Goal: Task Accomplishment & Management: Complete application form

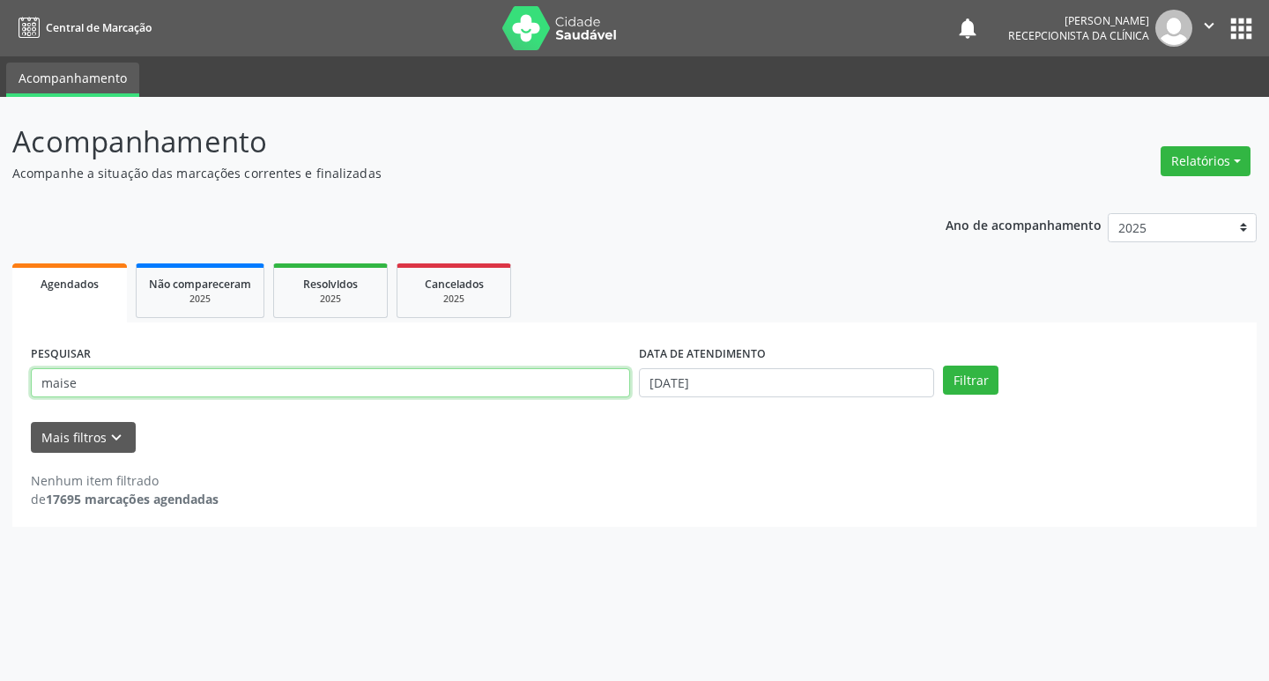
click at [238, 384] on input "maise" at bounding box center [330, 383] width 599 height 30
type input "m"
click at [433, 393] on input "maria solidaded" at bounding box center [330, 383] width 599 height 30
click at [959, 373] on button "Filtrar" at bounding box center [971, 381] width 56 height 30
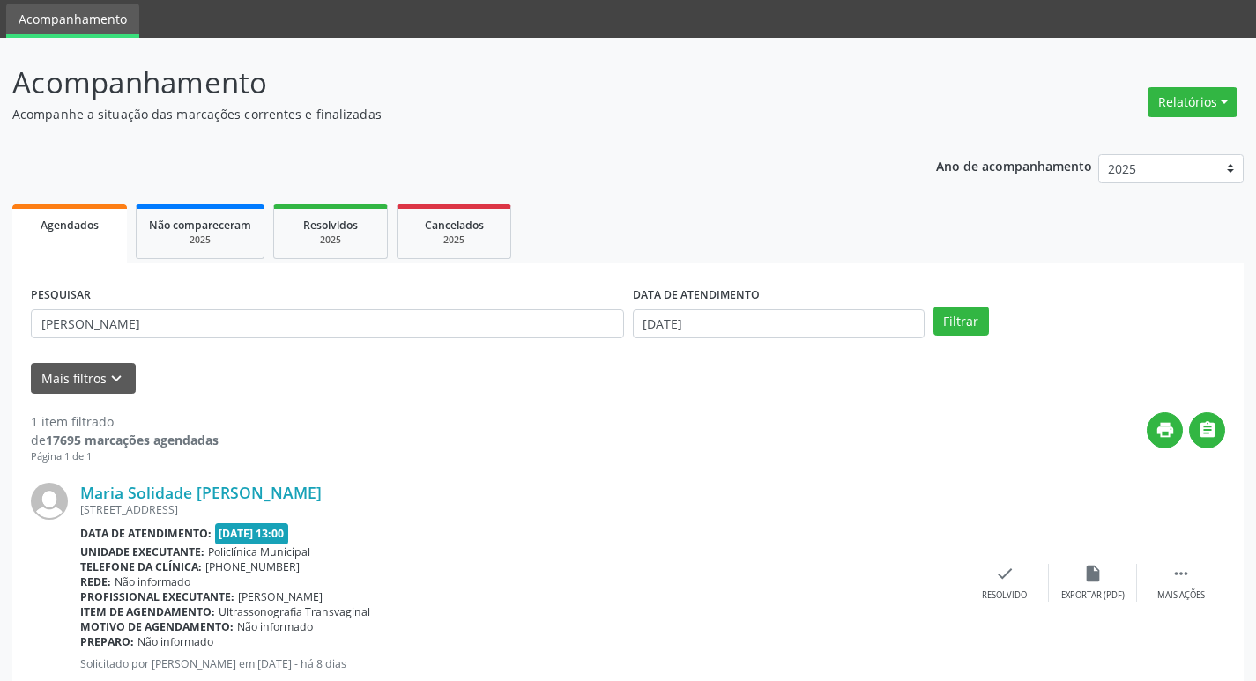
scroll to position [111, 0]
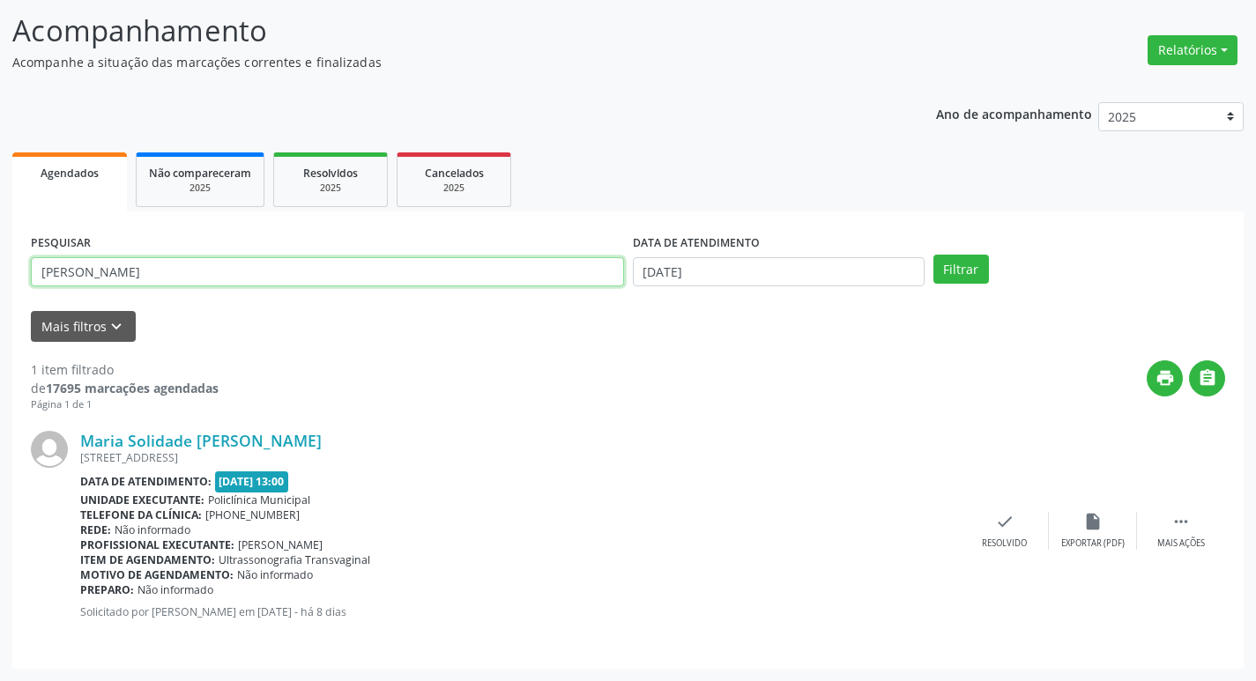
click at [161, 277] on input "[PERSON_NAME]" at bounding box center [327, 272] width 593 height 30
type input "m"
type input "[PERSON_NAME]"
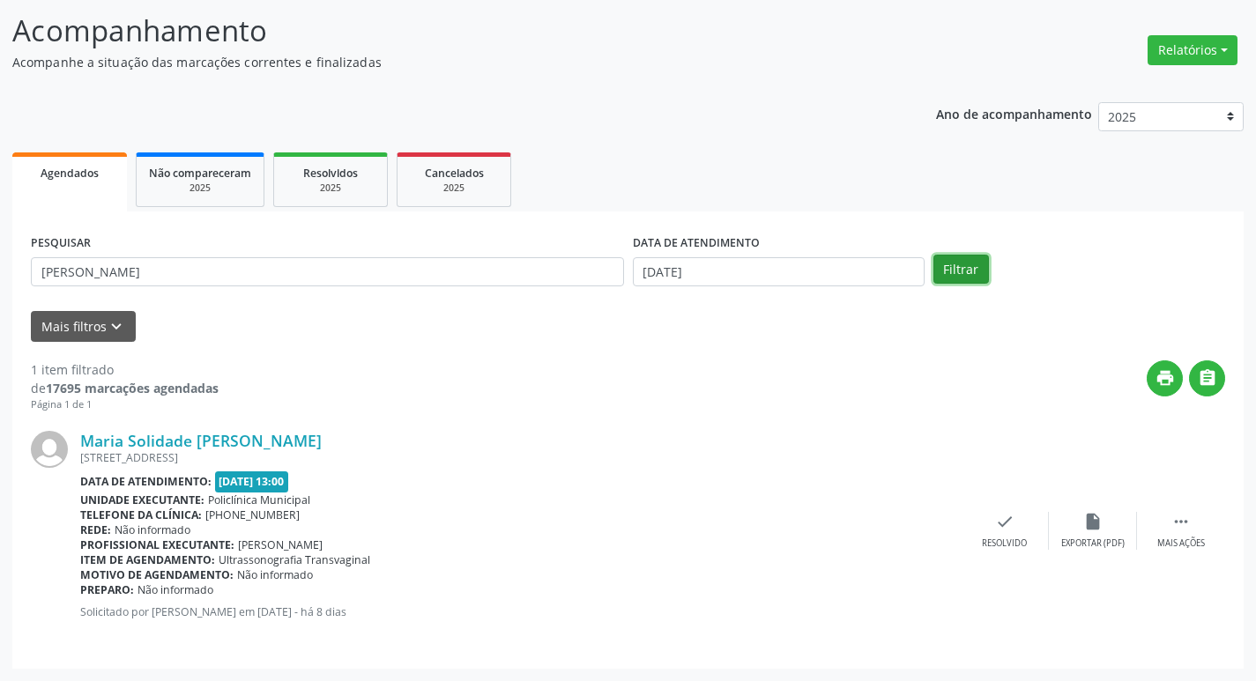
click at [982, 258] on button "Filtrar" at bounding box center [961, 270] width 56 height 30
click at [1003, 527] on icon "check" at bounding box center [1004, 521] width 19 height 19
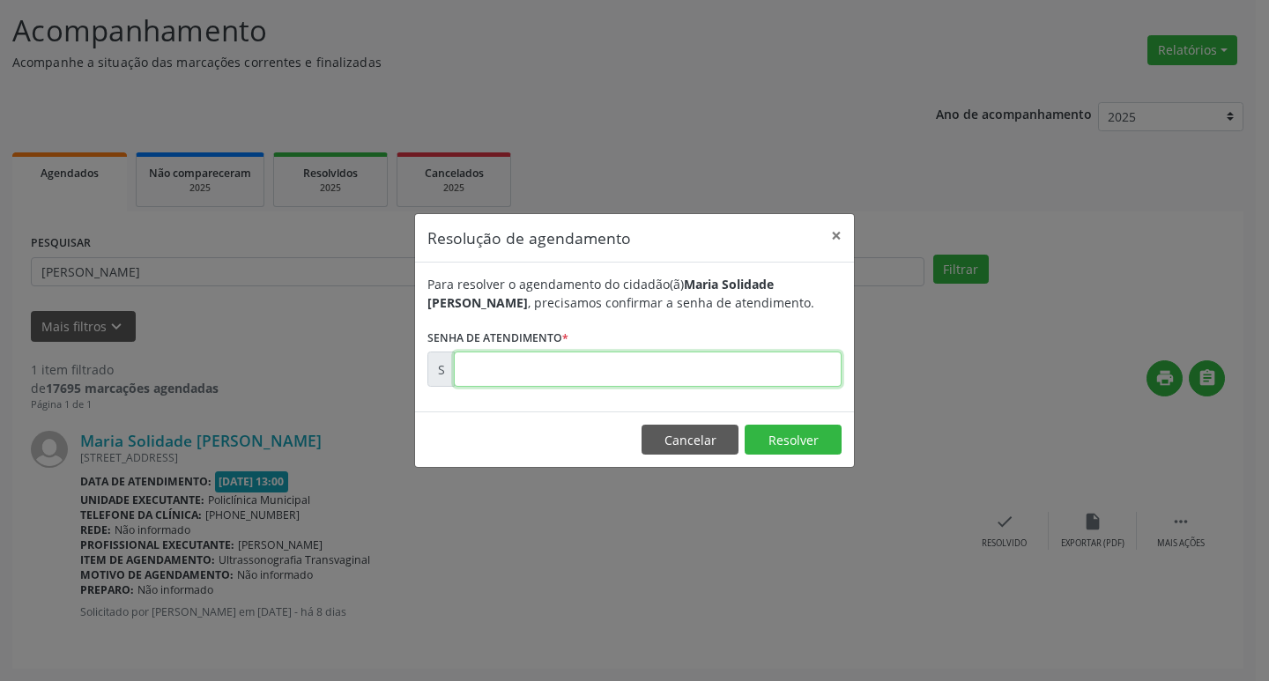
click at [693, 365] on input "text" at bounding box center [648, 369] width 388 height 35
type input "00171435"
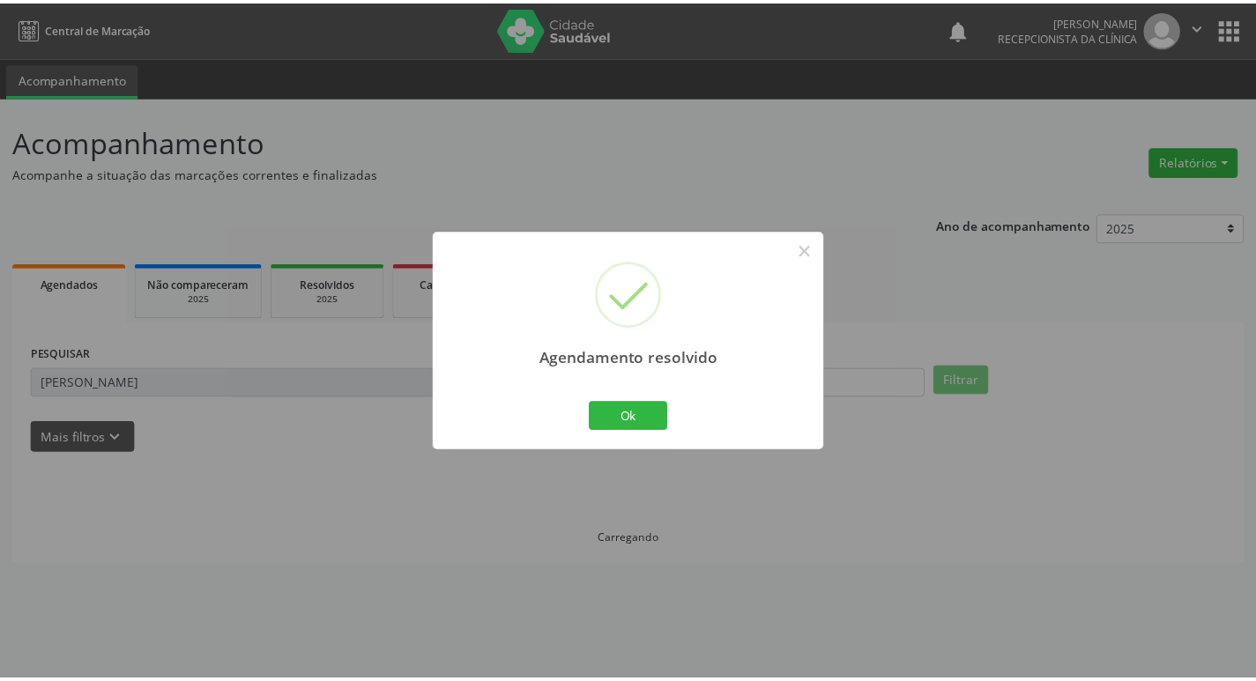
scroll to position [0, 0]
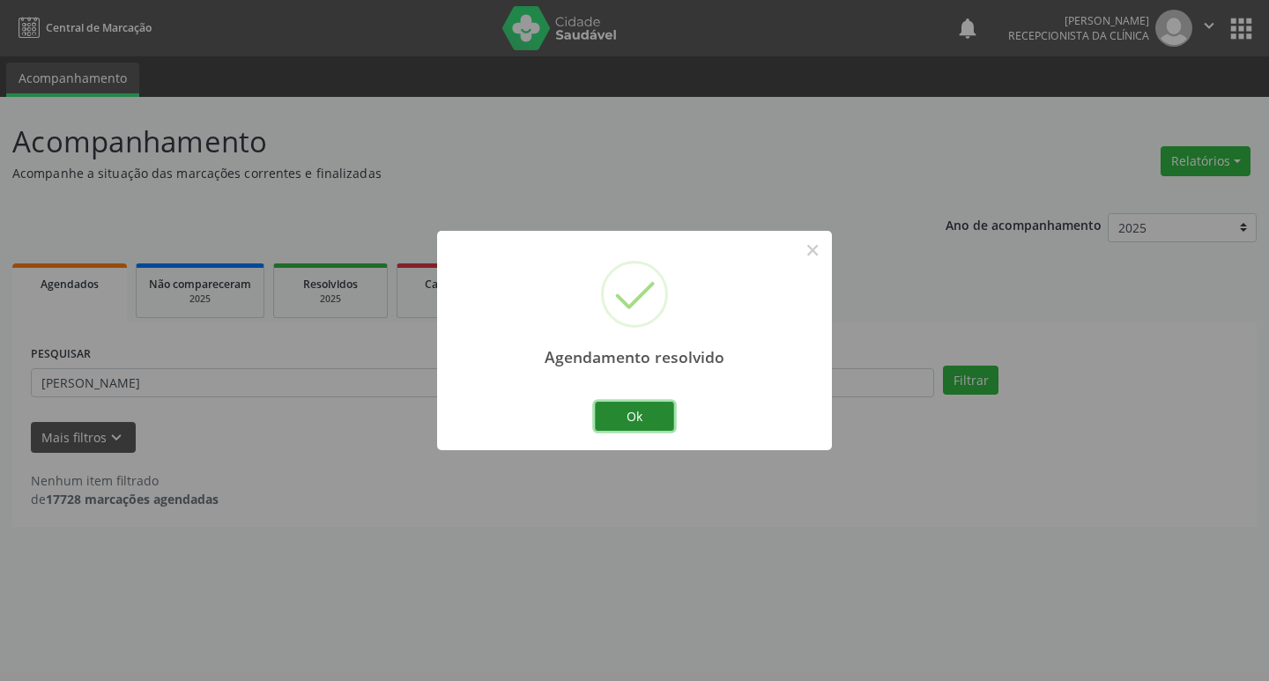
click at [635, 417] on button "Ok" at bounding box center [634, 417] width 79 height 30
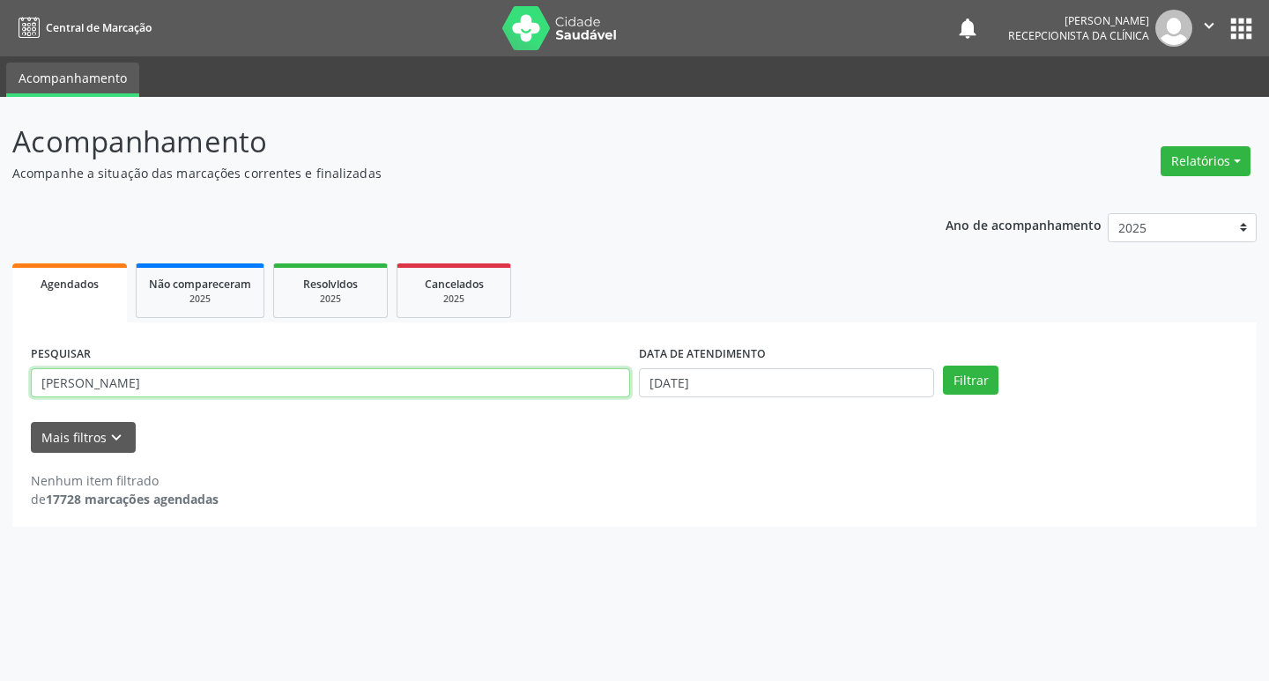
click at [185, 381] on input "[PERSON_NAME]" at bounding box center [330, 383] width 599 height 30
type input "m"
type input "rosangela"
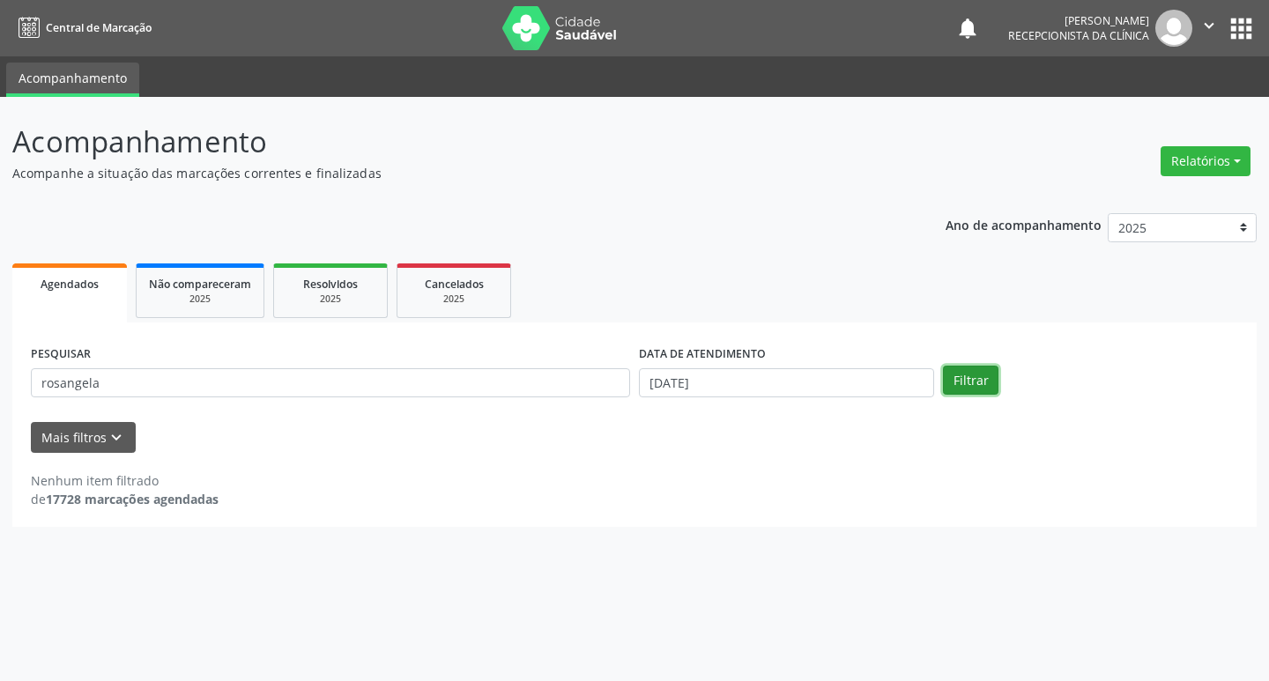
click at [964, 374] on button "Filtrar" at bounding box center [971, 381] width 56 height 30
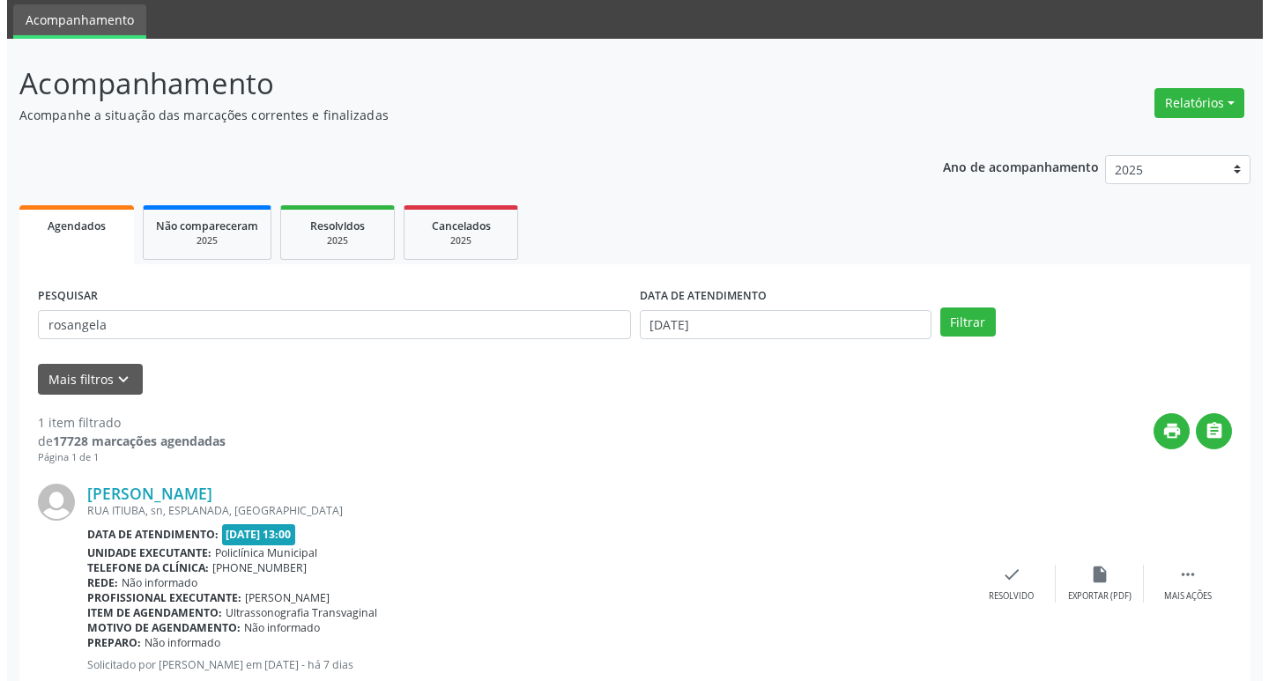
scroll to position [111, 0]
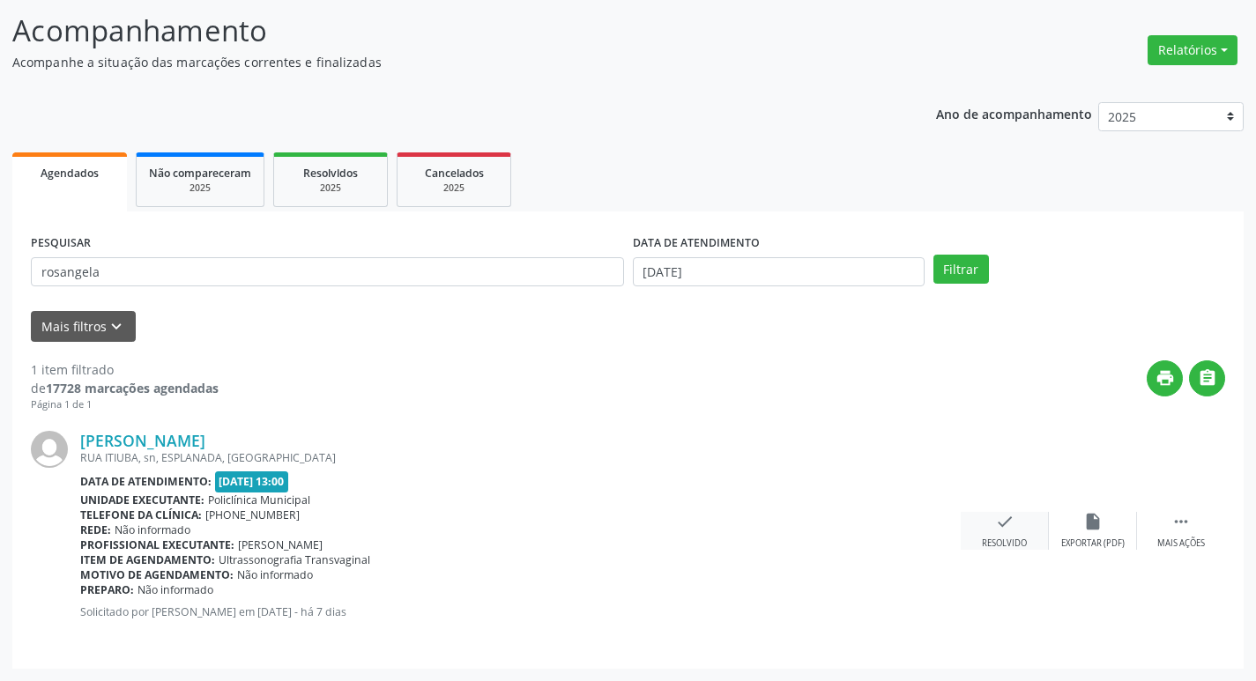
click at [1019, 538] on div "Resolvido" at bounding box center [1004, 544] width 45 height 12
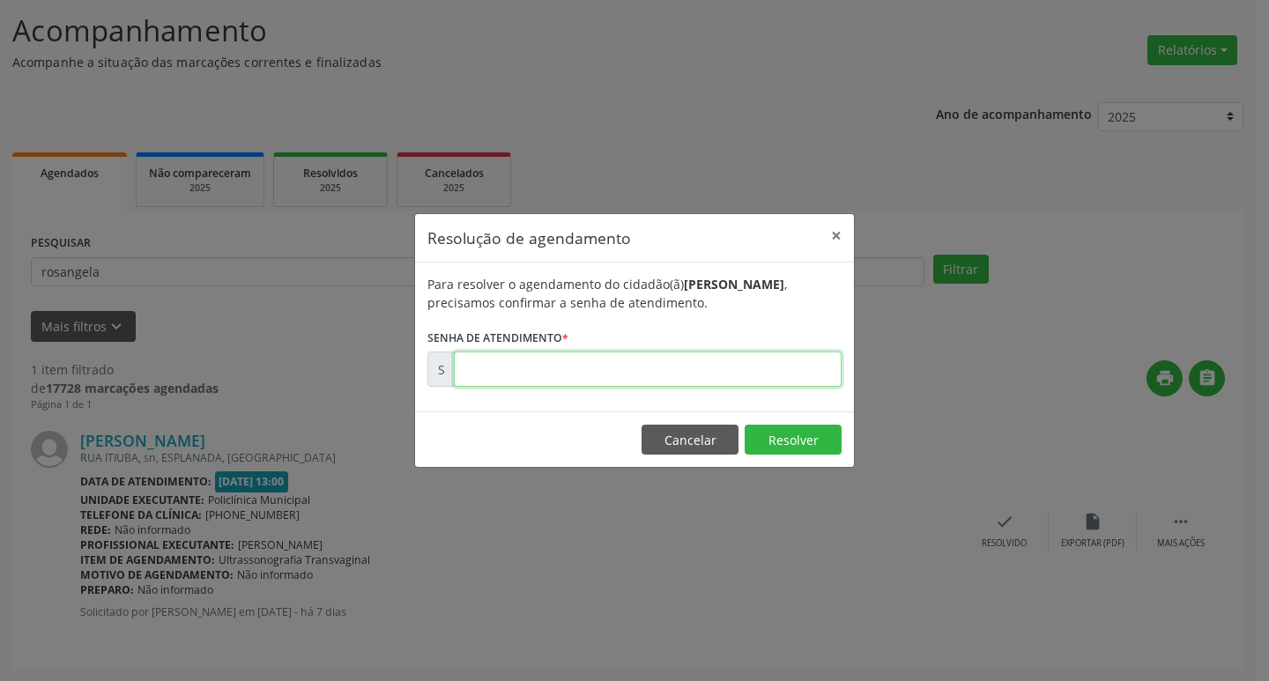
click at [713, 375] on input "text" at bounding box center [648, 369] width 388 height 35
type input "00171511"
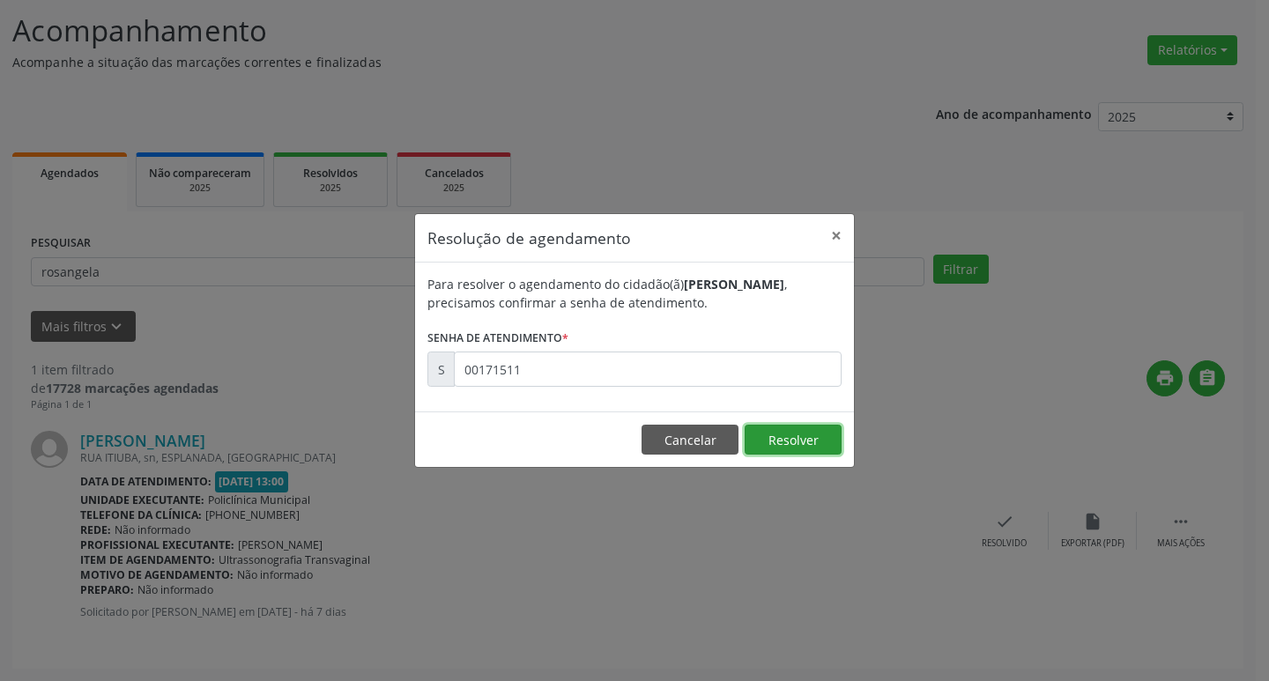
click at [821, 450] on button "Resolver" at bounding box center [793, 440] width 97 height 30
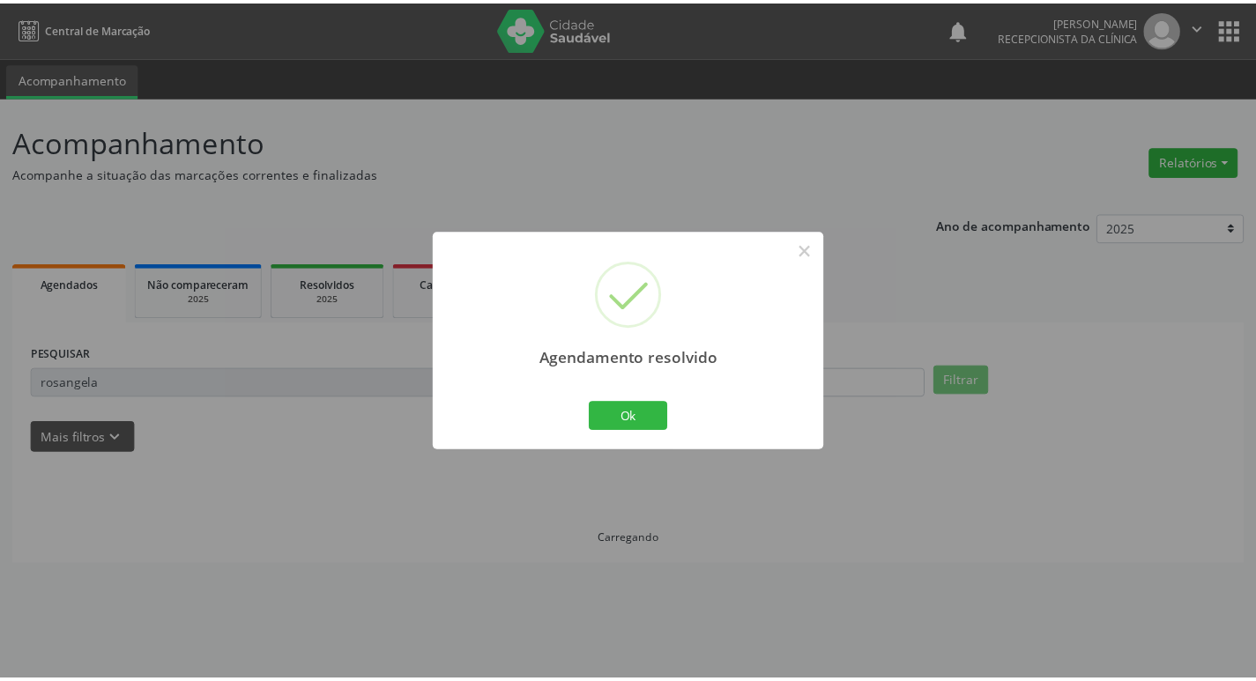
scroll to position [0, 0]
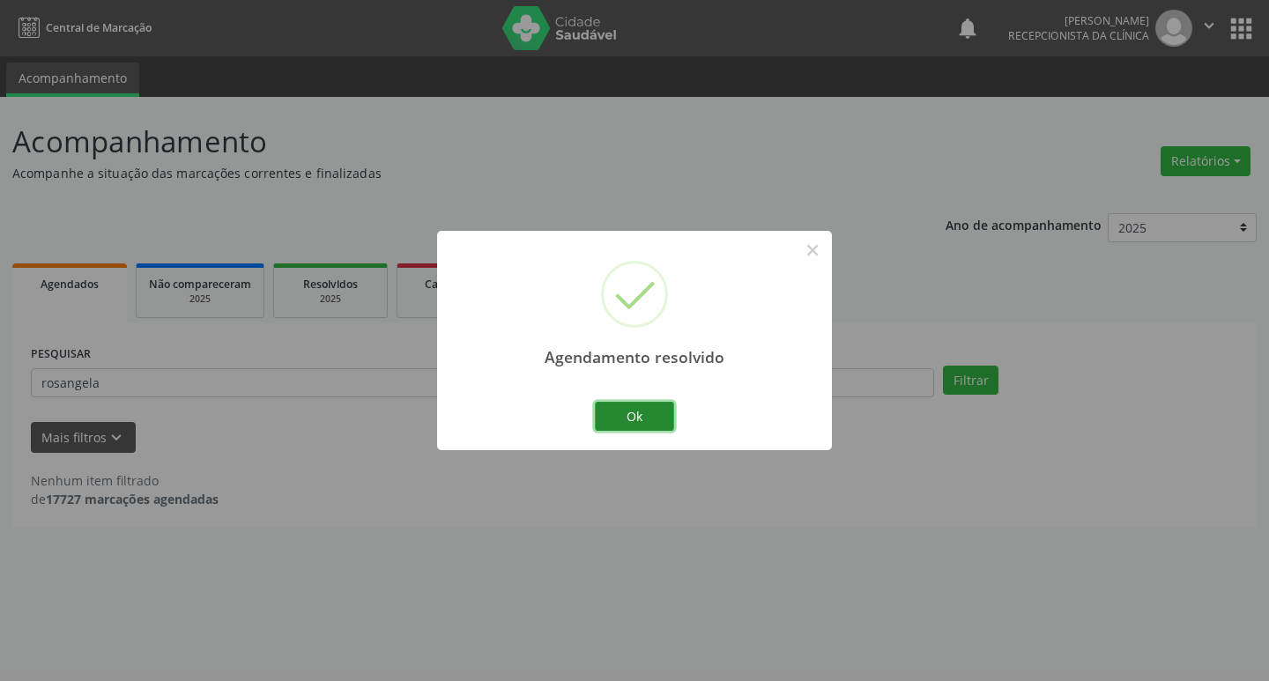
click at [670, 416] on button "Ok" at bounding box center [634, 417] width 79 height 30
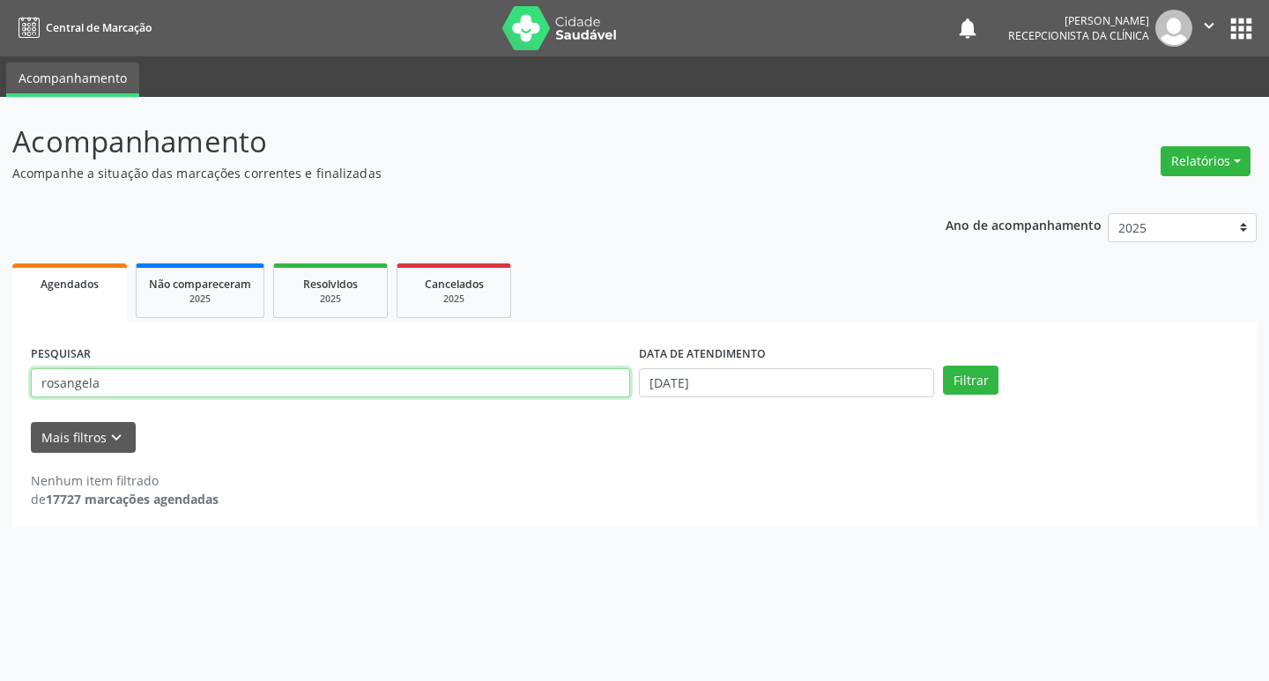
click at [204, 379] on input "rosangela" at bounding box center [330, 383] width 599 height 30
type input "r"
type input "solene celestino"
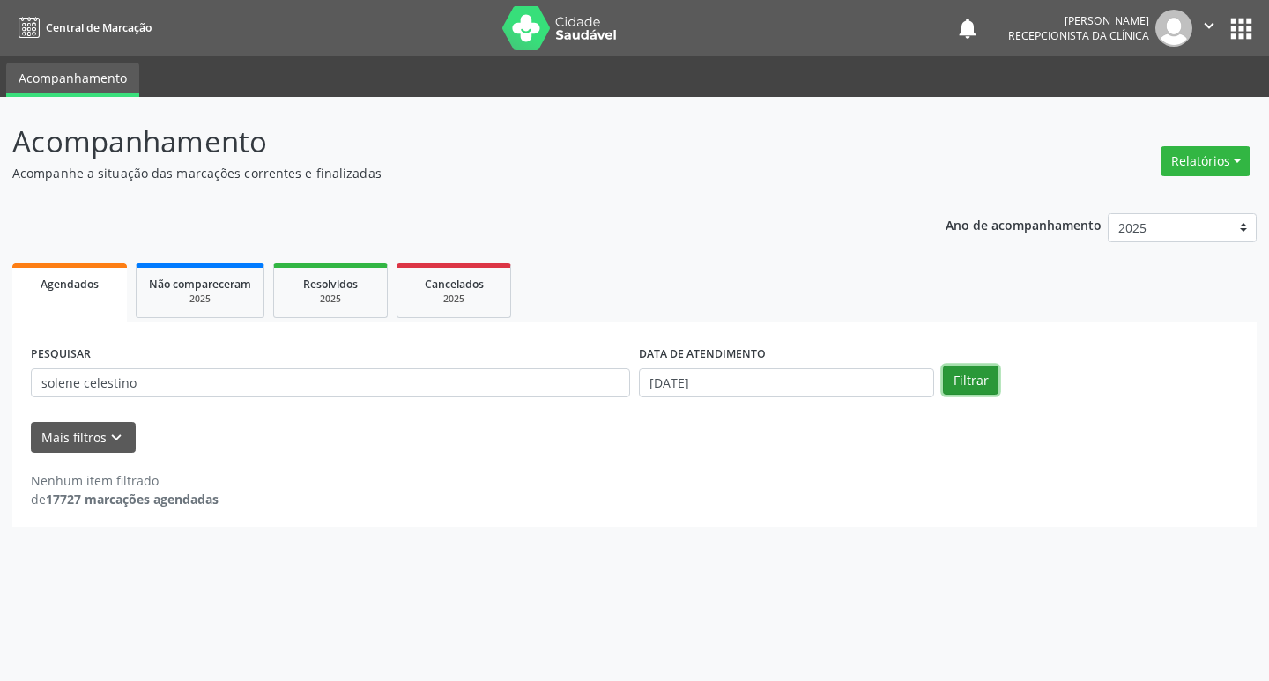
click at [962, 378] on button "Filtrar" at bounding box center [971, 381] width 56 height 30
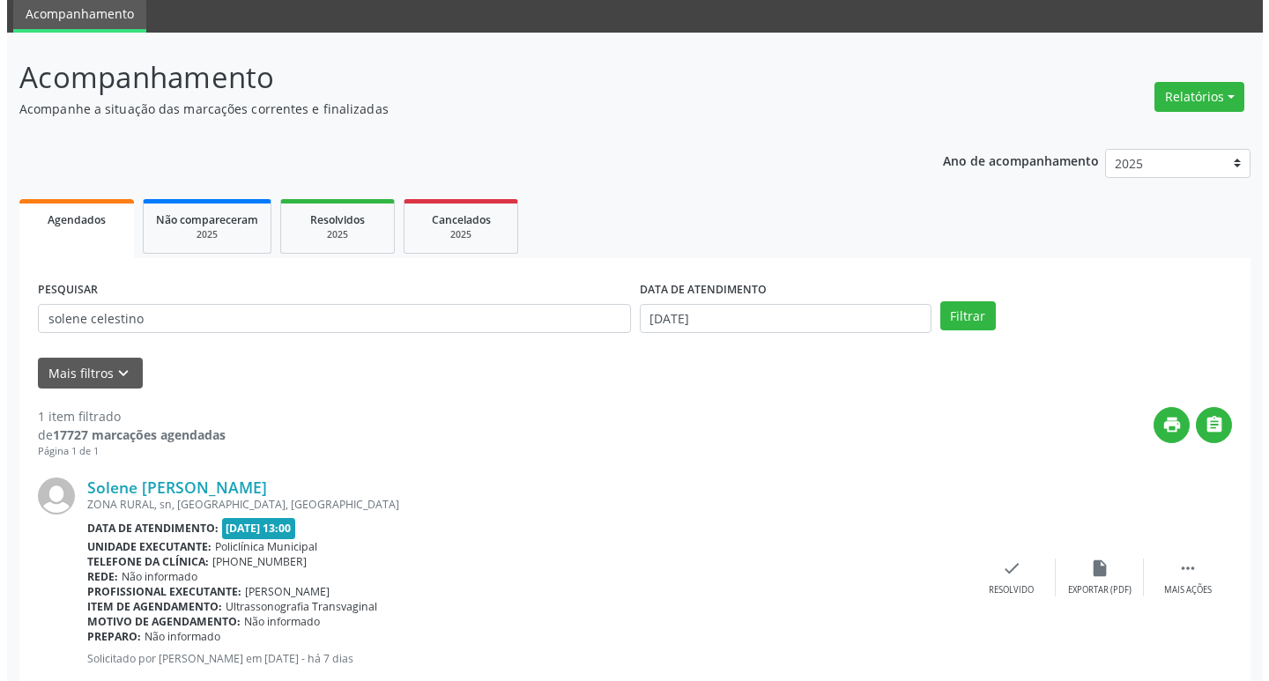
scroll to position [111, 0]
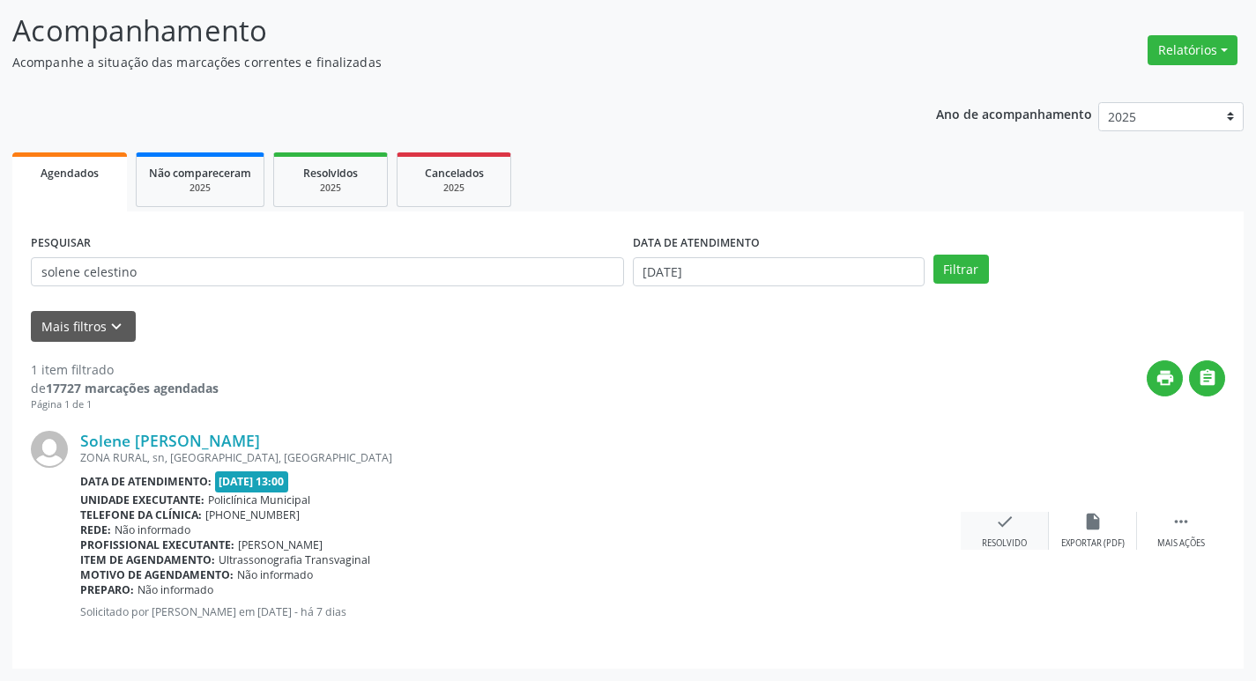
click at [998, 526] on icon "check" at bounding box center [1004, 521] width 19 height 19
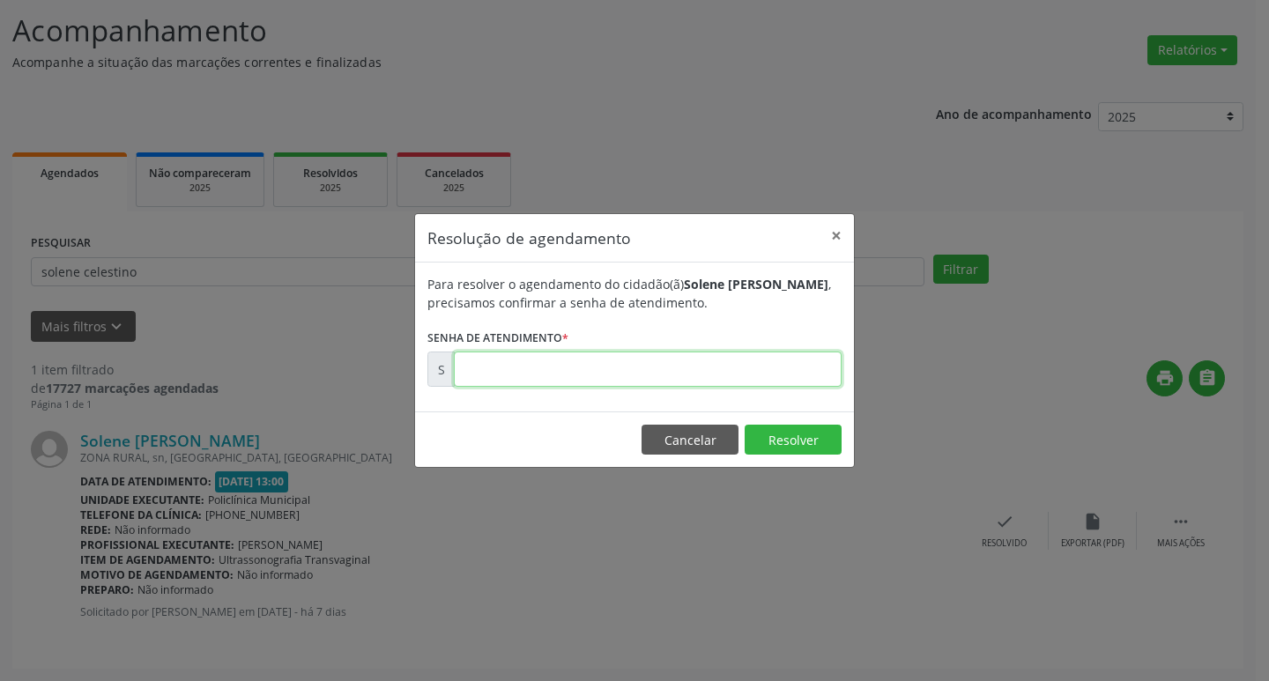
click at [723, 372] on input "text" at bounding box center [648, 369] width 388 height 35
type input "00171518"
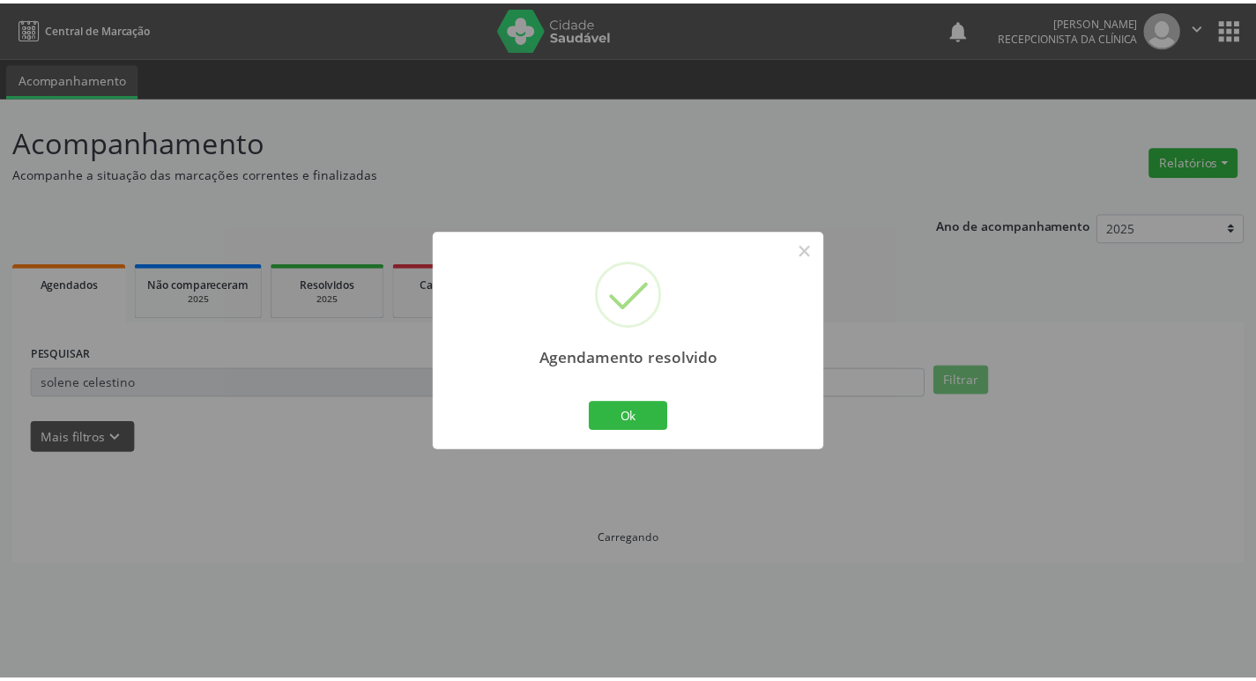
scroll to position [0, 0]
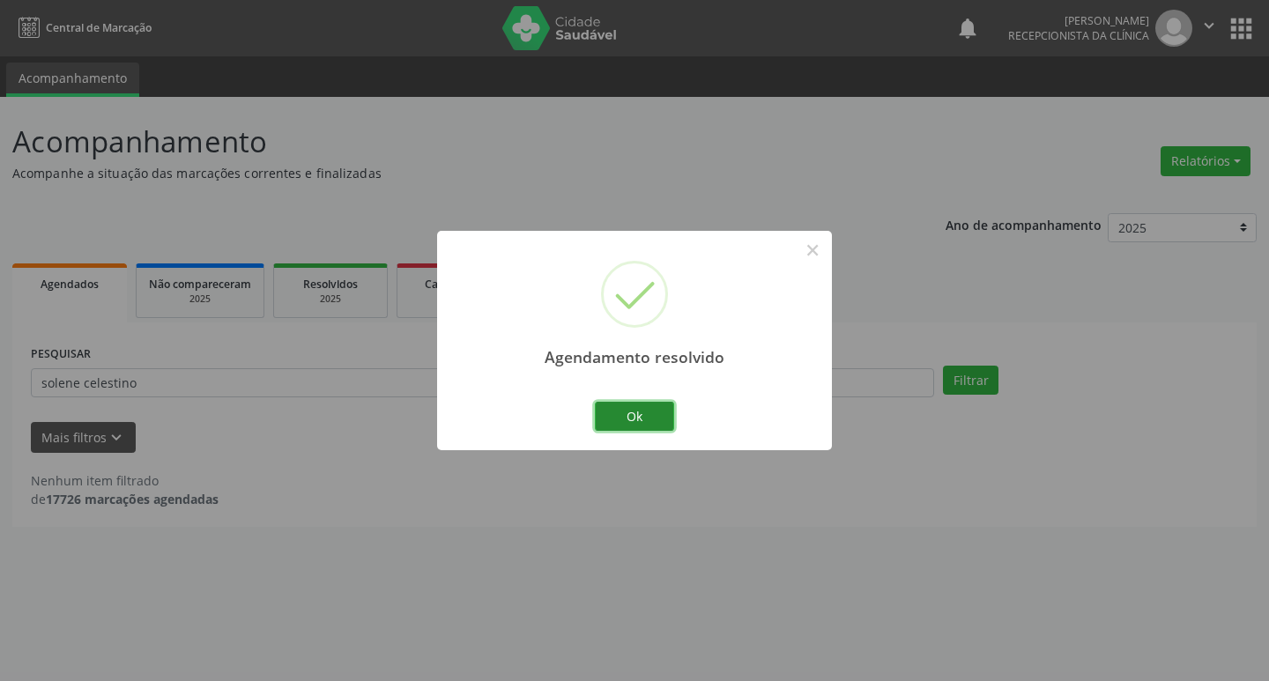
click at [650, 419] on button "Ok" at bounding box center [634, 417] width 79 height 30
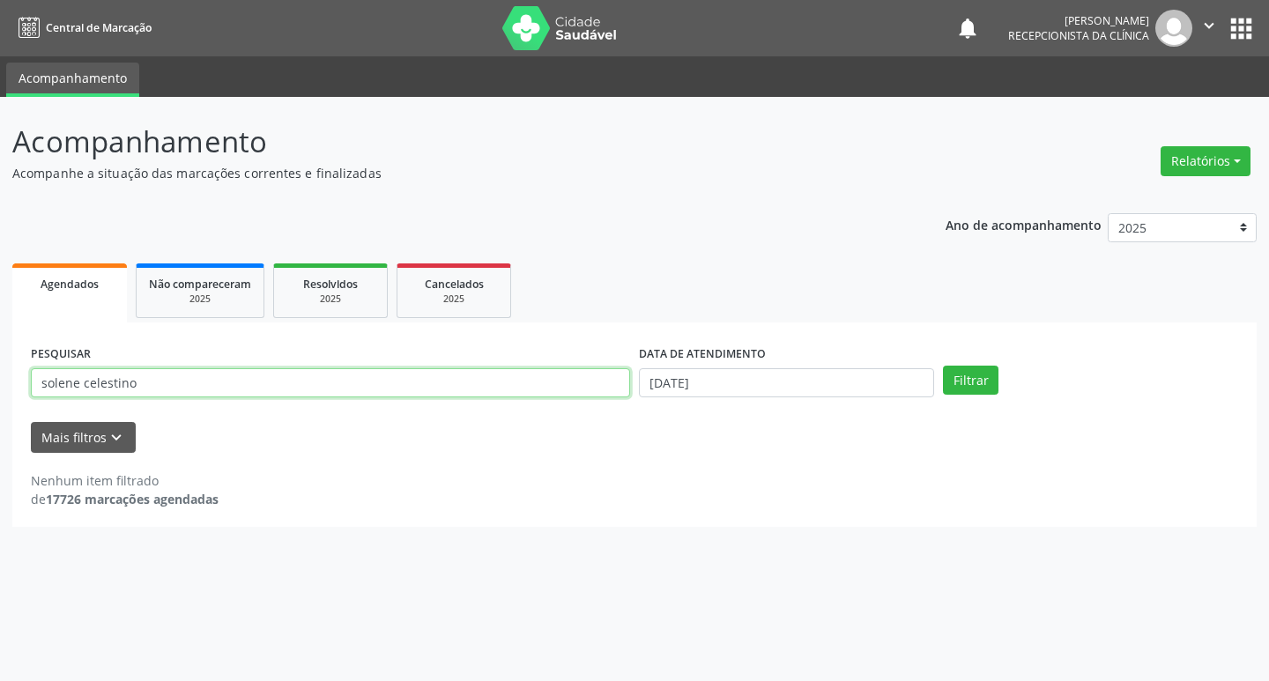
click at [410, 382] on input "solene celestino" at bounding box center [330, 383] width 599 height 30
type input "s"
type input "[PERSON_NAME]"
click at [943, 366] on button "Filtrar" at bounding box center [971, 381] width 56 height 30
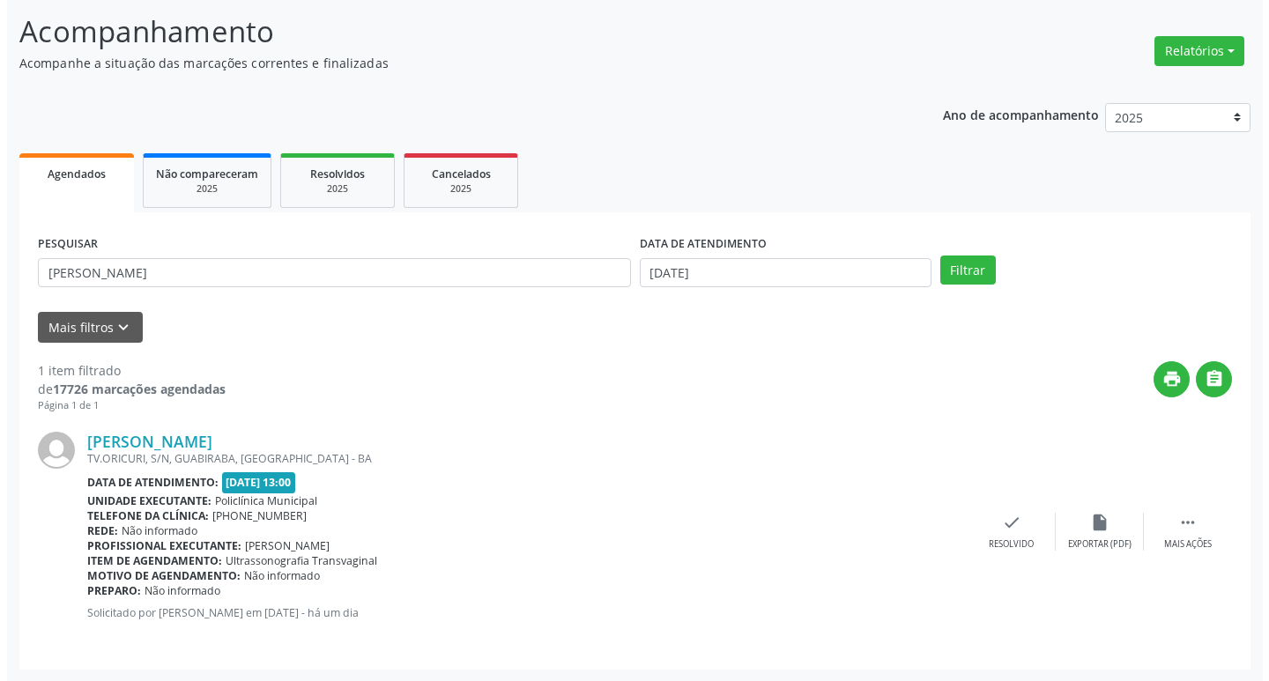
scroll to position [111, 0]
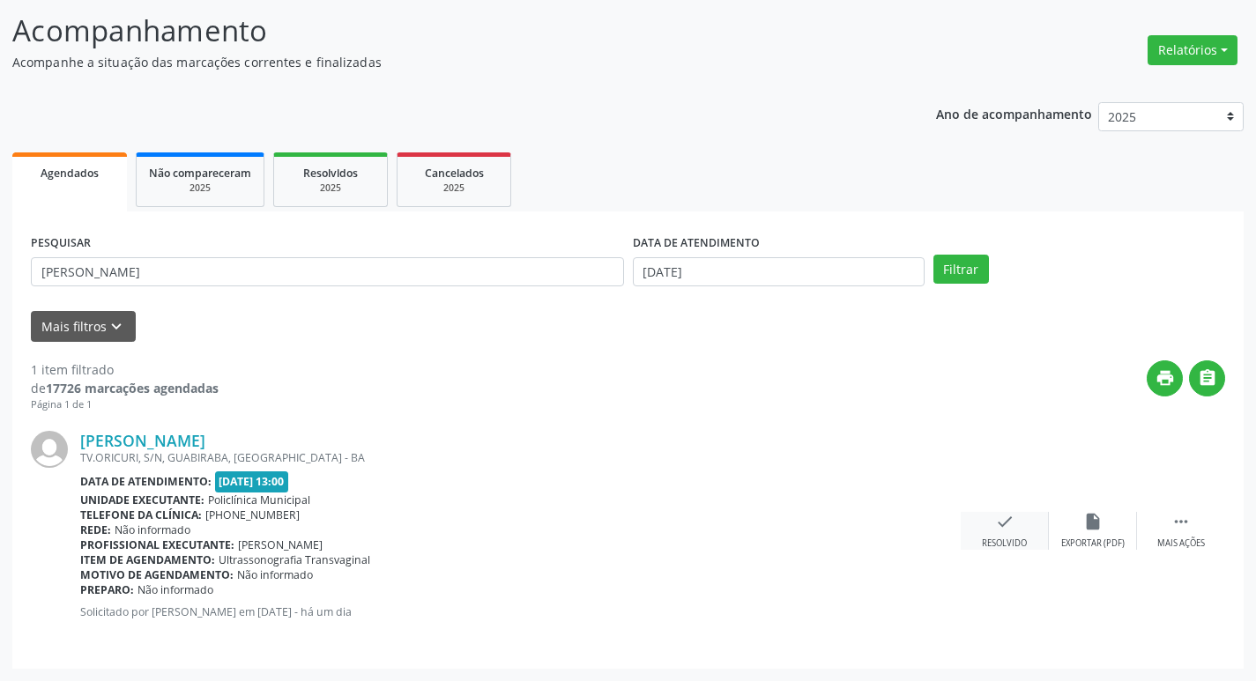
click at [983, 523] on div "check Resolvido" at bounding box center [1005, 531] width 88 height 38
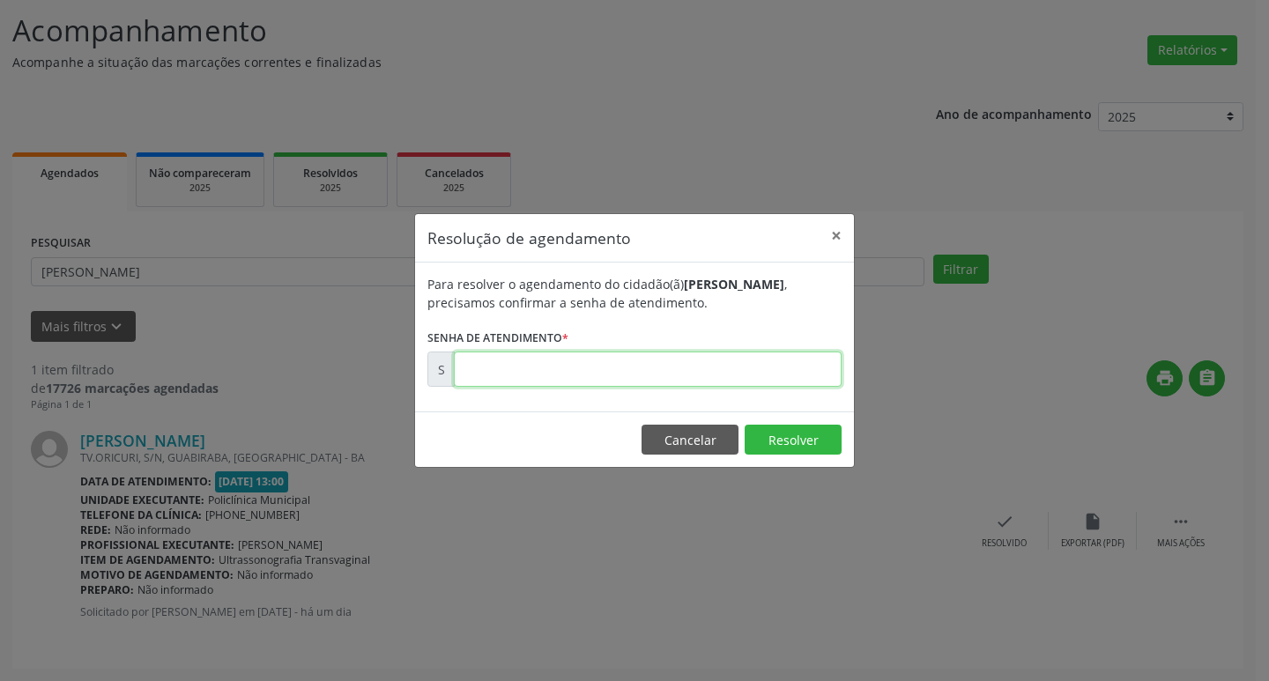
click at [745, 367] on input "text" at bounding box center [648, 369] width 388 height 35
type input "00172517"
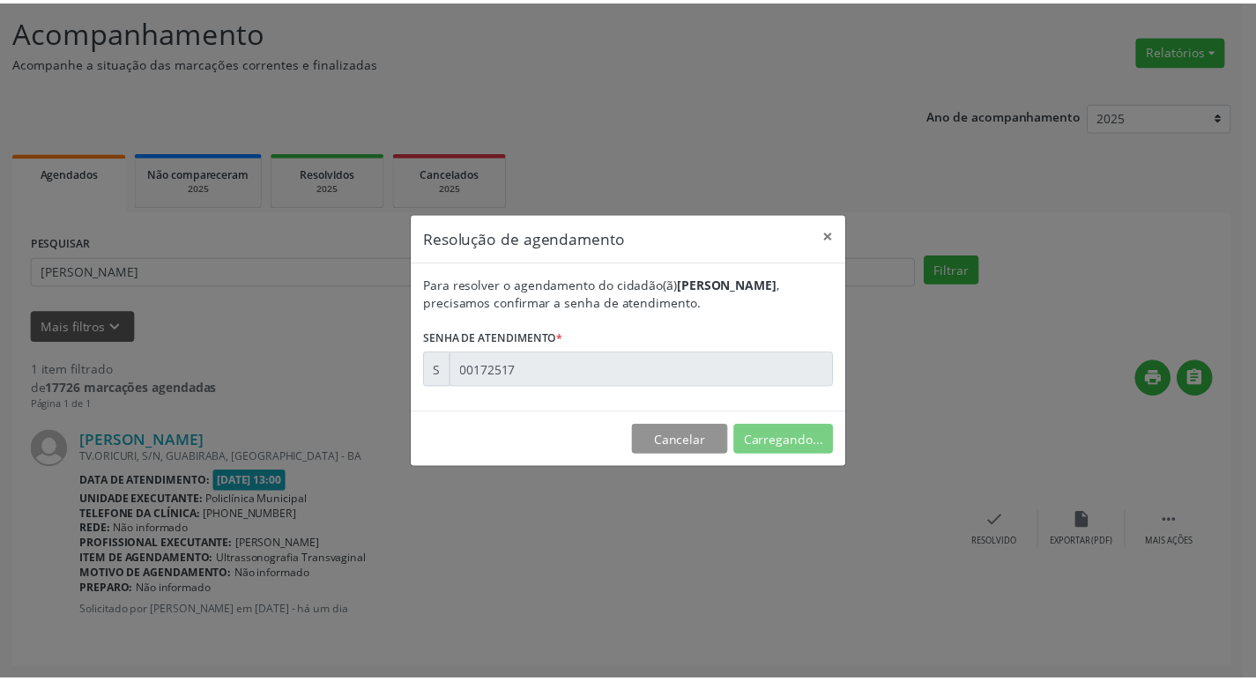
scroll to position [0, 0]
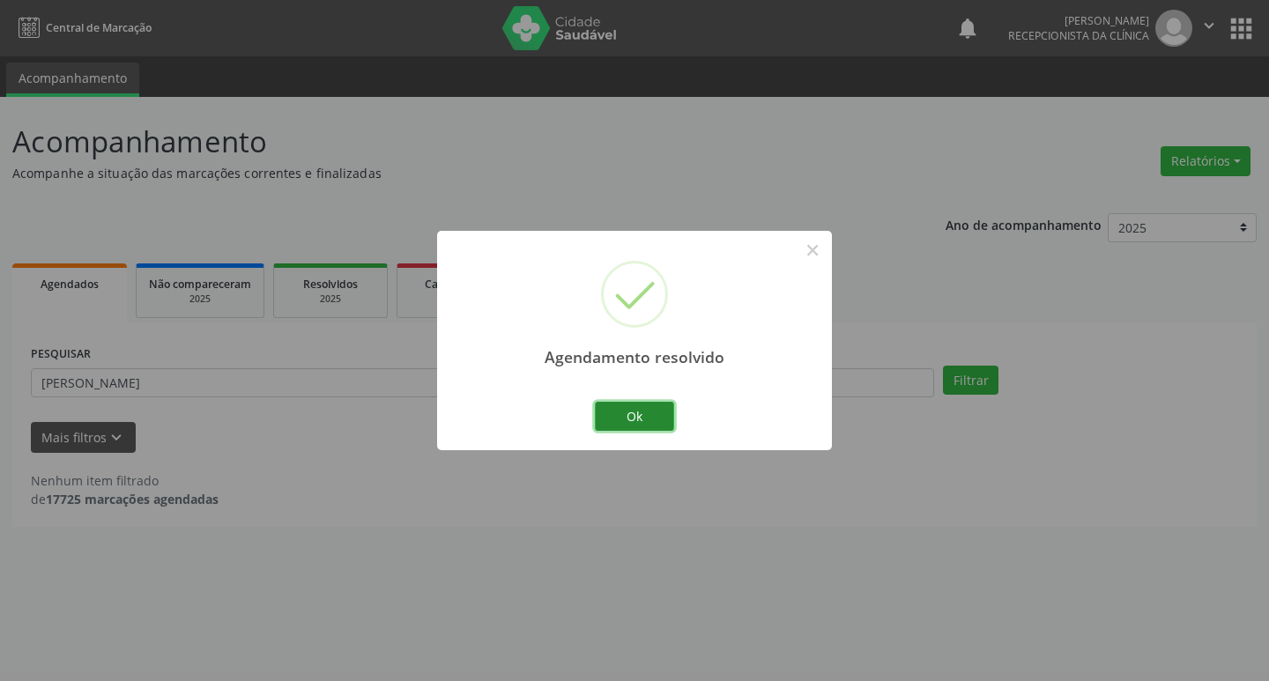
click at [662, 415] on button "Ok" at bounding box center [634, 417] width 79 height 30
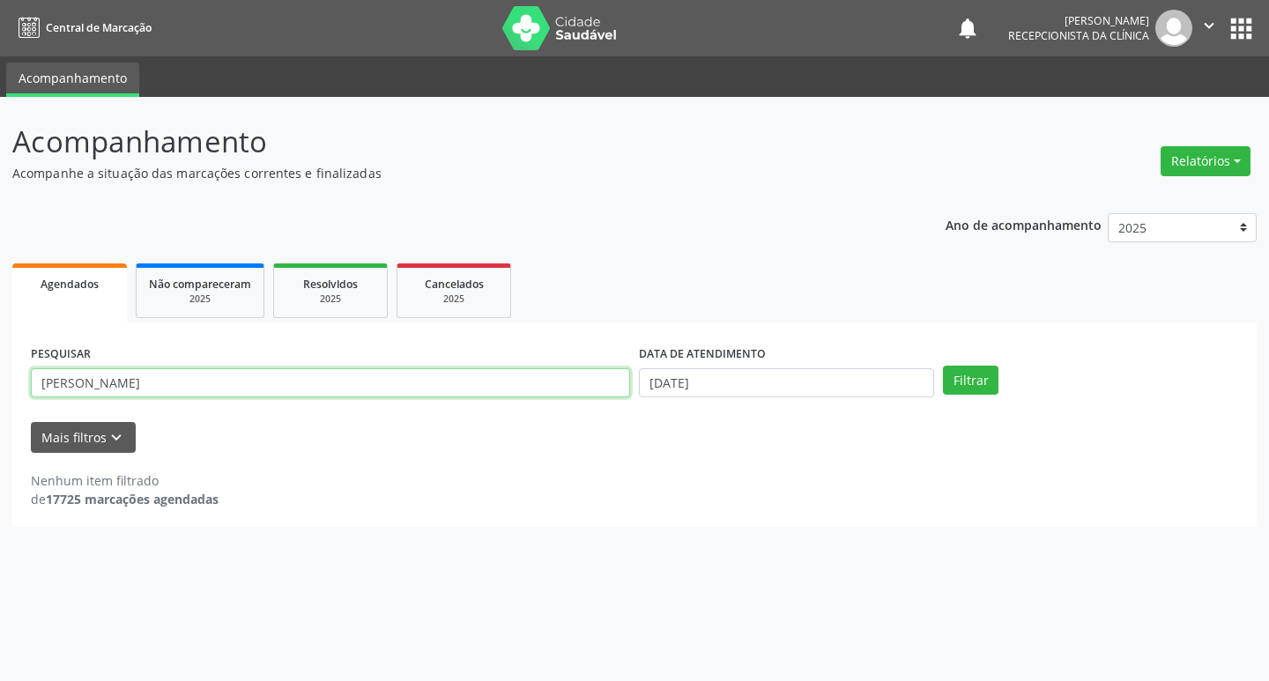
click at [123, 380] on input "[PERSON_NAME]" at bounding box center [330, 383] width 599 height 30
type input "j"
type input "[PERSON_NAME]"
click at [943, 366] on button "Filtrar" at bounding box center [971, 381] width 56 height 30
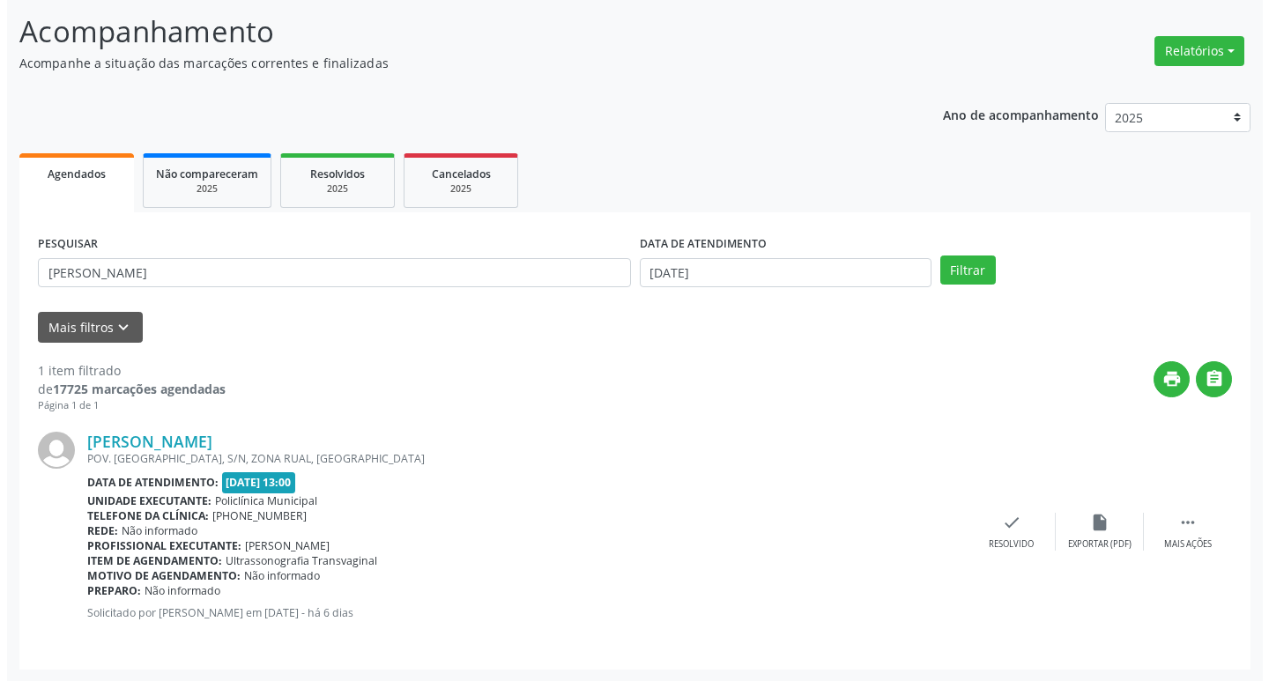
scroll to position [111, 0]
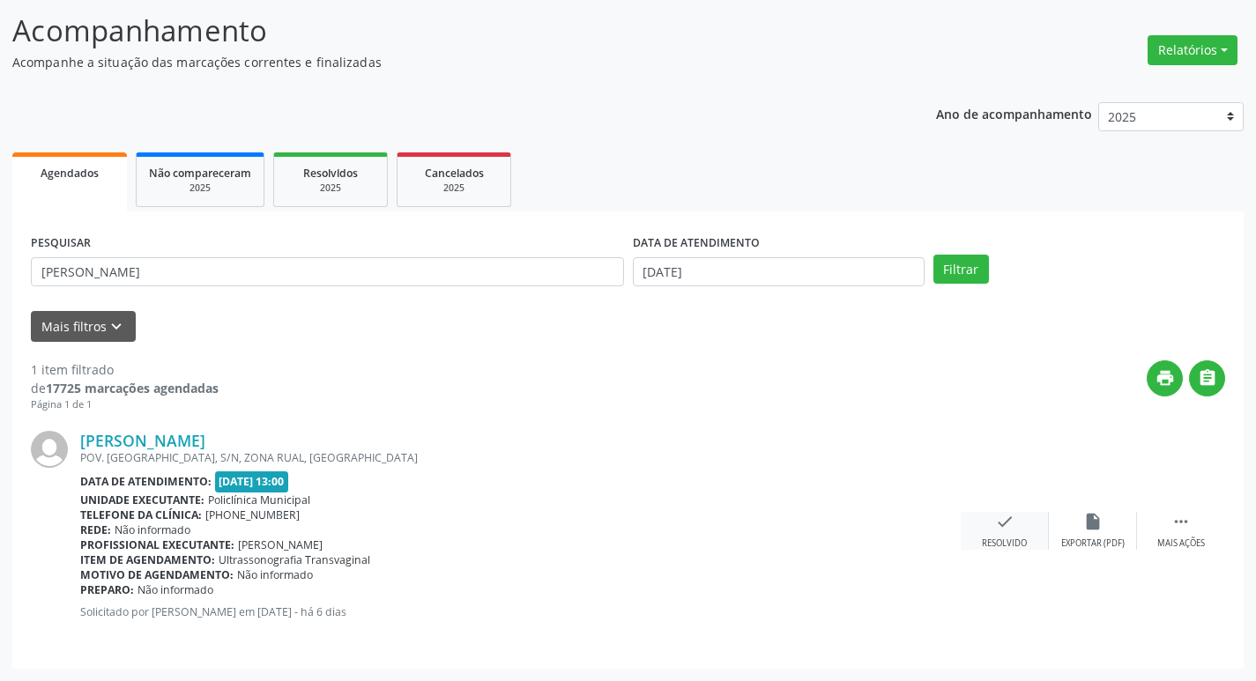
click at [995, 532] on div "check Resolvido" at bounding box center [1005, 531] width 88 height 38
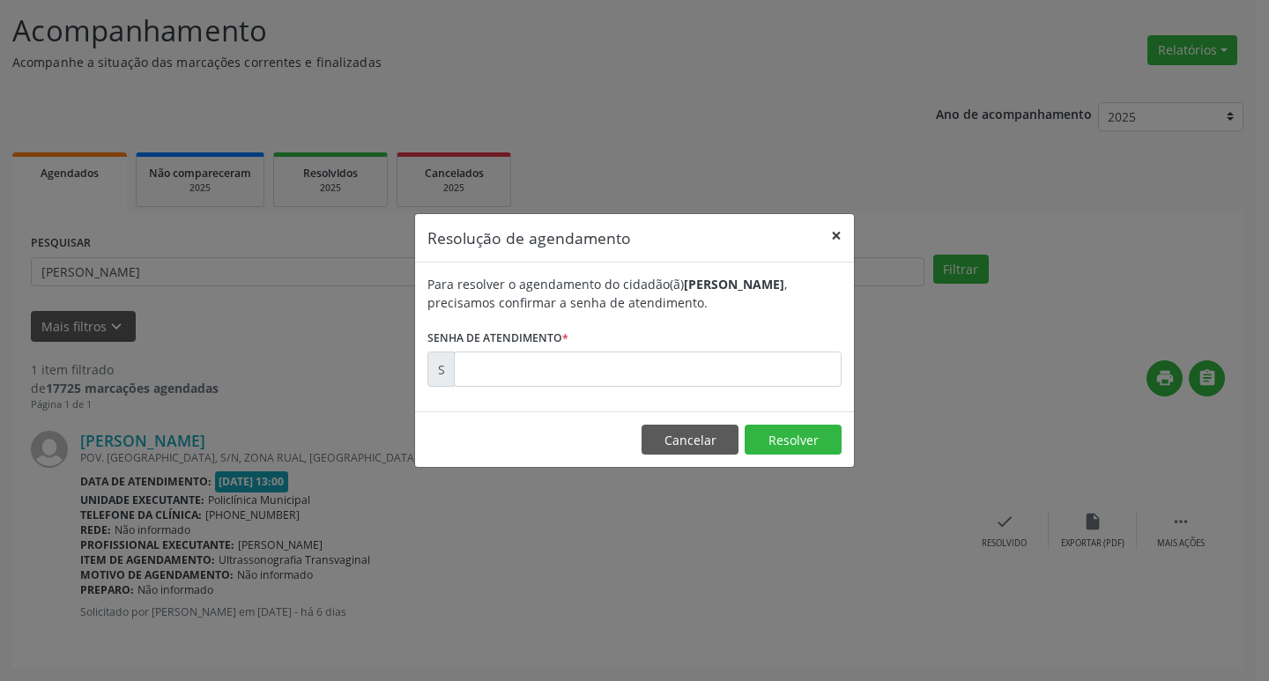
click at [829, 233] on button "×" at bounding box center [836, 235] width 35 height 43
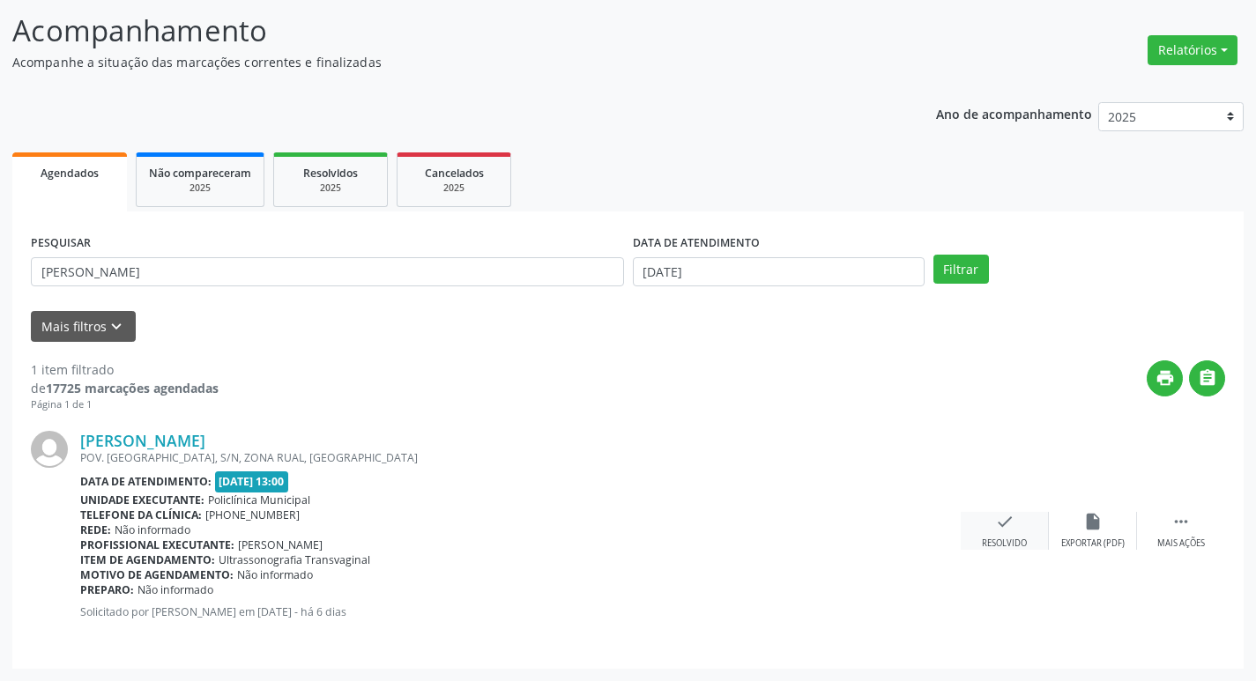
click at [1010, 531] on icon "check" at bounding box center [1004, 521] width 19 height 19
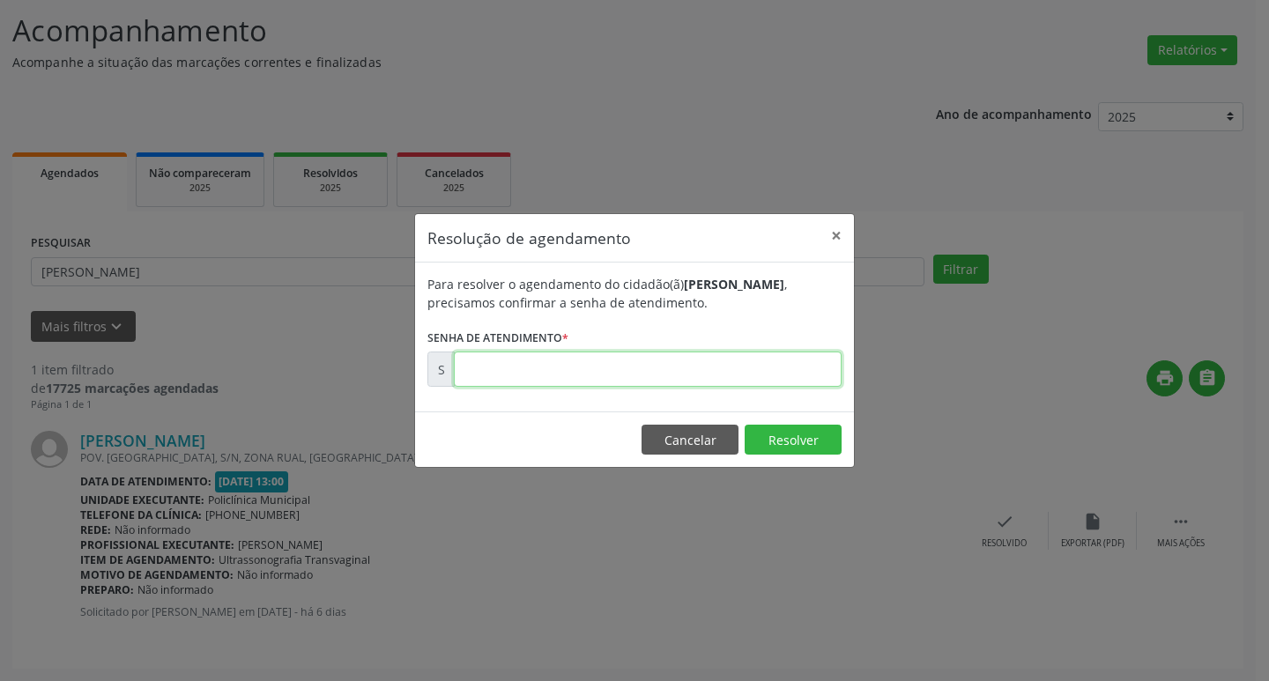
click at [749, 368] on input "text" at bounding box center [648, 369] width 388 height 35
type input "00171711"
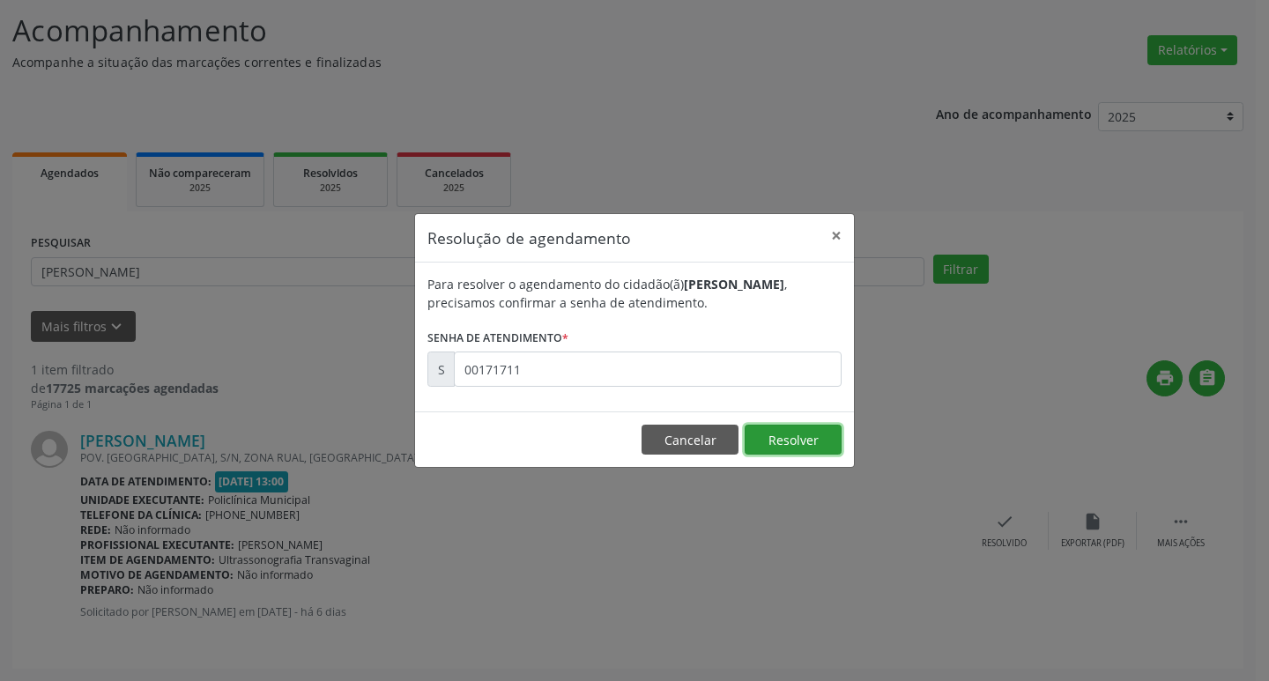
click at [768, 435] on button "Resolver" at bounding box center [793, 440] width 97 height 30
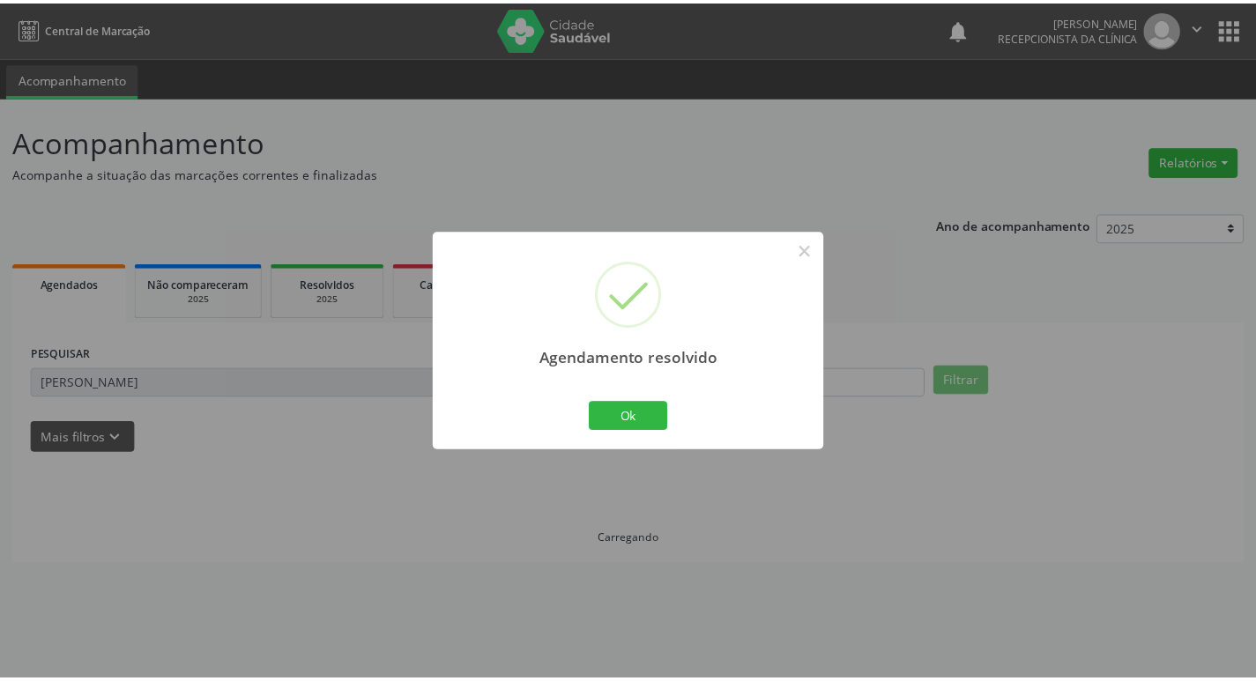
scroll to position [0, 0]
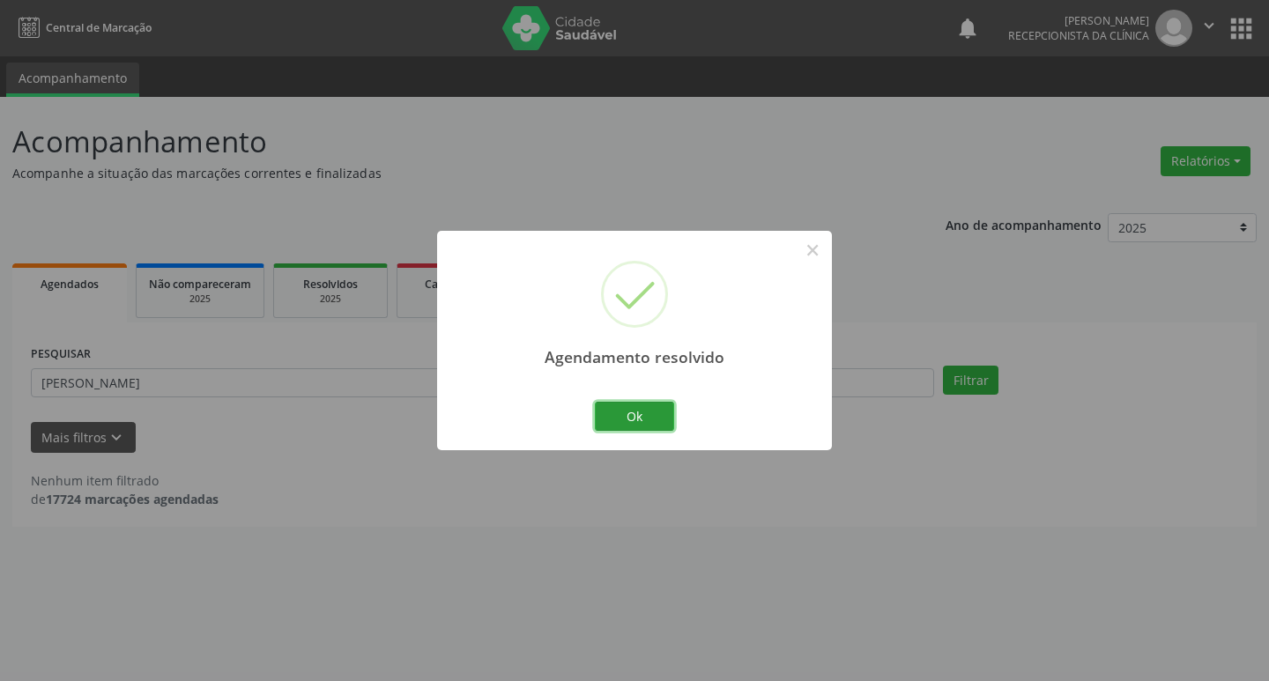
drag, startPoint x: 658, startPoint y: 412, endPoint x: 666, endPoint y: 407, distance: 10.3
click at [660, 410] on button "Ok" at bounding box center [634, 417] width 79 height 30
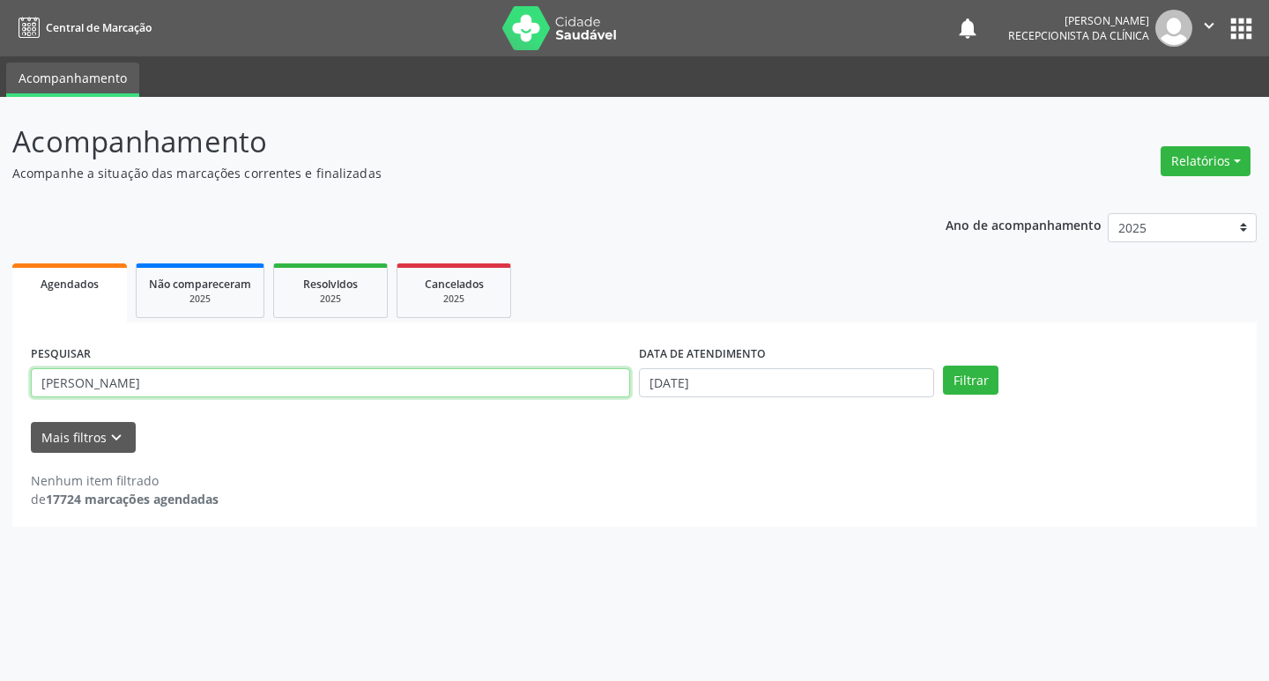
click at [336, 390] on input "[PERSON_NAME]" at bounding box center [330, 383] width 599 height 30
type input "j"
type input "[PERSON_NAME]"
click at [954, 368] on button "Filtrar" at bounding box center [971, 381] width 56 height 30
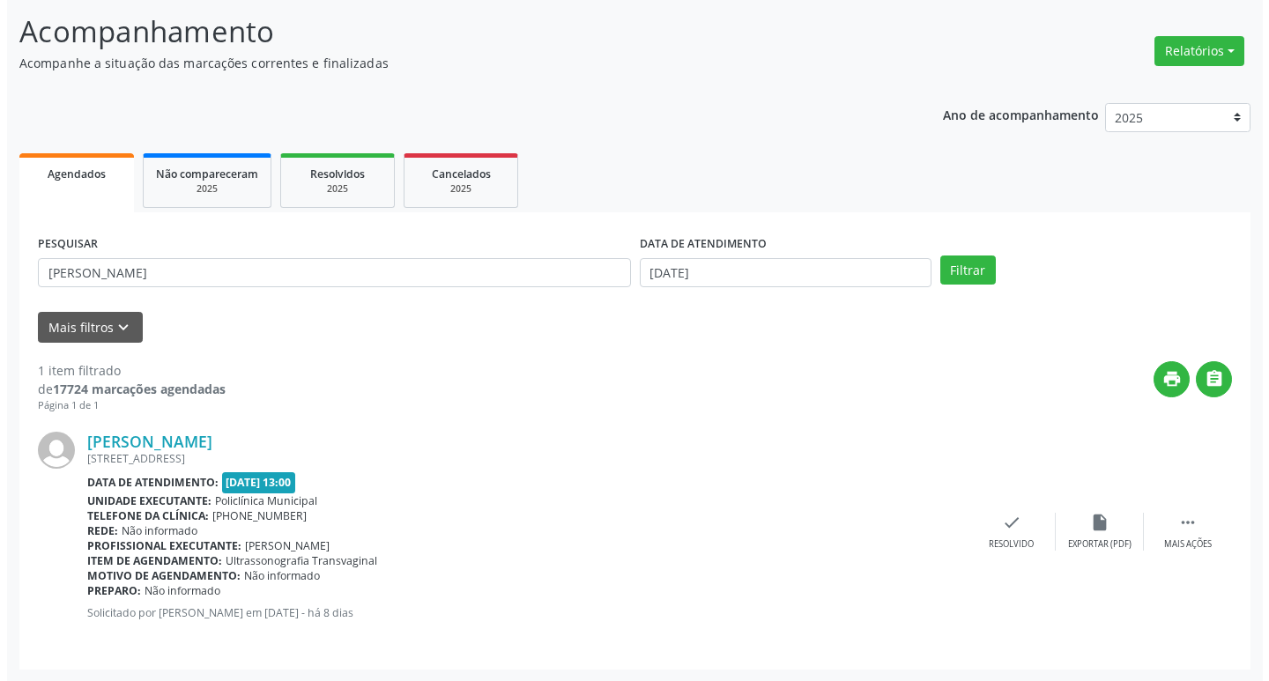
scroll to position [111, 0]
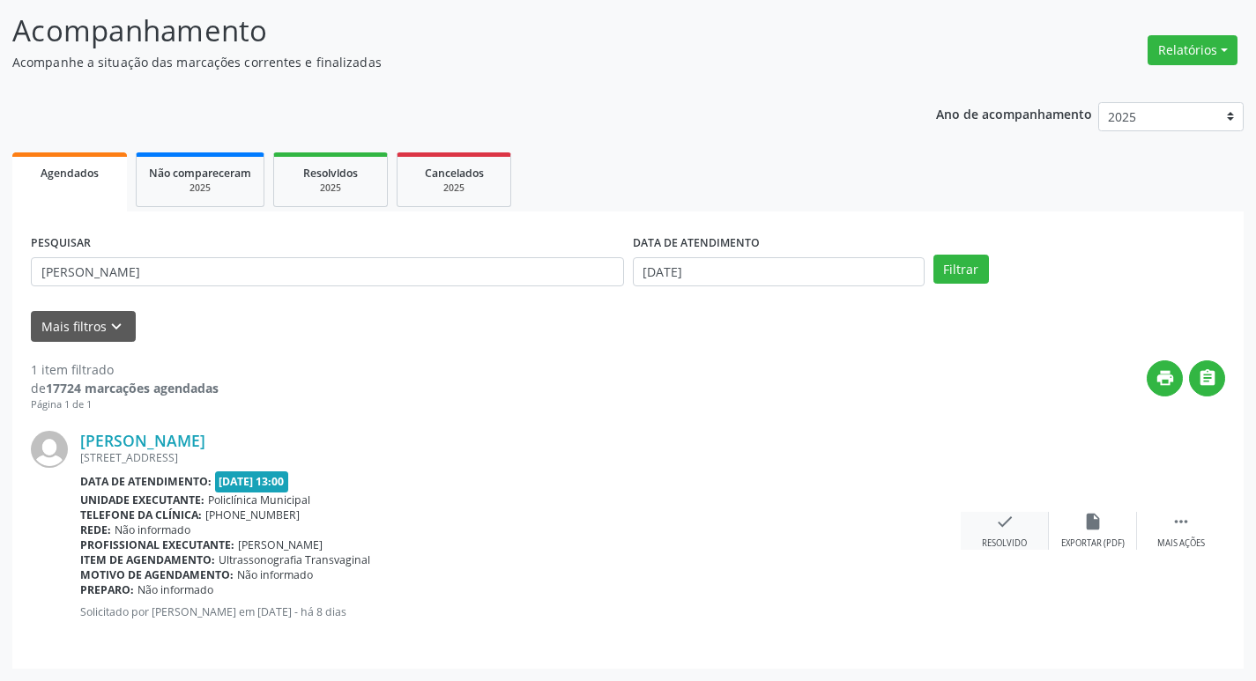
click at [1000, 526] on icon "check" at bounding box center [1004, 521] width 19 height 19
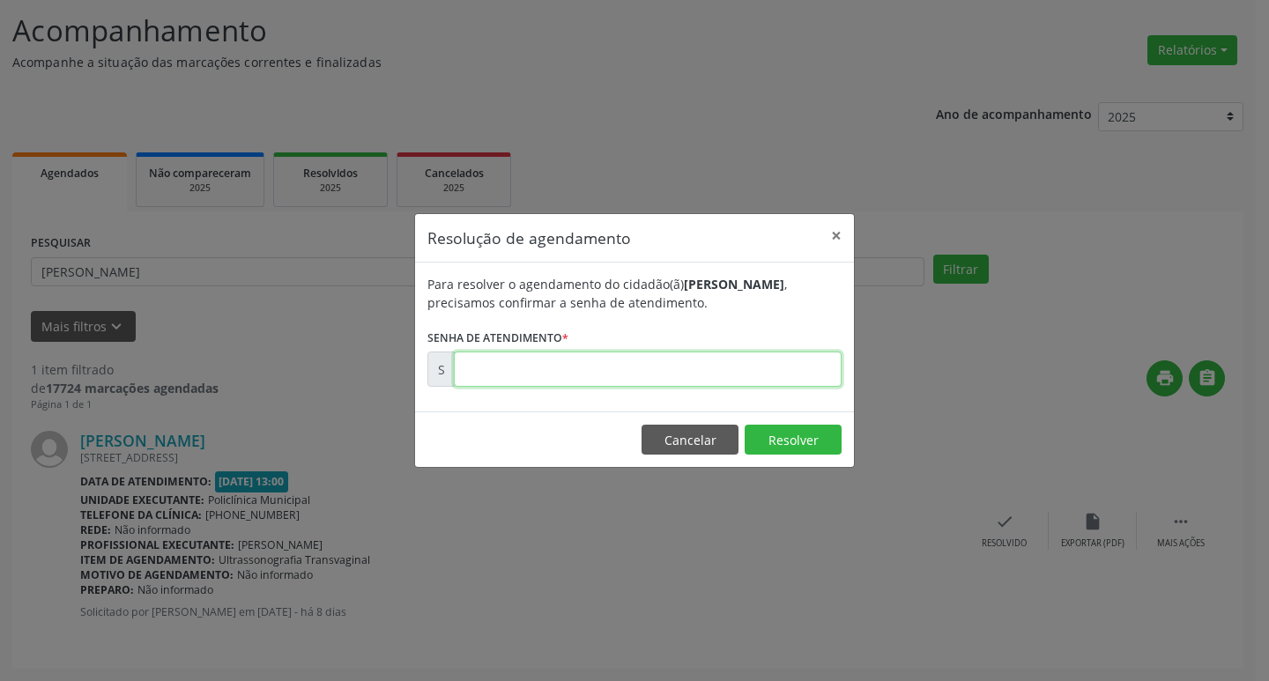
click at [756, 378] on input "text" at bounding box center [648, 369] width 388 height 35
type input "00171434"
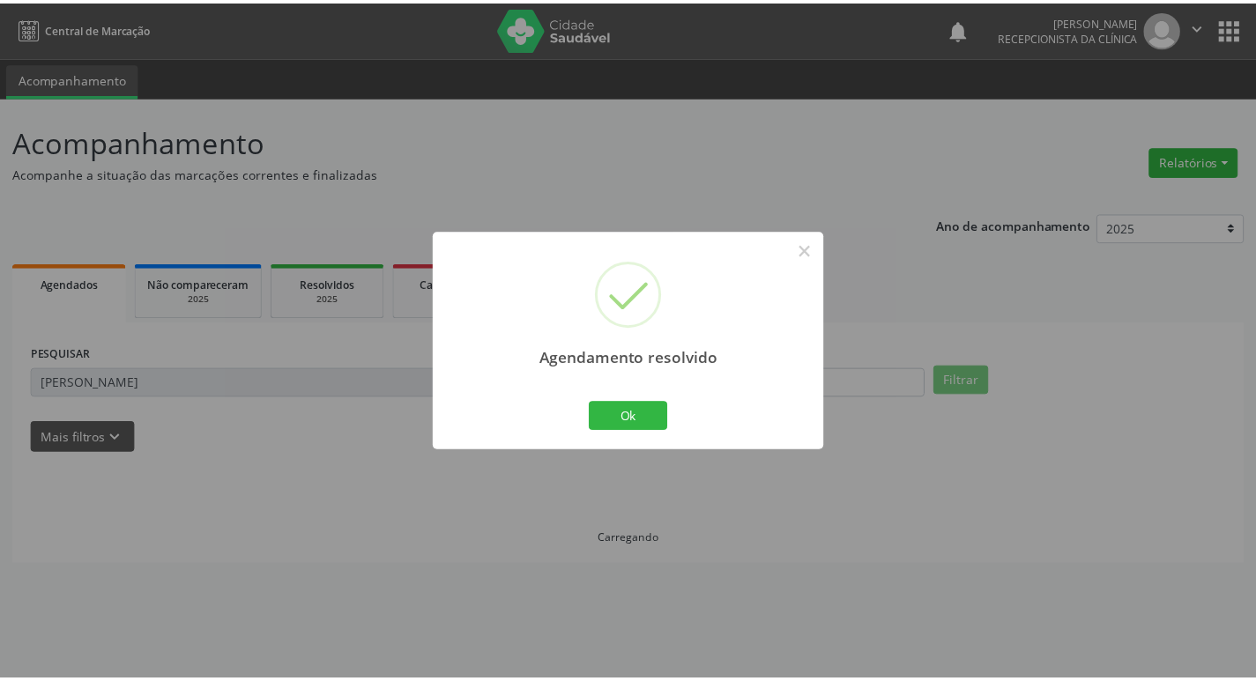
scroll to position [0, 0]
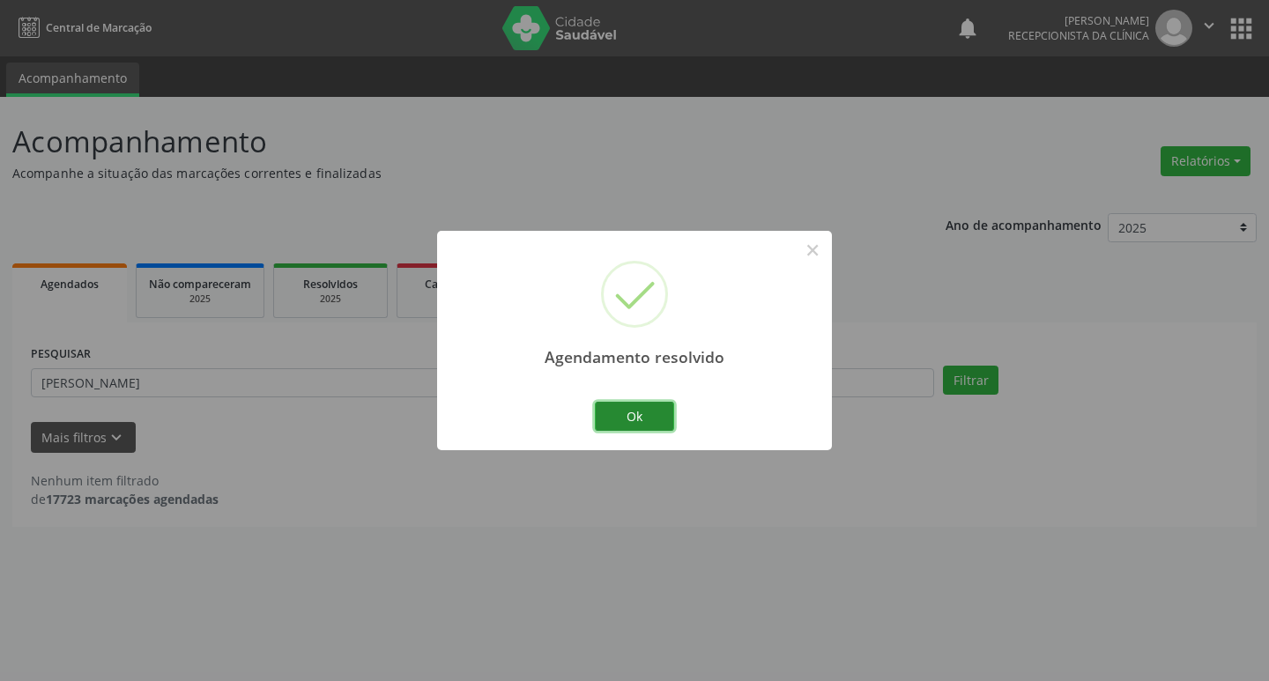
click at [640, 415] on button "Ok" at bounding box center [634, 417] width 79 height 30
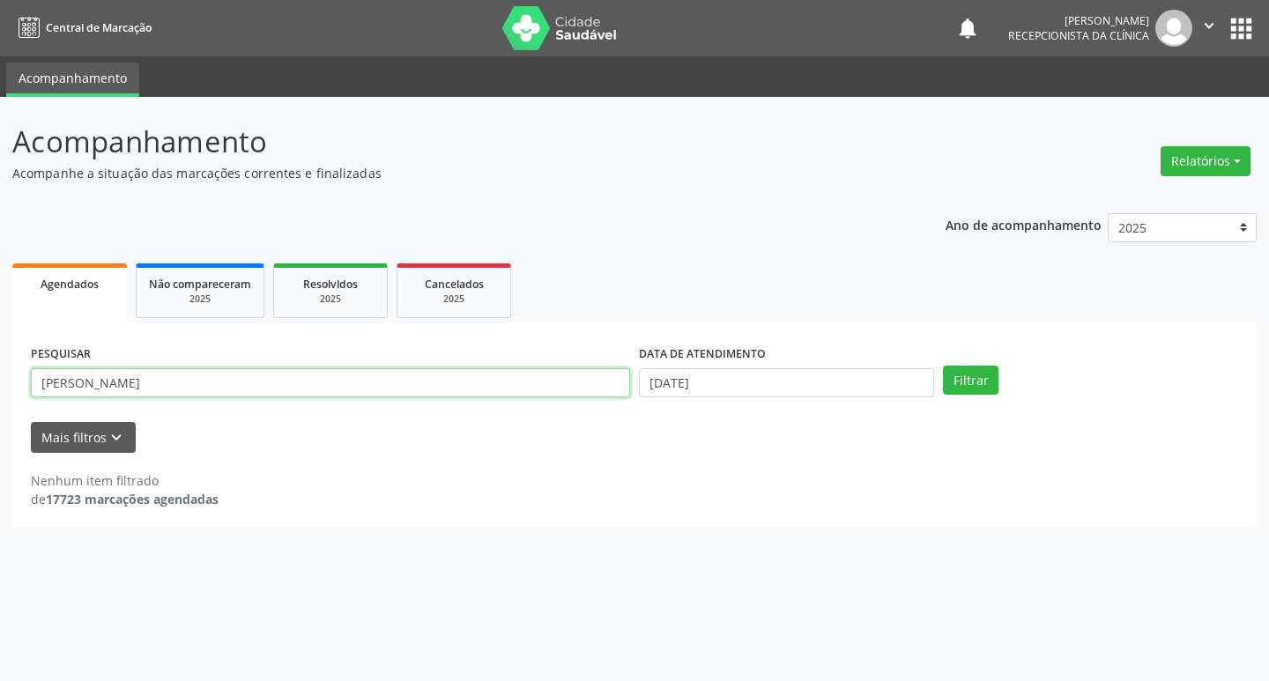
click at [197, 390] on input "[PERSON_NAME]" at bounding box center [330, 383] width 599 height 30
type input "a"
click at [943, 366] on button "Filtrar" at bounding box center [971, 381] width 56 height 30
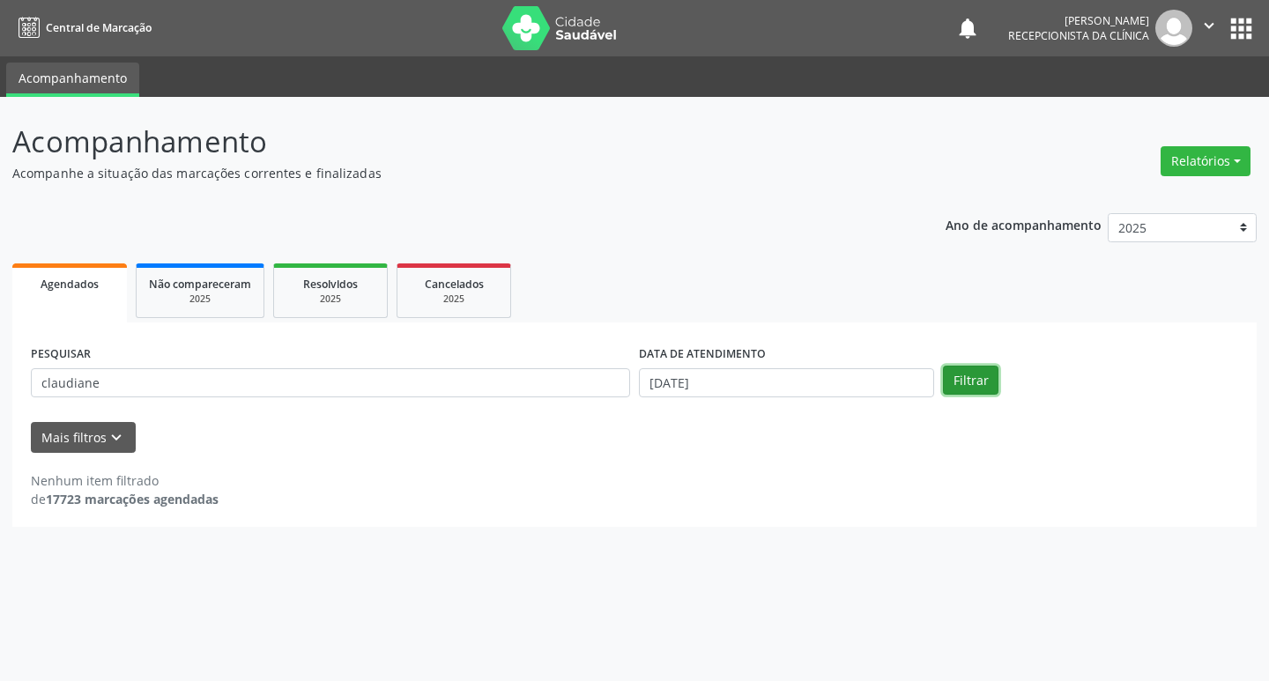
click at [975, 373] on button "Filtrar" at bounding box center [971, 381] width 56 height 30
click at [113, 383] on input "claudiane" at bounding box center [330, 383] width 599 height 30
type input "c"
click at [943, 366] on button "Filtrar" at bounding box center [971, 381] width 56 height 30
click at [976, 377] on button "Filtrar" at bounding box center [971, 381] width 56 height 30
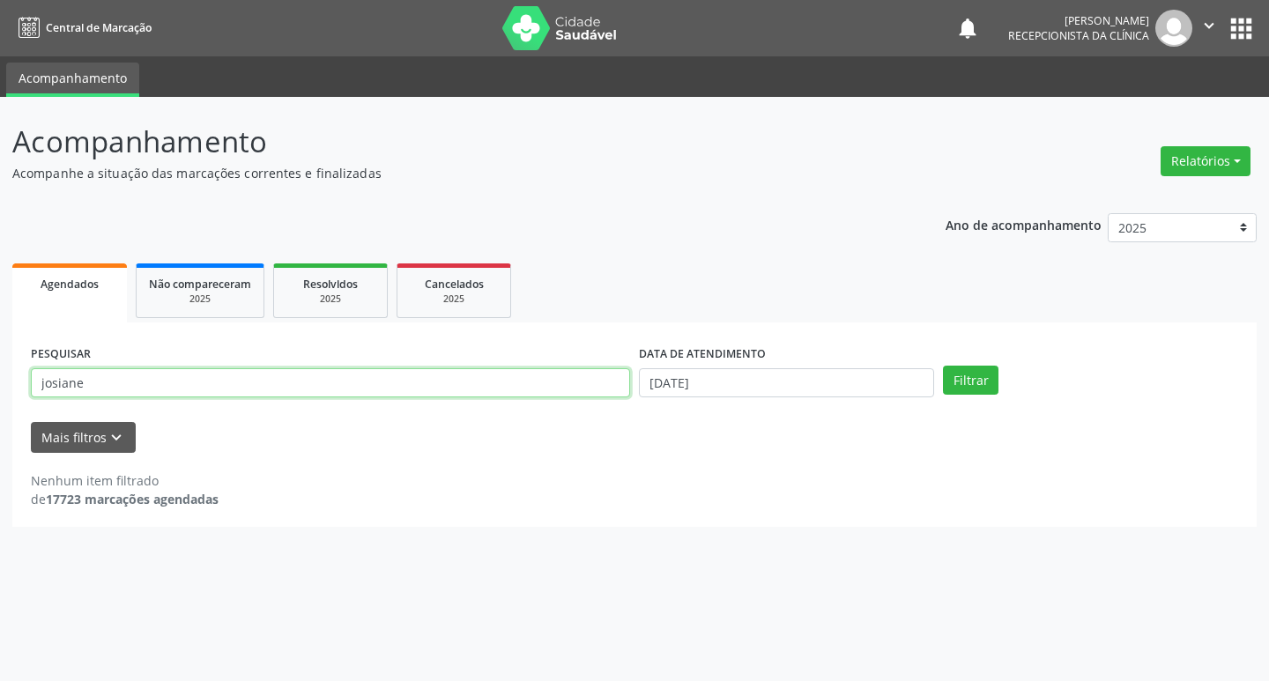
click at [152, 383] on input "josiane" at bounding box center [330, 383] width 599 height 30
type input "j"
click at [962, 372] on button "Filtrar" at bounding box center [971, 381] width 56 height 30
click at [106, 383] on input "[PERSON_NAME]" at bounding box center [330, 383] width 599 height 30
type input "j"
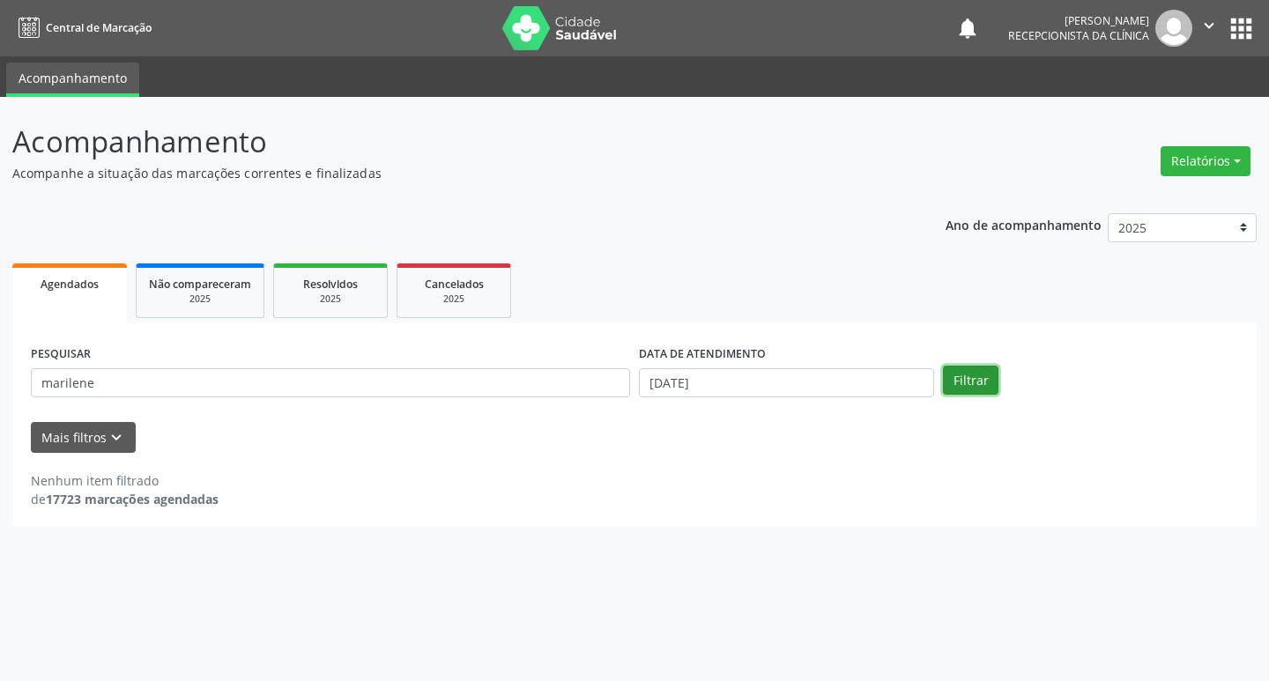
click at [954, 368] on button "Filtrar" at bounding box center [971, 381] width 56 height 30
click at [165, 383] on input "marilene" at bounding box center [330, 383] width 599 height 30
type input "m"
click at [950, 372] on button "Filtrar" at bounding box center [971, 381] width 56 height 30
click at [955, 383] on button "Filtrar" at bounding box center [971, 381] width 56 height 30
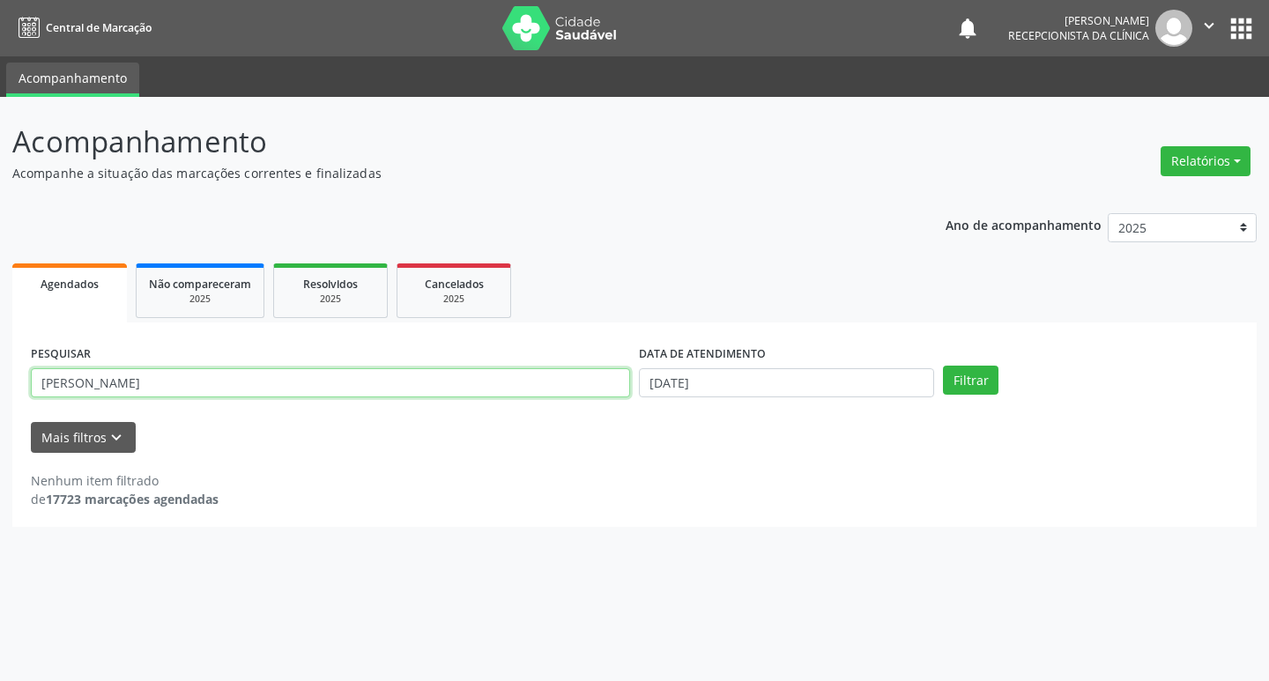
click at [239, 382] on input "[PERSON_NAME]" at bounding box center [330, 383] width 599 height 30
type input "m"
click at [943, 366] on button "Filtrar" at bounding box center [971, 381] width 56 height 30
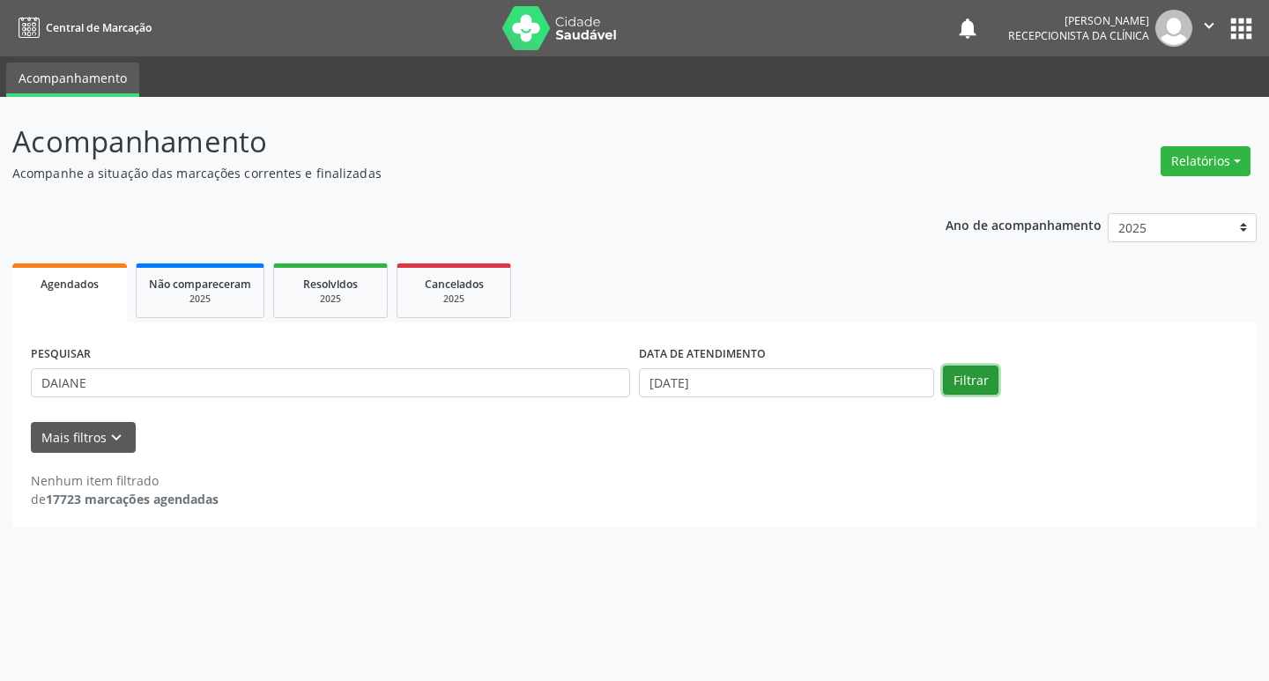
click at [960, 382] on button "Filtrar" at bounding box center [971, 381] width 56 height 30
click at [971, 381] on button "Filtrar" at bounding box center [971, 381] width 56 height 30
click at [399, 381] on input "DAIANE" at bounding box center [330, 383] width 599 height 30
type input "D"
type input "LUANA"
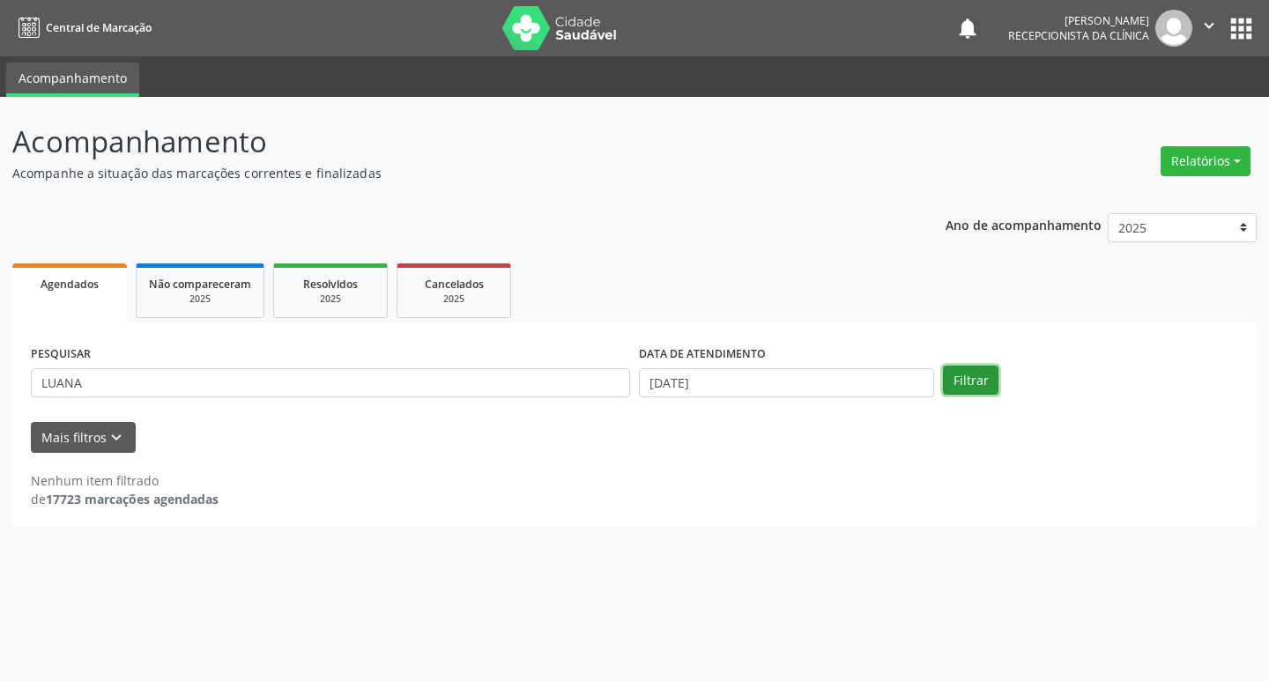
click at [991, 380] on button "Filtrar" at bounding box center [971, 381] width 56 height 30
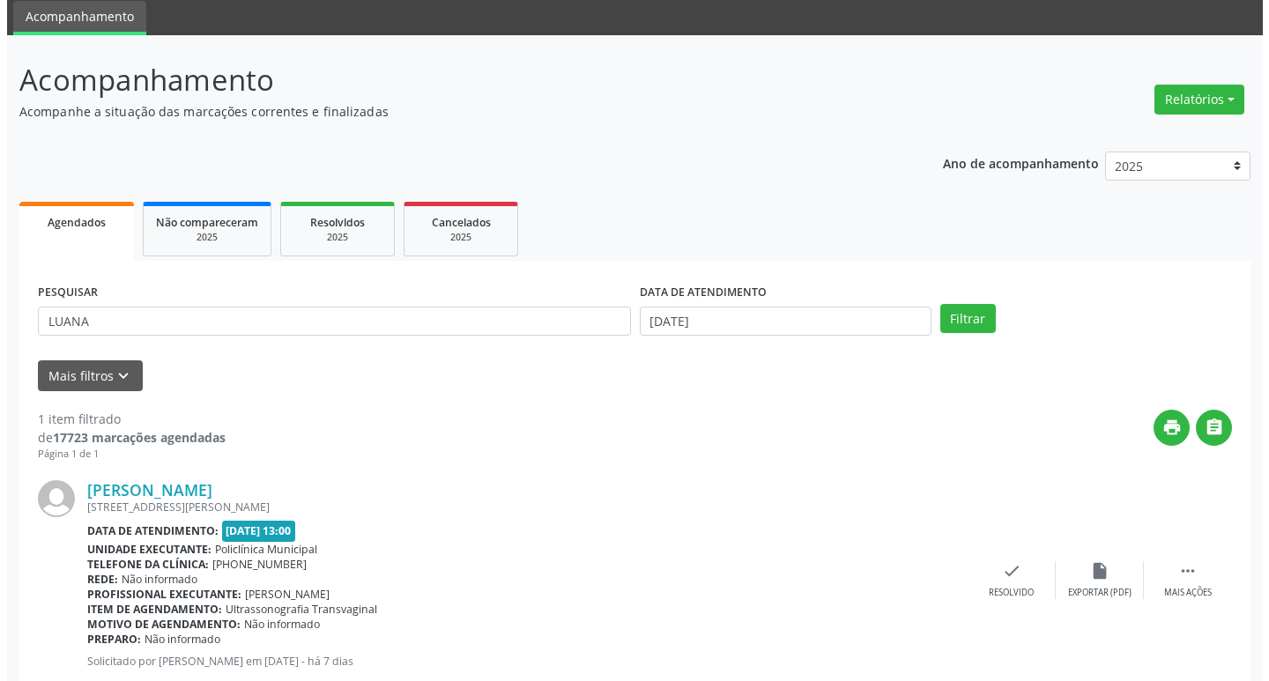
scroll to position [111, 0]
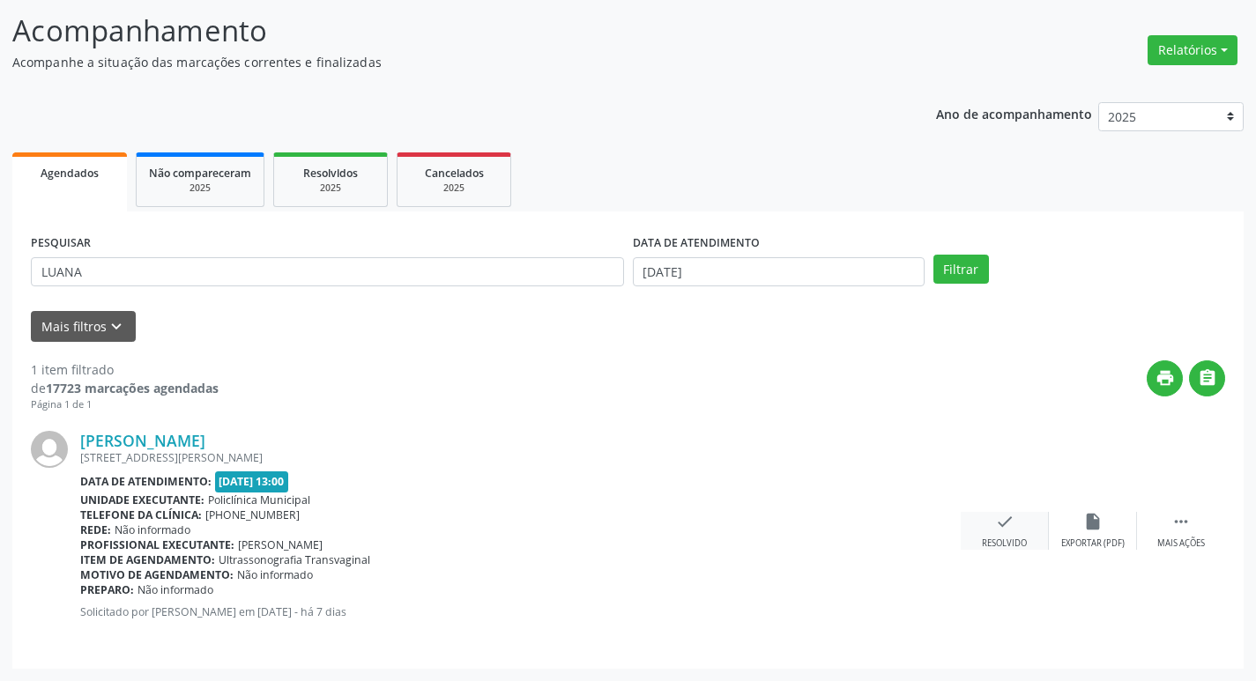
click at [1009, 524] on icon "check" at bounding box center [1004, 521] width 19 height 19
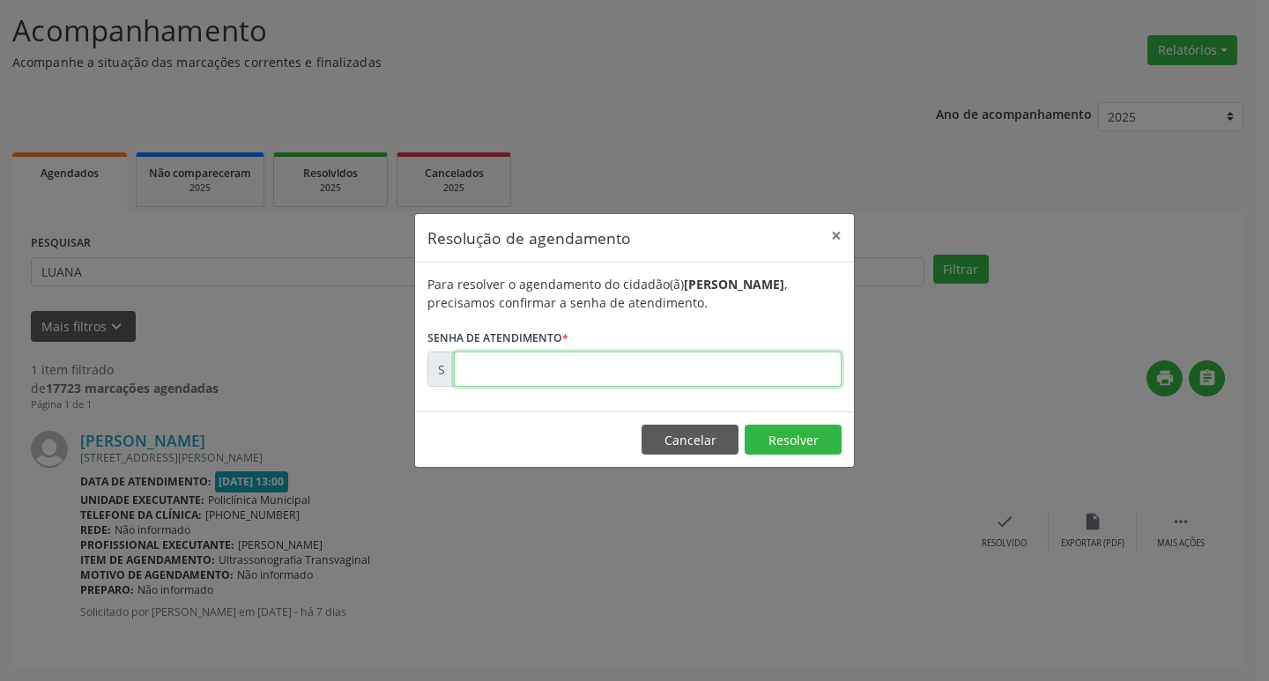
click at [524, 375] on input "text" at bounding box center [648, 369] width 388 height 35
type input "00171475"
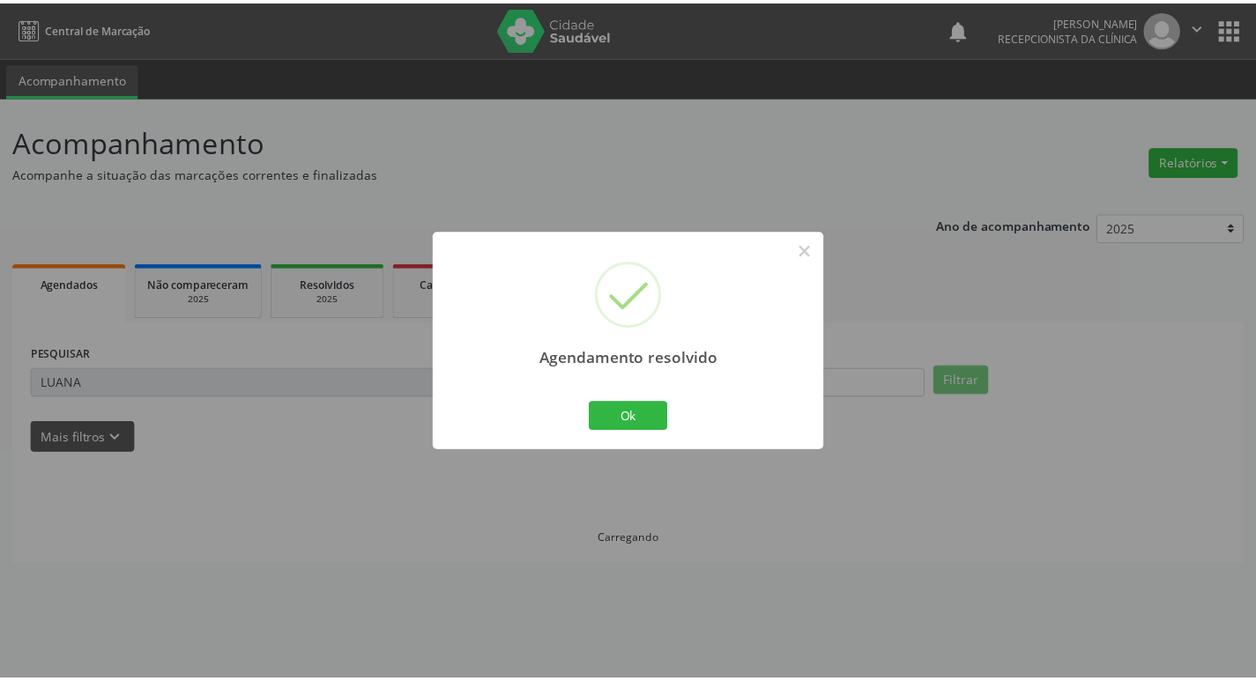
scroll to position [0, 0]
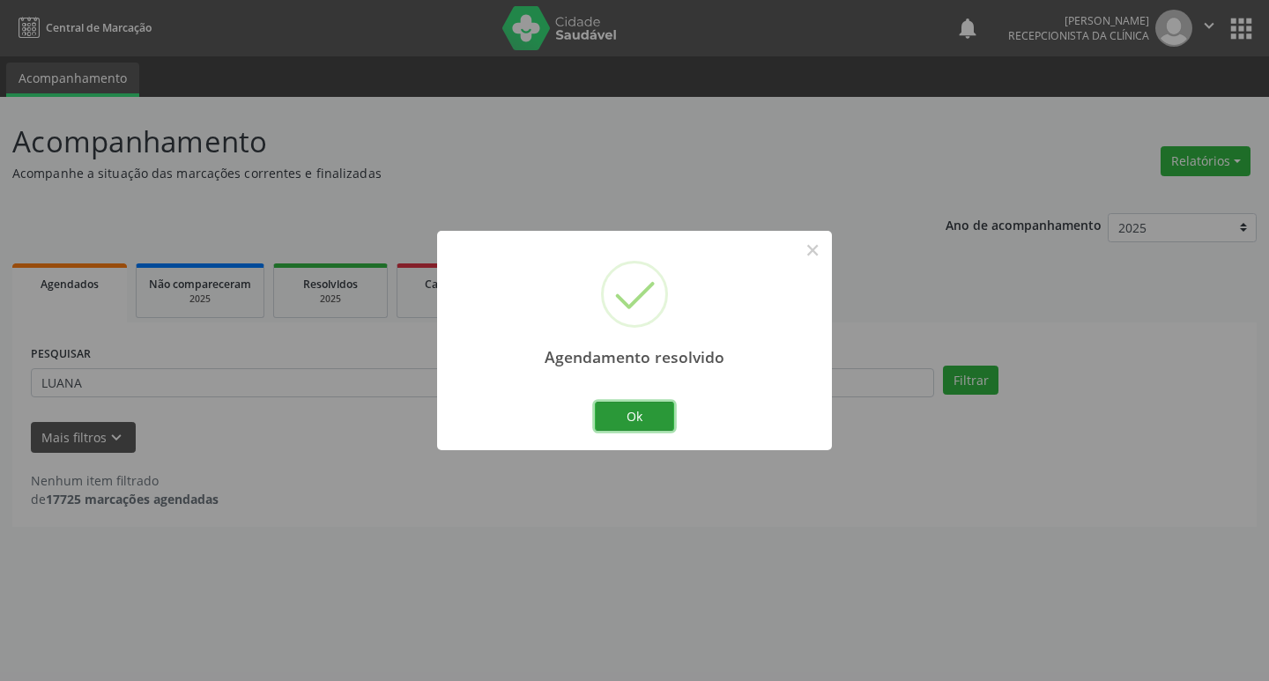
drag, startPoint x: 647, startPoint y: 417, endPoint x: 665, endPoint y: 405, distance: 21.8
click at [657, 409] on button "Ok" at bounding box center [634, 417] width 79 height 30
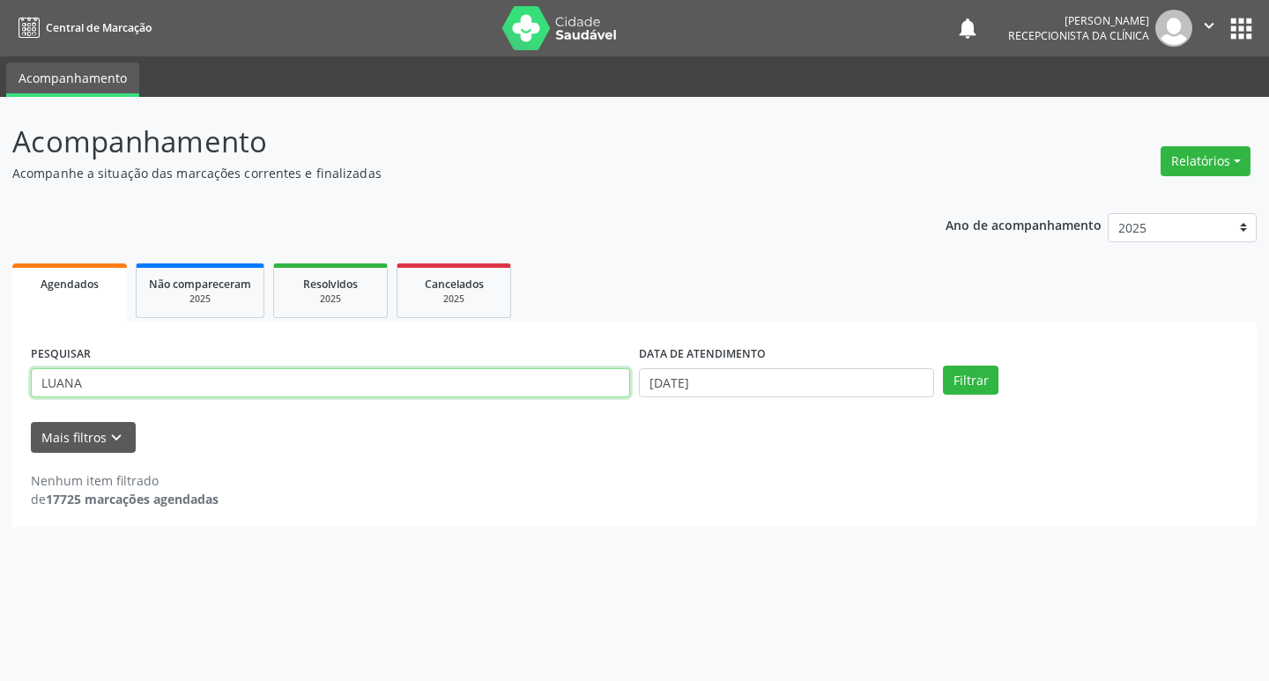
drag, startPoint x: 174, startPoint y: 383, endPoint x: 195, endPoint y: 388, distance: 21.6
click at [195, 388] on input "LUANA" at bounding box center [330, 383] width 599 height 30
type input "L"
type input "SELMA"
click at [969, 384] on button "Filtrar" at bounding box center [971, 381] width 56 height 30
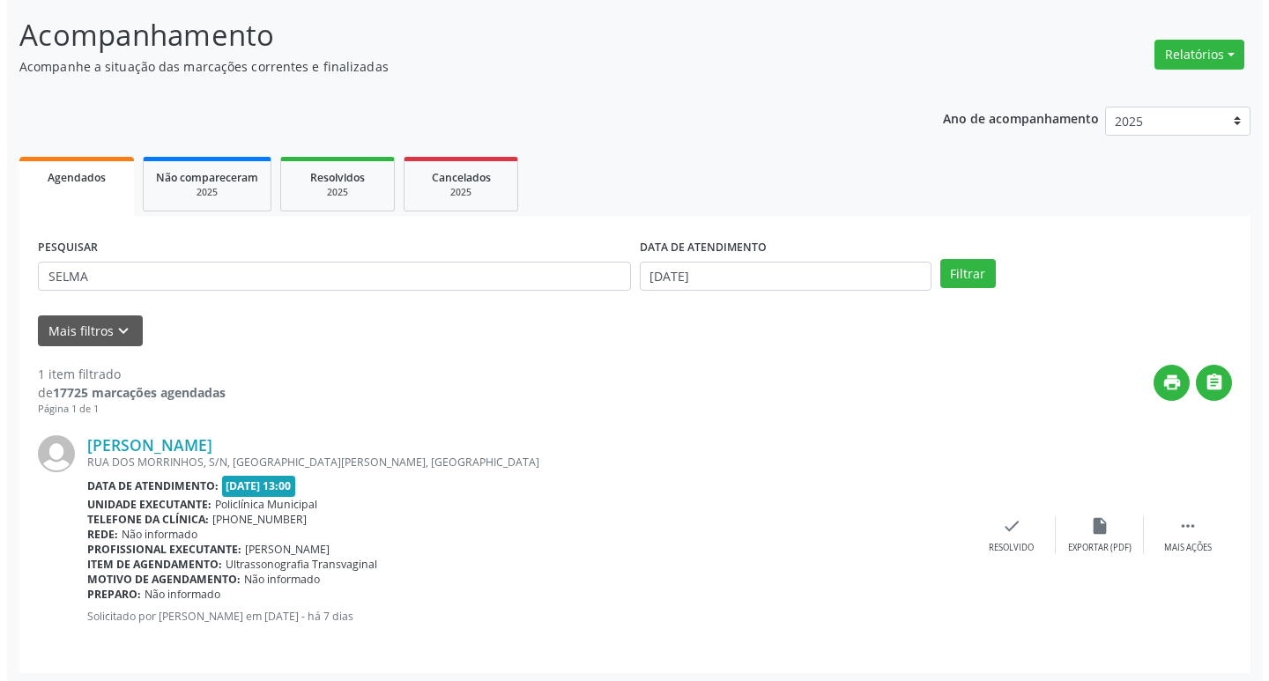
scroll to position [111, 0]
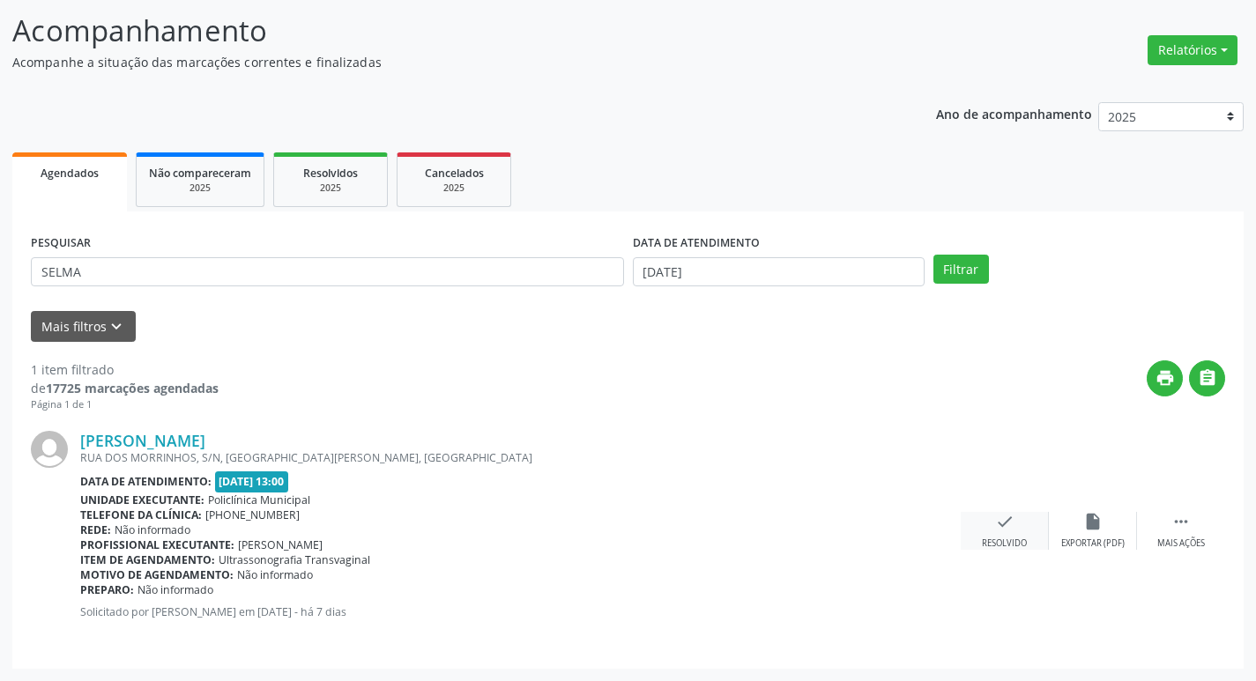
click at [1000, 531] on icon "check" at bounding box center [1004, 521] width 19 height 19
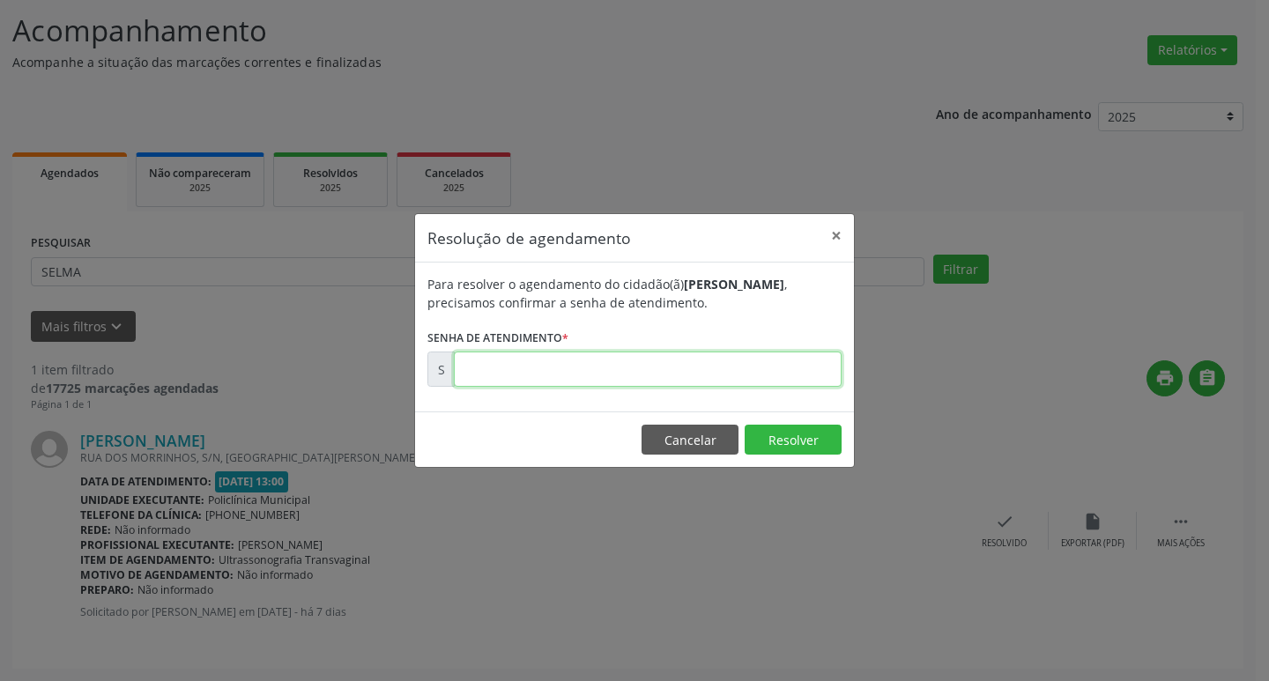
click at [684, 369] on input "text" at bounding box center [648, 369] width 388 height 35
type input "00171505"
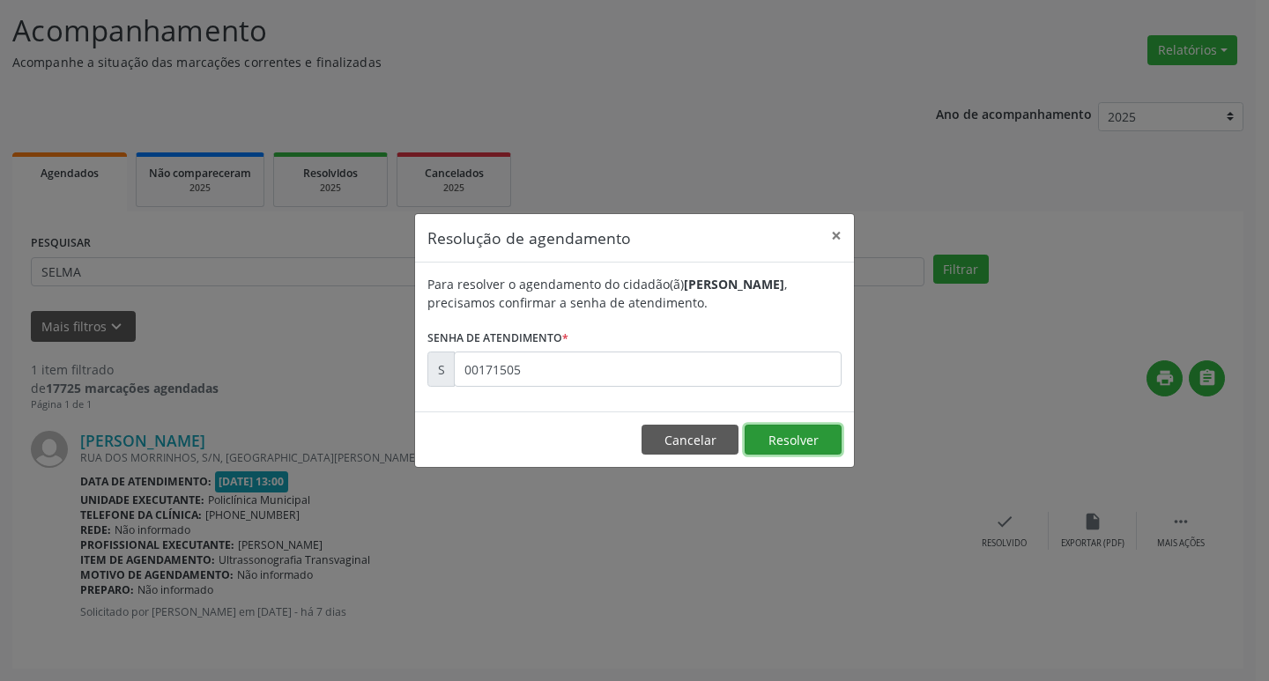
click at [756, 431] on button "Resolver" at bounding box center [793, 440] width 97 height 30
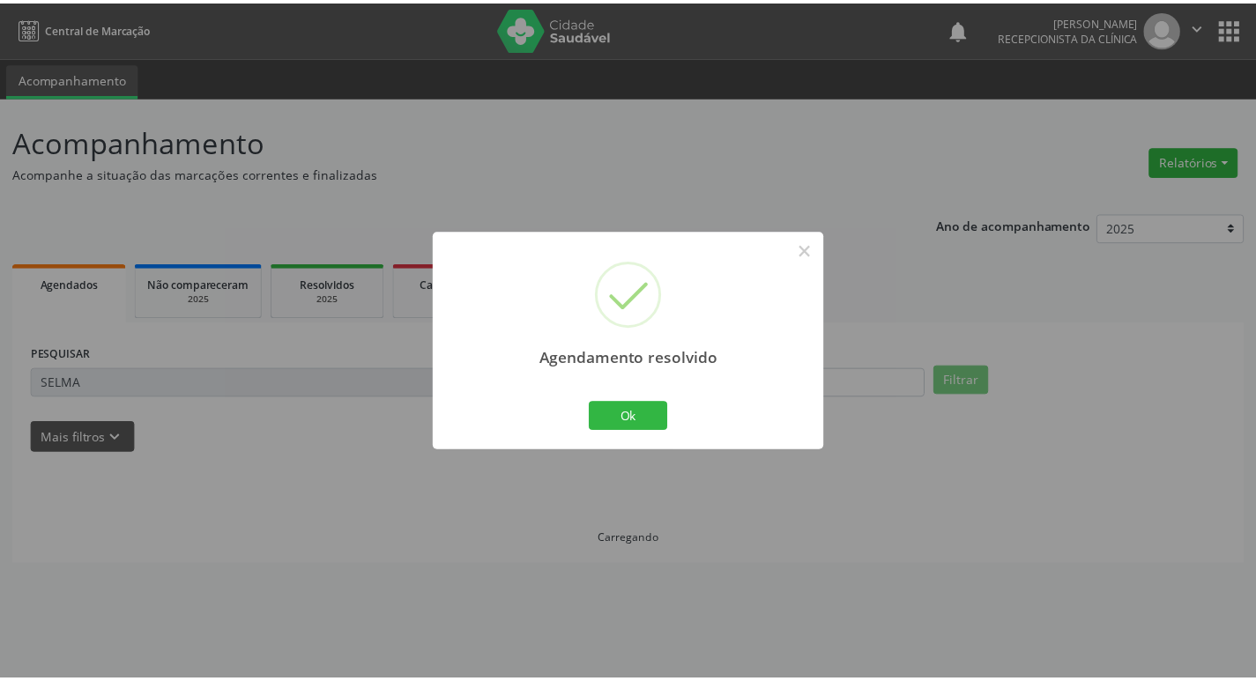
scroll to position [0, 0]
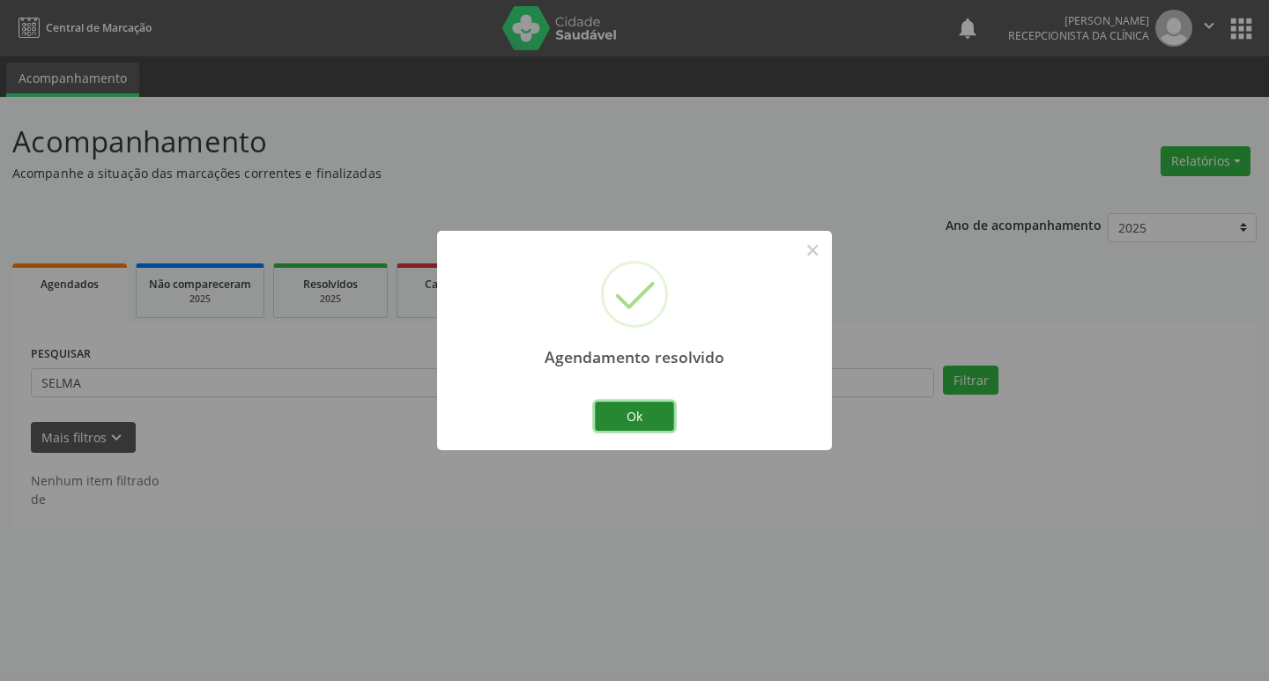
click at [658, 420] on button "Ok" at bounding box center [634, 417] width 79 height 30
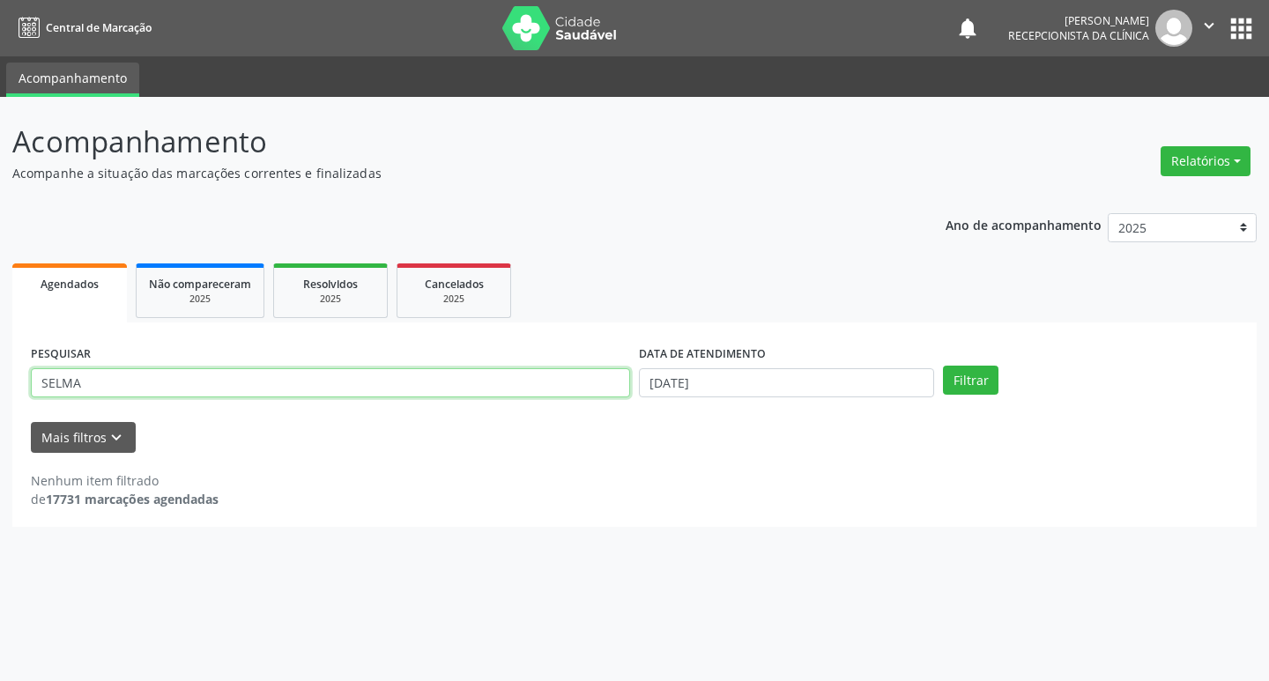
click at [104, 379] on input "SELMA" at bounding box center [330, 383] width 599 height 30
type input "S"
type input "JAQUELINE"
click at [947, 381] on button "Filtrar" at bounding box center [971, 381] width 56 height 30
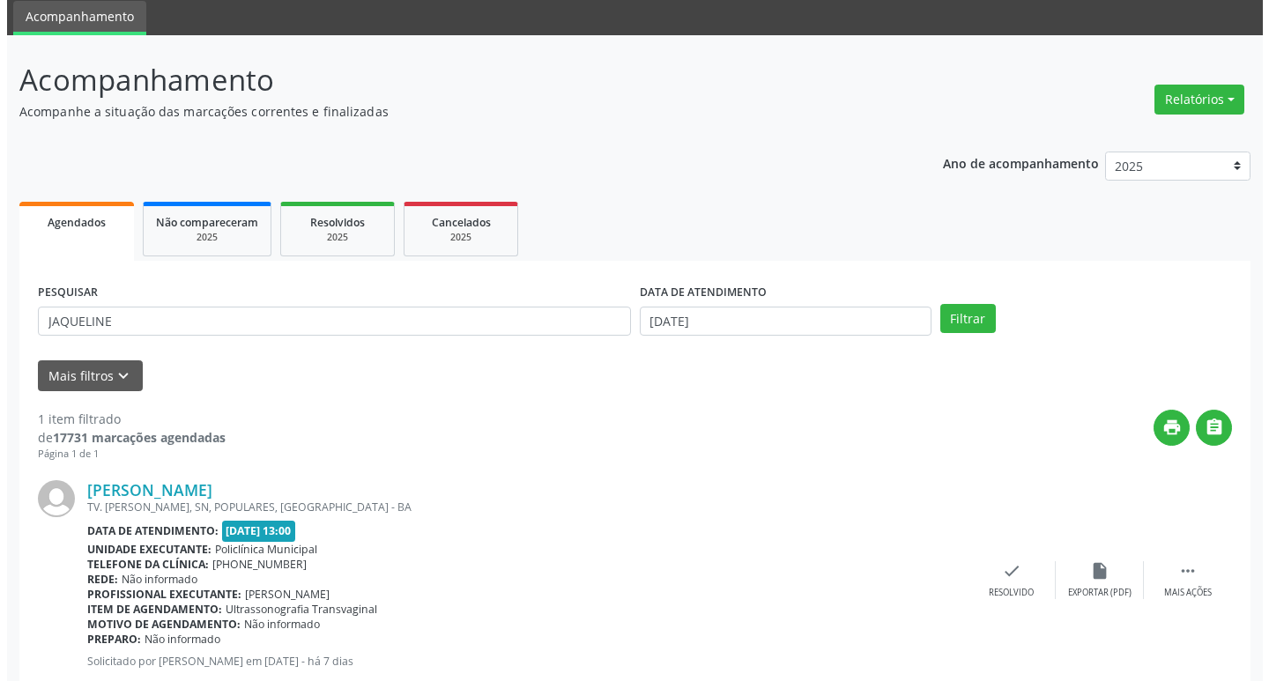
scroll to position [111, 0]
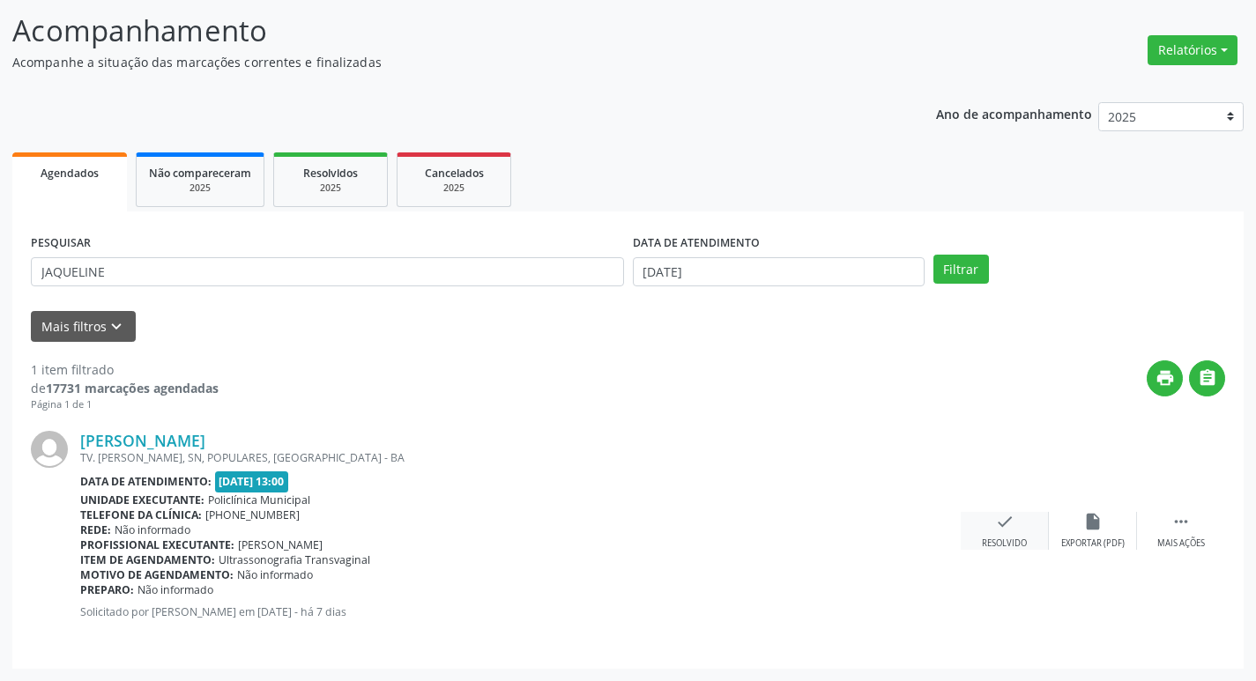
click at [998, 527] on icon "check" at bounding box center [1004, 521] width 19 height 19
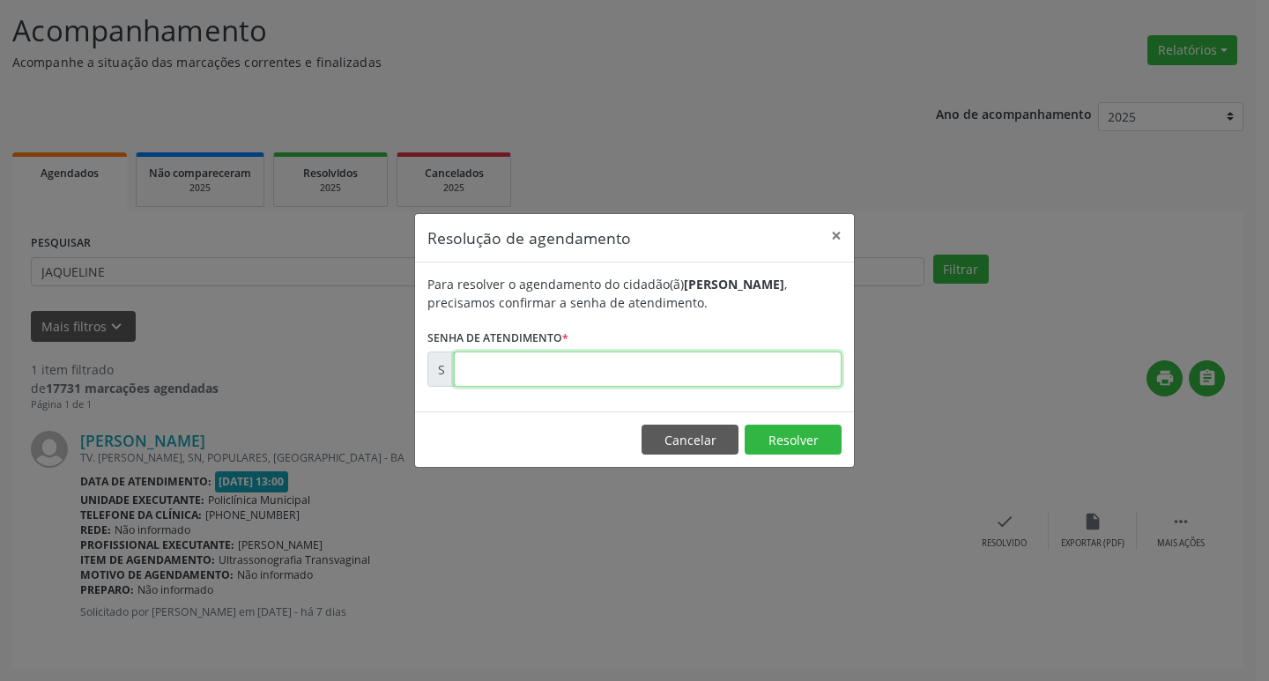
click at [620, 369] on input "text" at bounding box center [648, 369] width 388 height 35
type input "00171508"
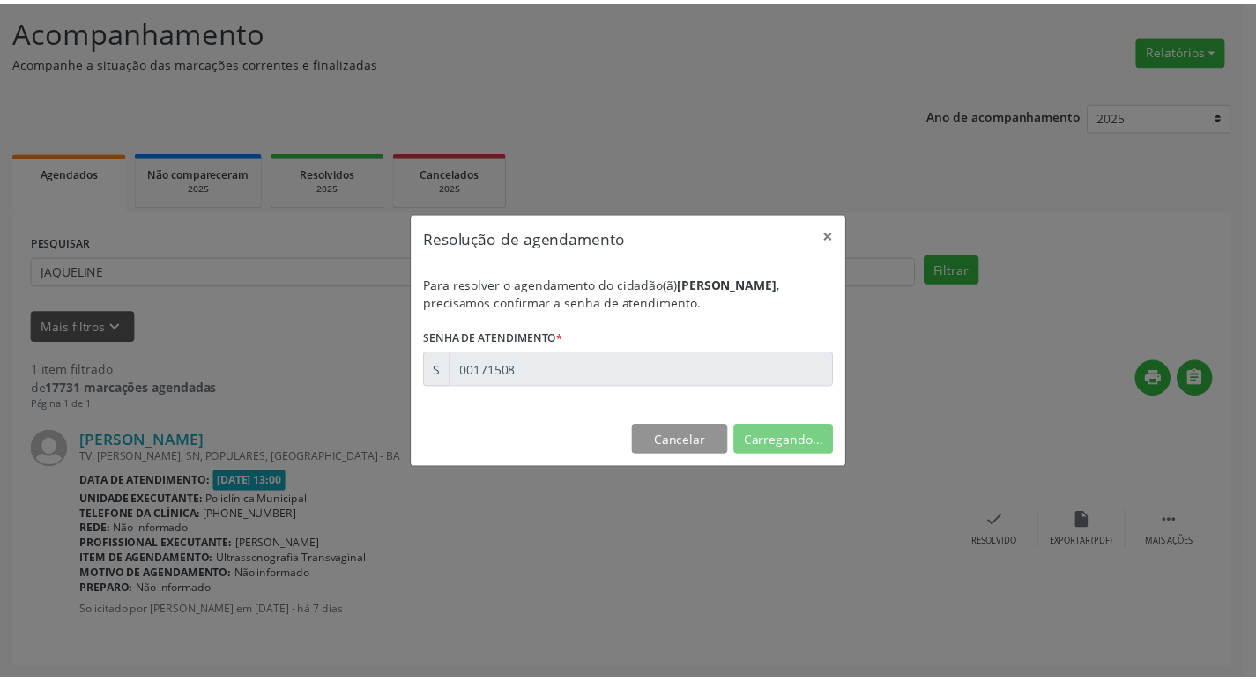
scroll to position [0, 0]
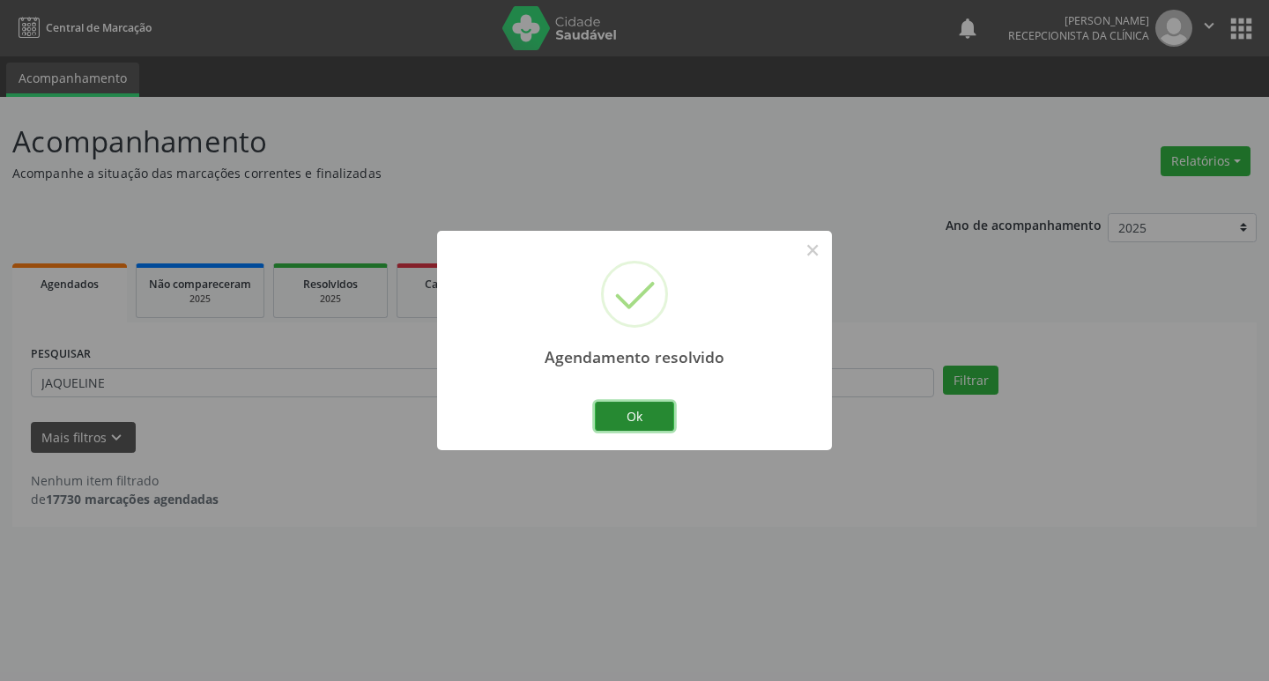
click at [618, 407] on button "Ok" at bounding box center [634, 417] width 79 height 30
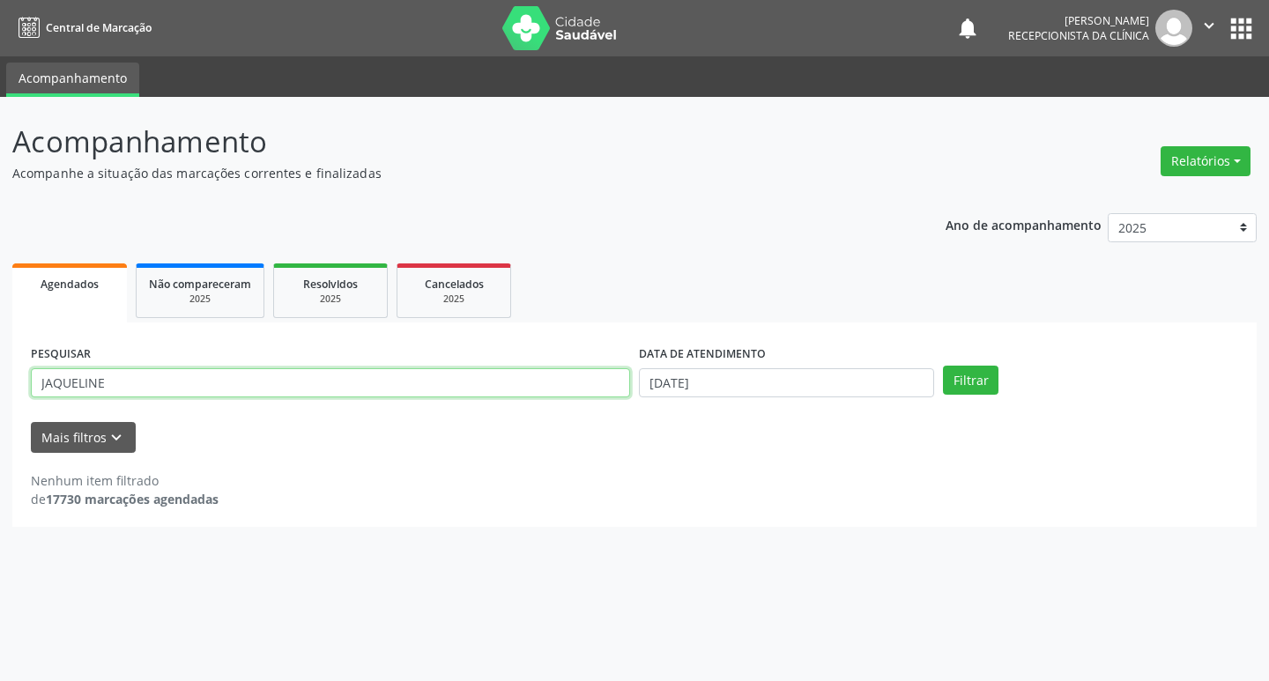
click at [127, 383] on input "JAQUELINE" at bounding box center [330, 383] width 599 height 30
type input "J"
type input "DARTCLEA"
click at [951, 383] on button "Filtrar" at bounding box center [971, 381] width 56 height 30
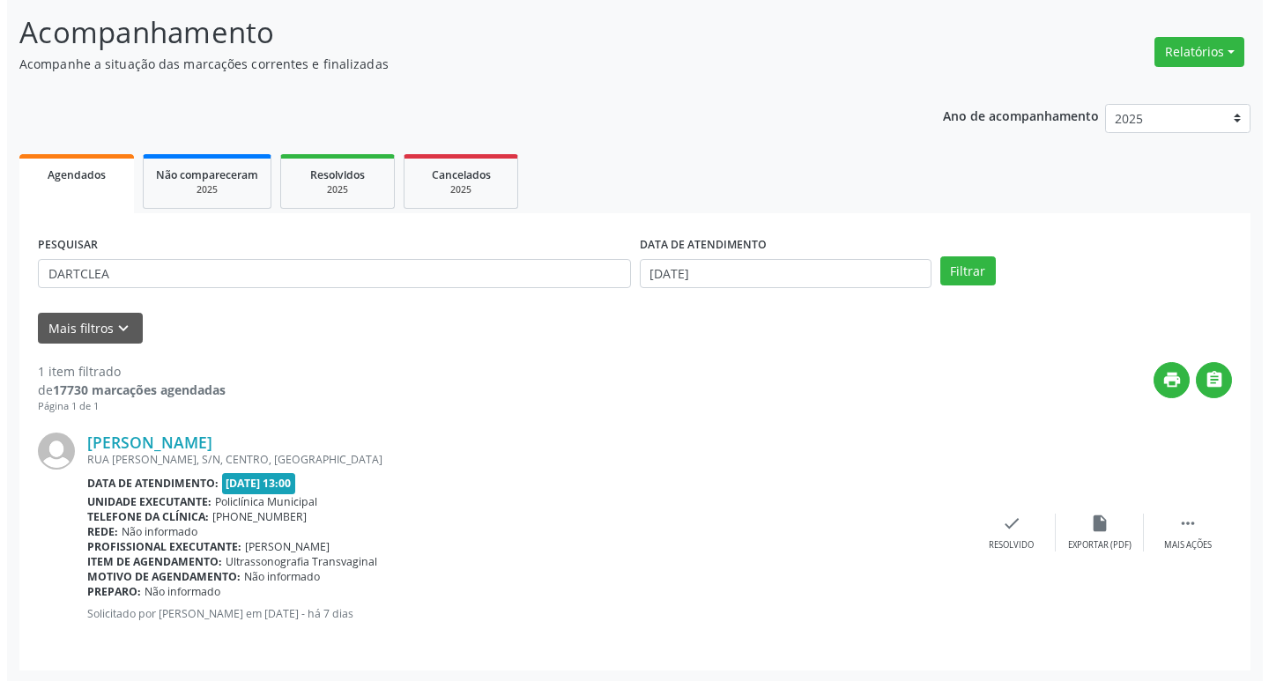
scroll to position [111, 0]
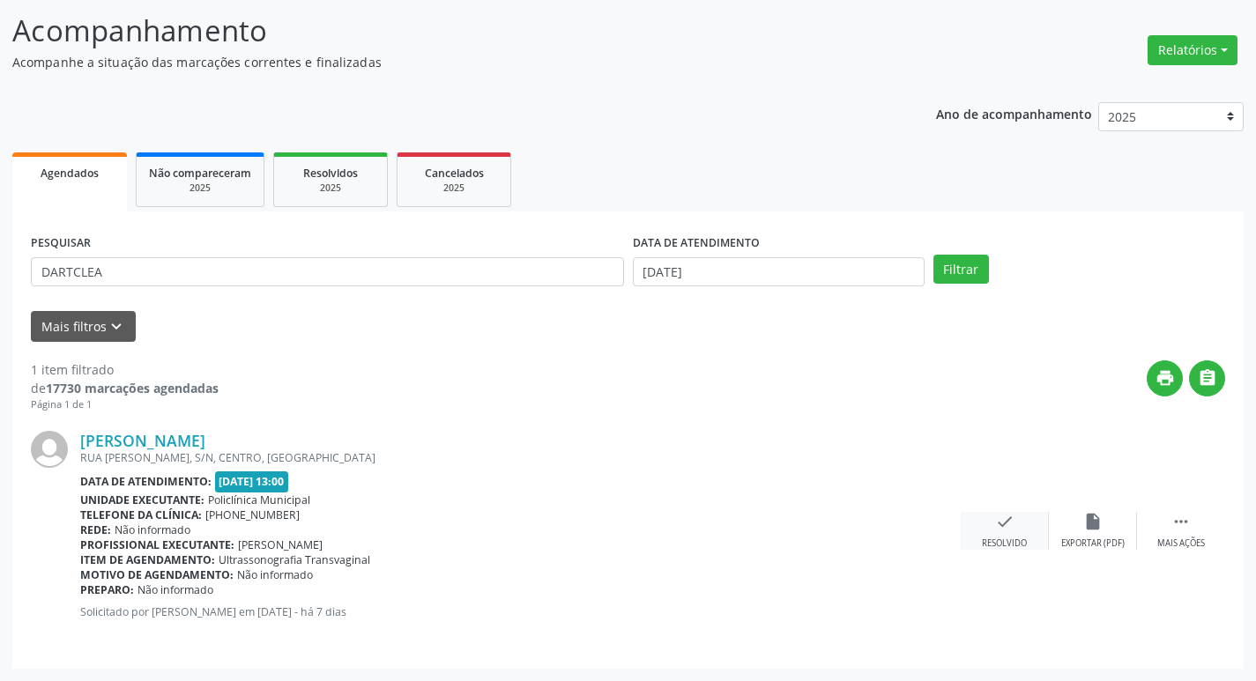
click at [988, 518] on div "check Resolvido" at bounding box center [1005, 531] width 88 height 38
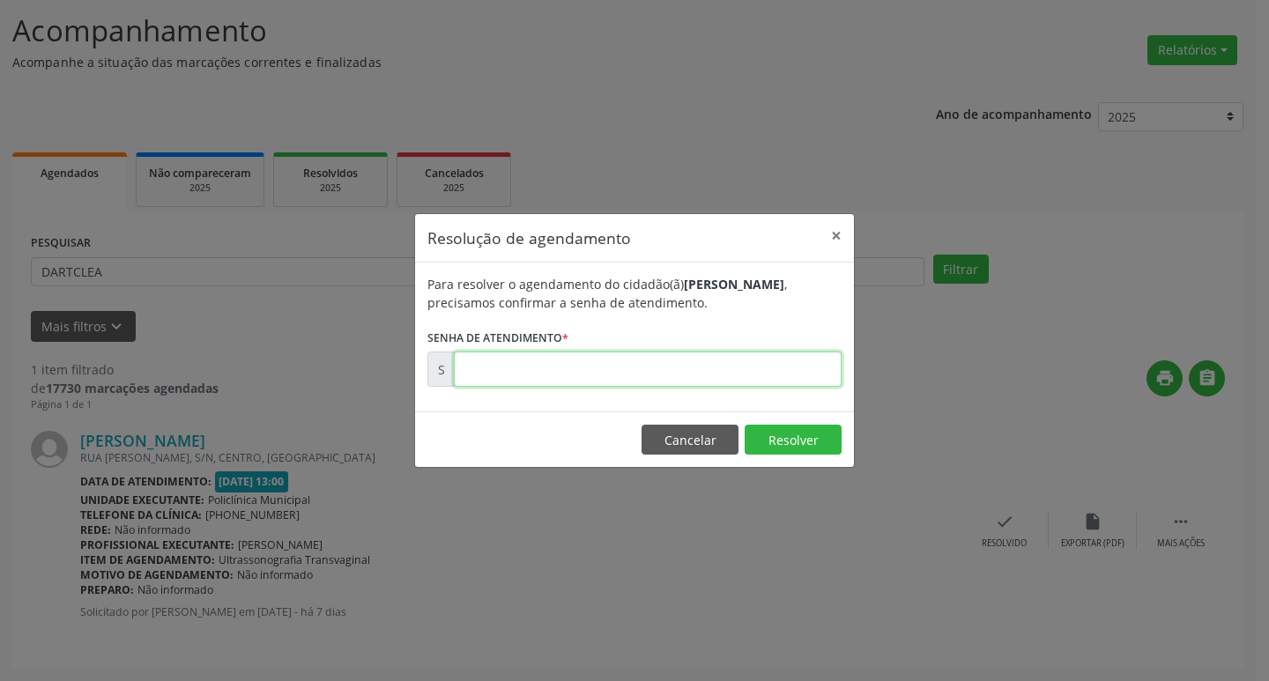
click at [606, 357] on input "text" at bounding box center [648, 369] width 388 height 35
type input "00171513"
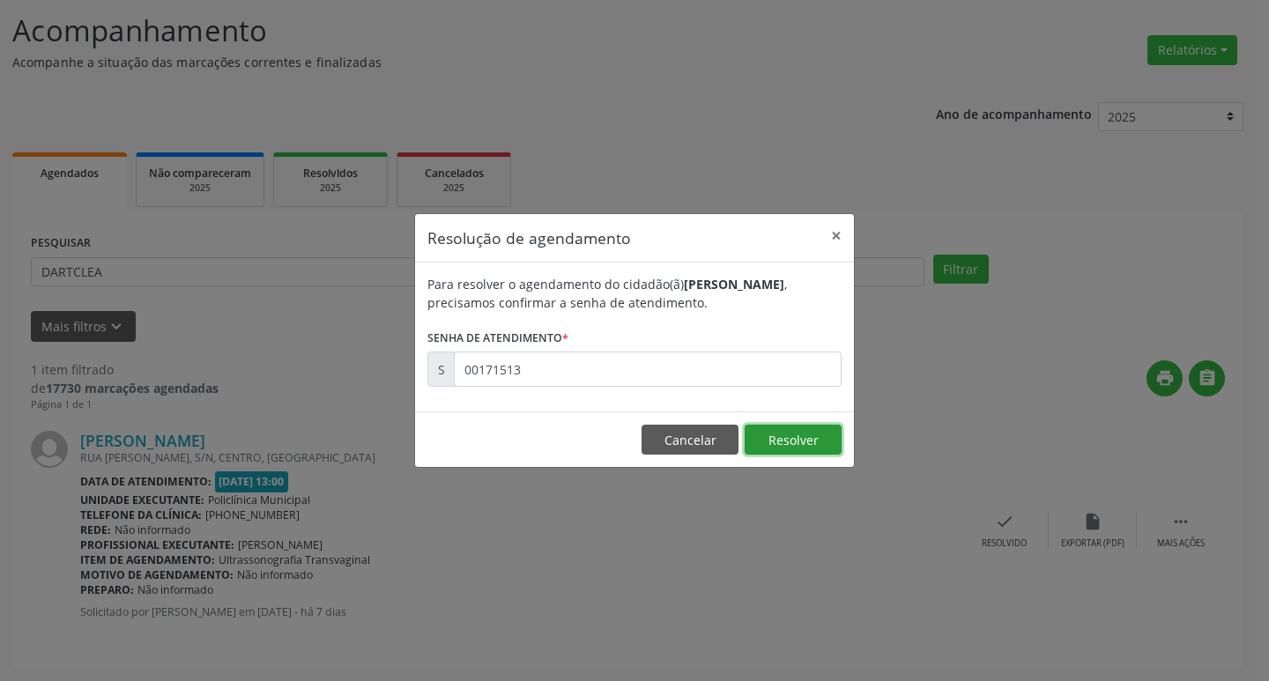
click at [777, 435] on button "Resolver" at bounding box center [793, 440] width 97 height 30
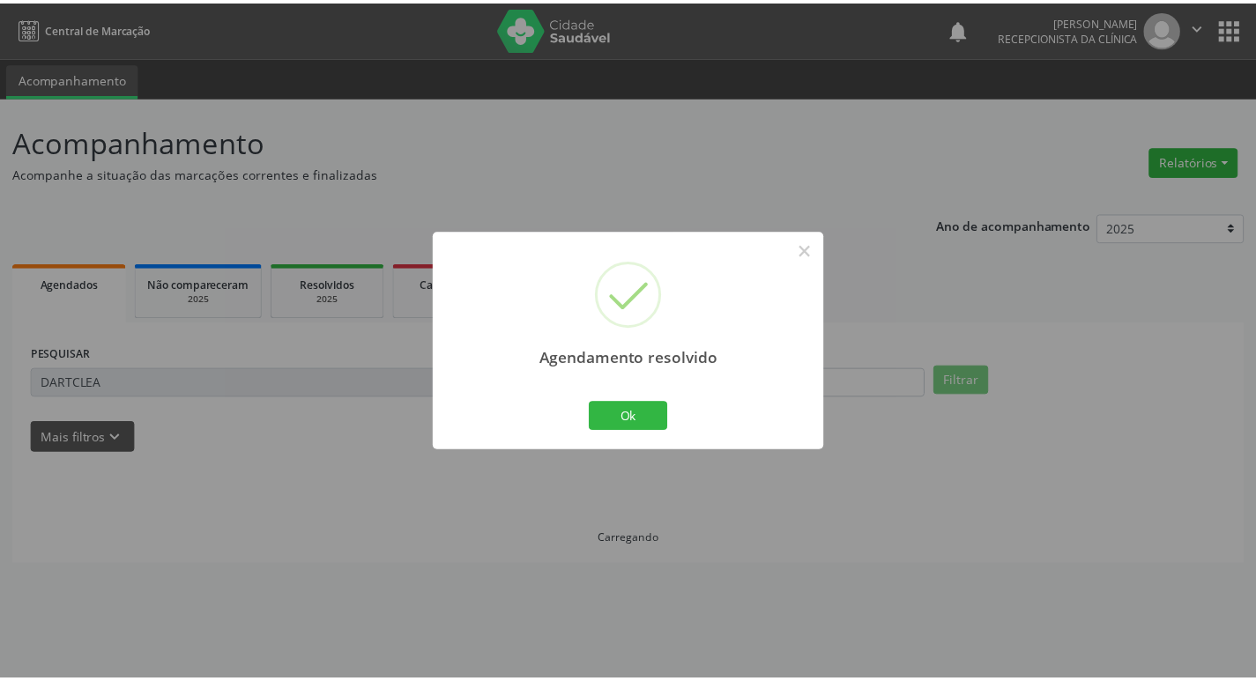
scroll to position [0, 0]
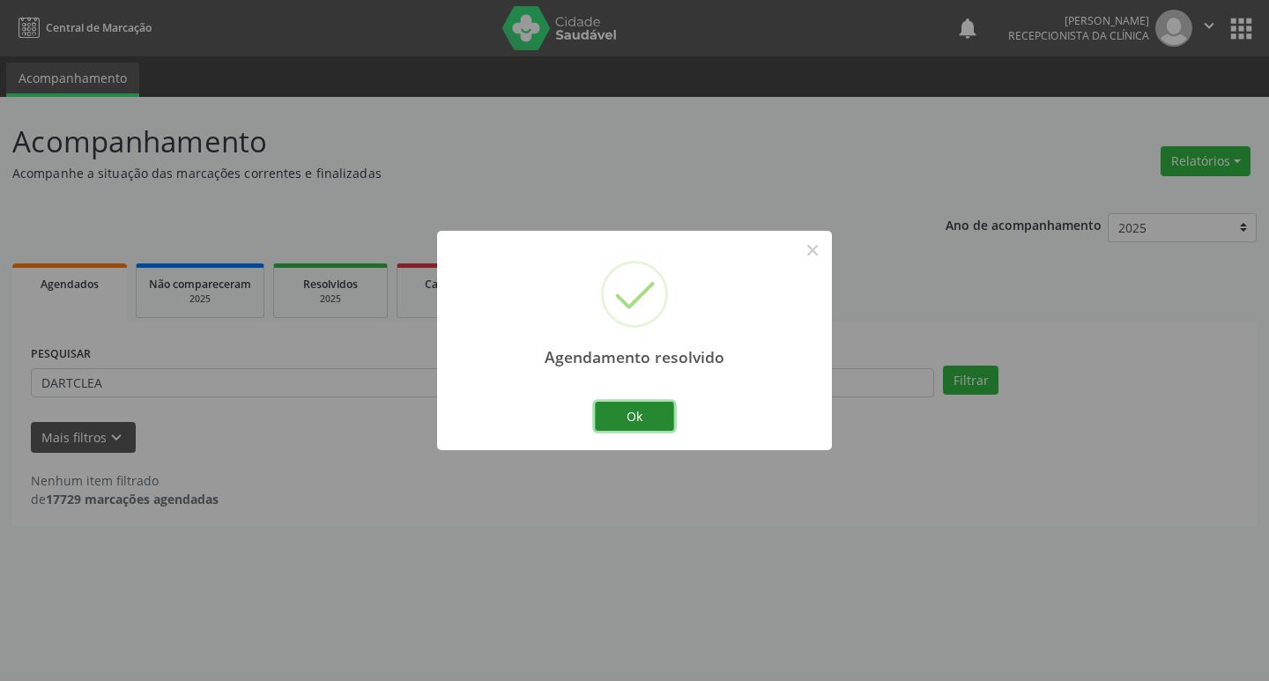
click at [633, 411] on button "Ok" at bounding box center [634, 417] width 79 height 30
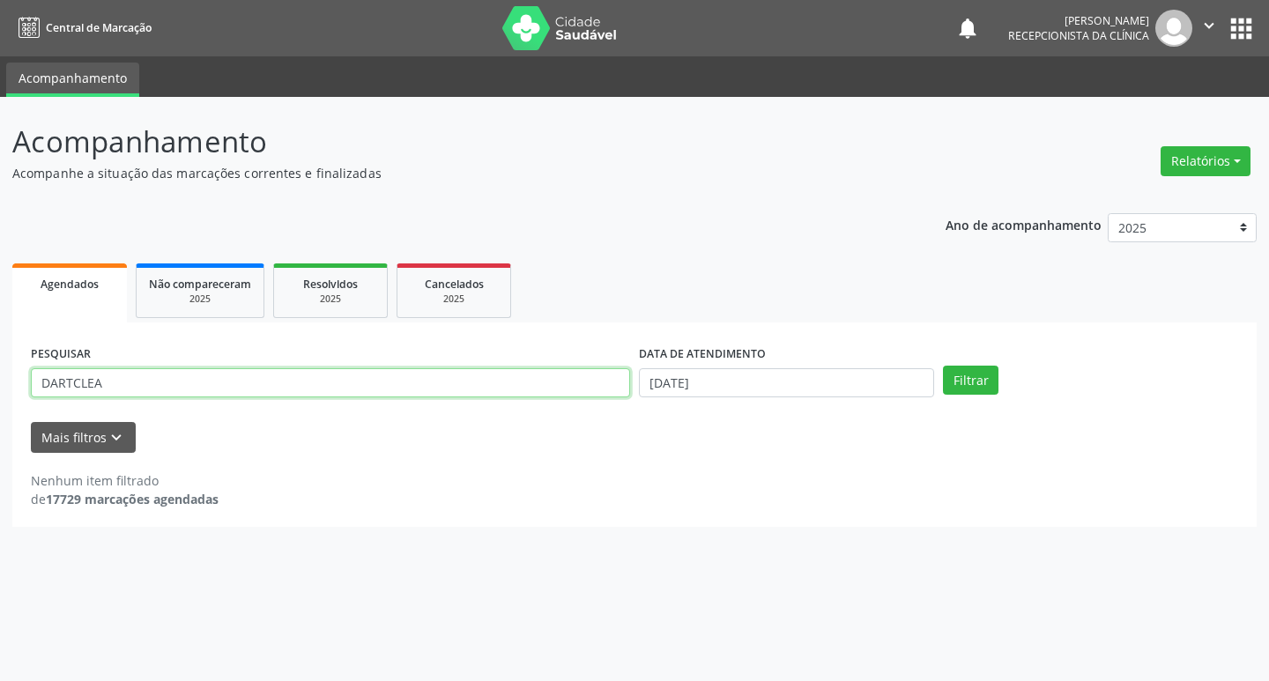
click at [140, 390] on input "DARTCLEA" at bounding box center [330, 383] width 599 height 30
type input "D"
type input "[PERSON_NAME]"
click at [961, 368] on button "Filtrar" at bounding box center [971, 381] width 56 height 30
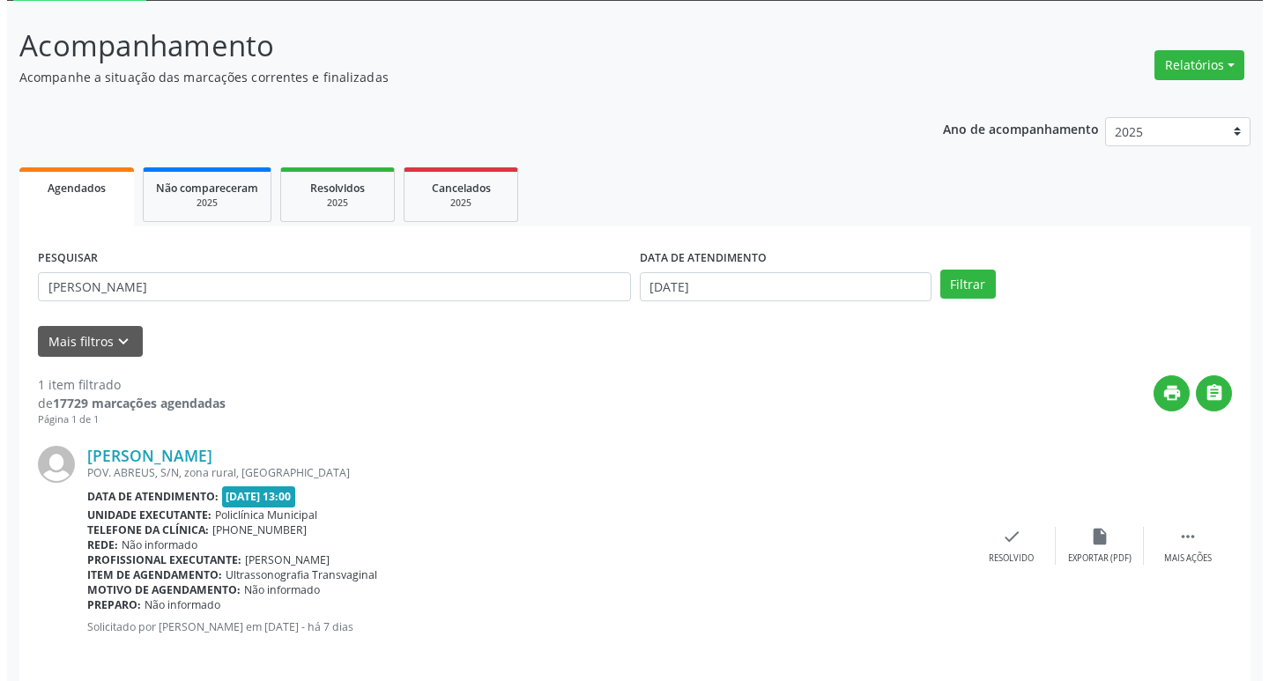
scroll to position [111, 0]
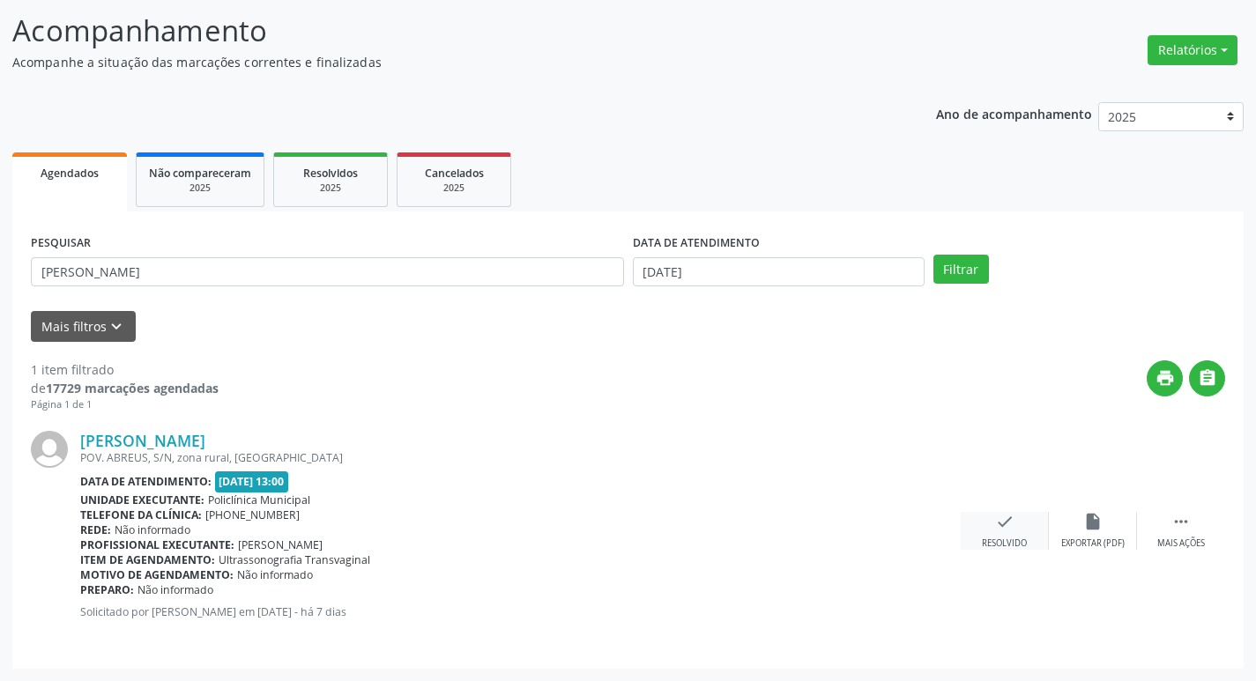
click at [982, 534] on div "check Resolvido" at bounding box center [1005, 531] width 88 height 38
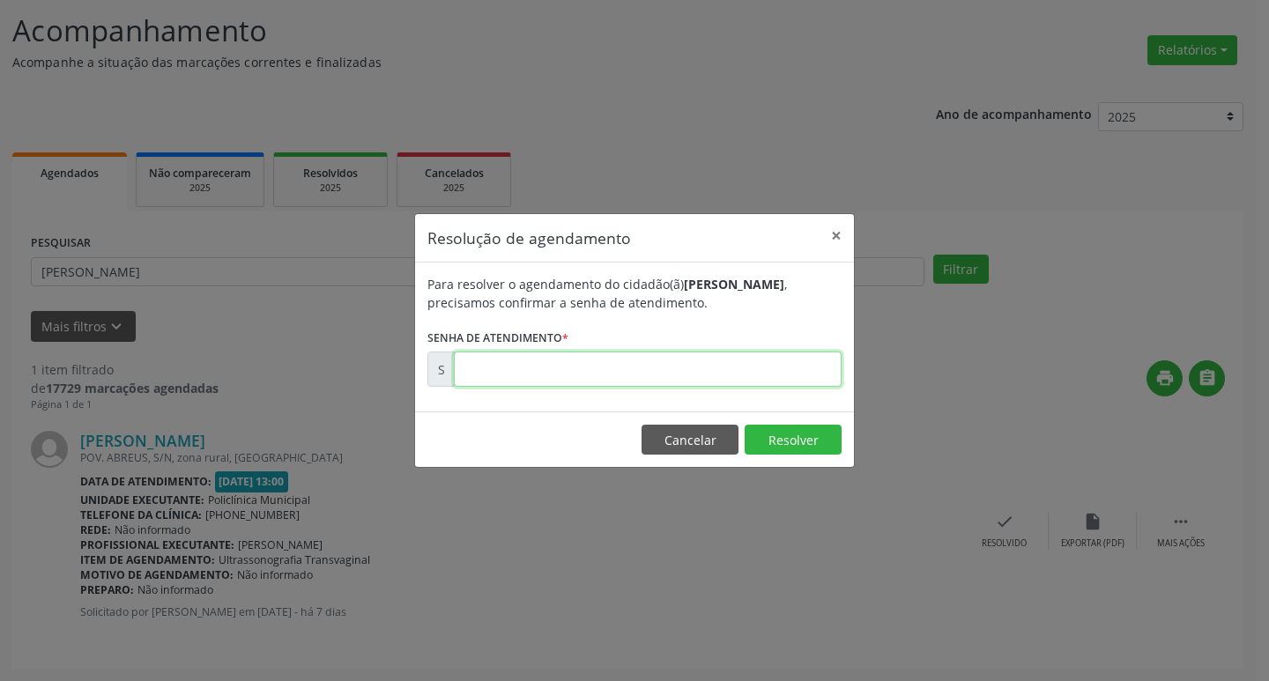
click at [684, 375] on input "text" at bounding box center [648, 369] width 388 height 35
click at [694, 371] on input "text" at bounding box center [648, 369] width 388 height 35
drag, startPoint x: 592, startPoint y: 376, endPoint x: 594, endPoint y: 388, distance: 11.6
click at [592, 379] on input "text" at bounding box center [648, 369] width 388 height 35
type input "00171482"
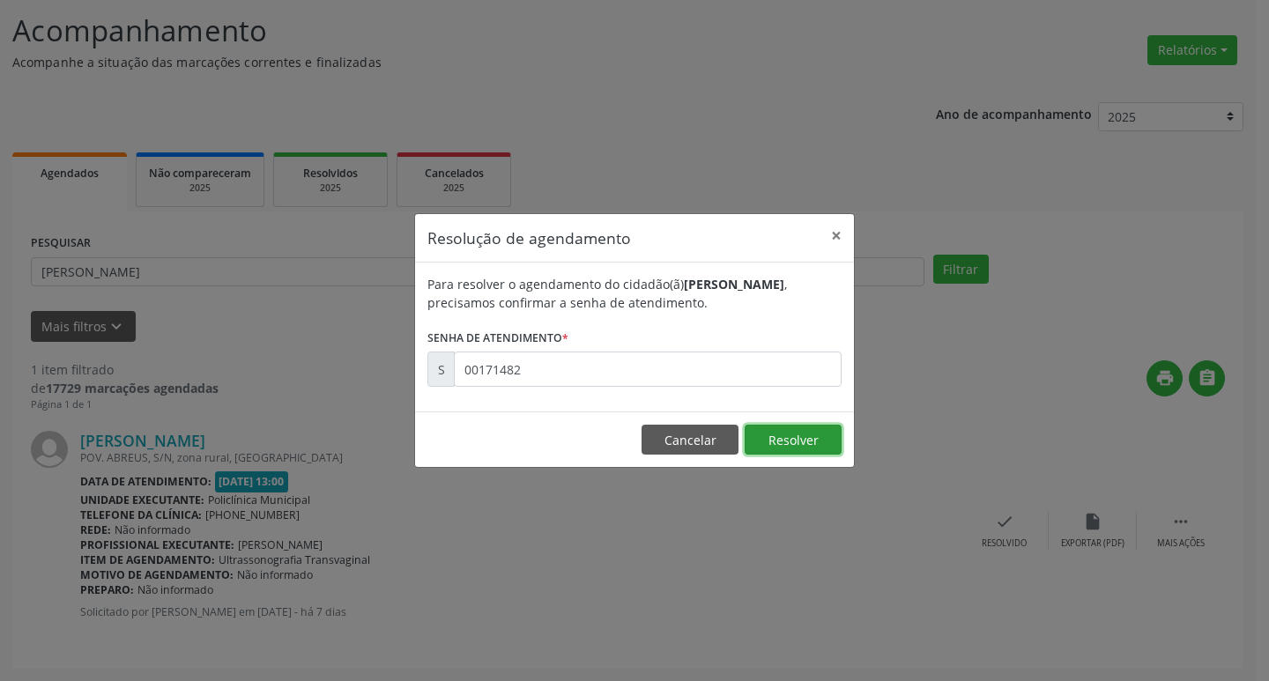
click at [758, 433] on button "Resolver" at bounding box center [793, 440] width 97 height 30
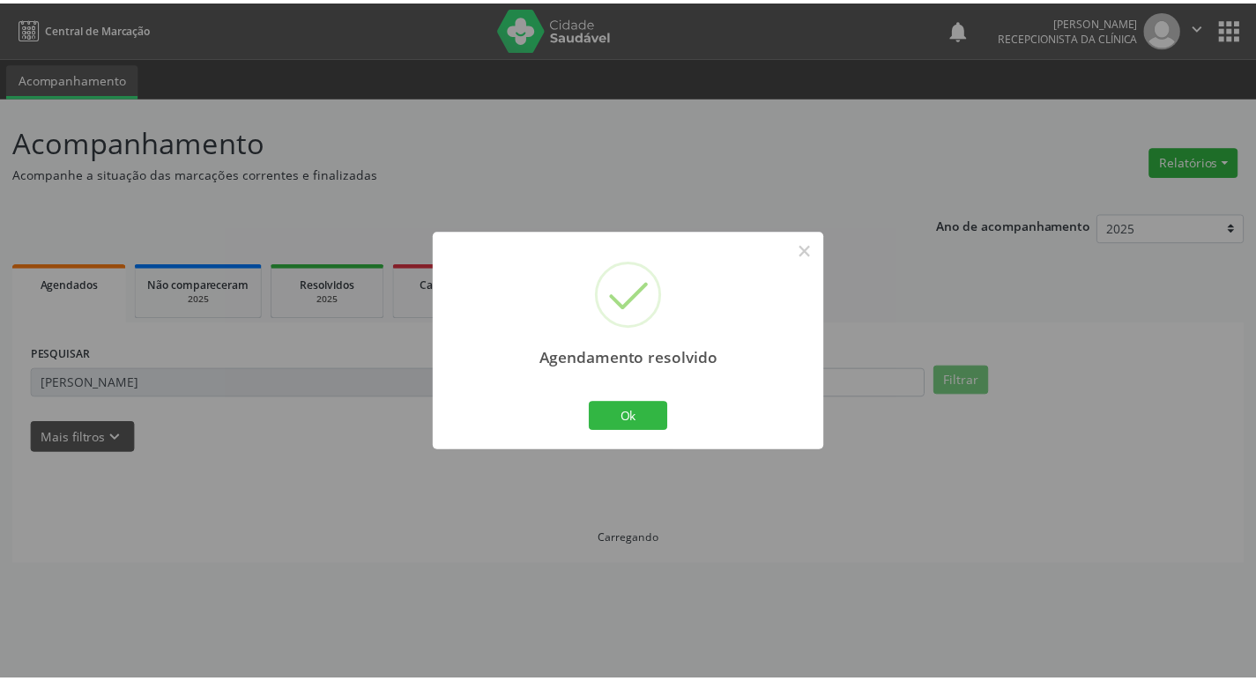
scroll to position [0, 0]
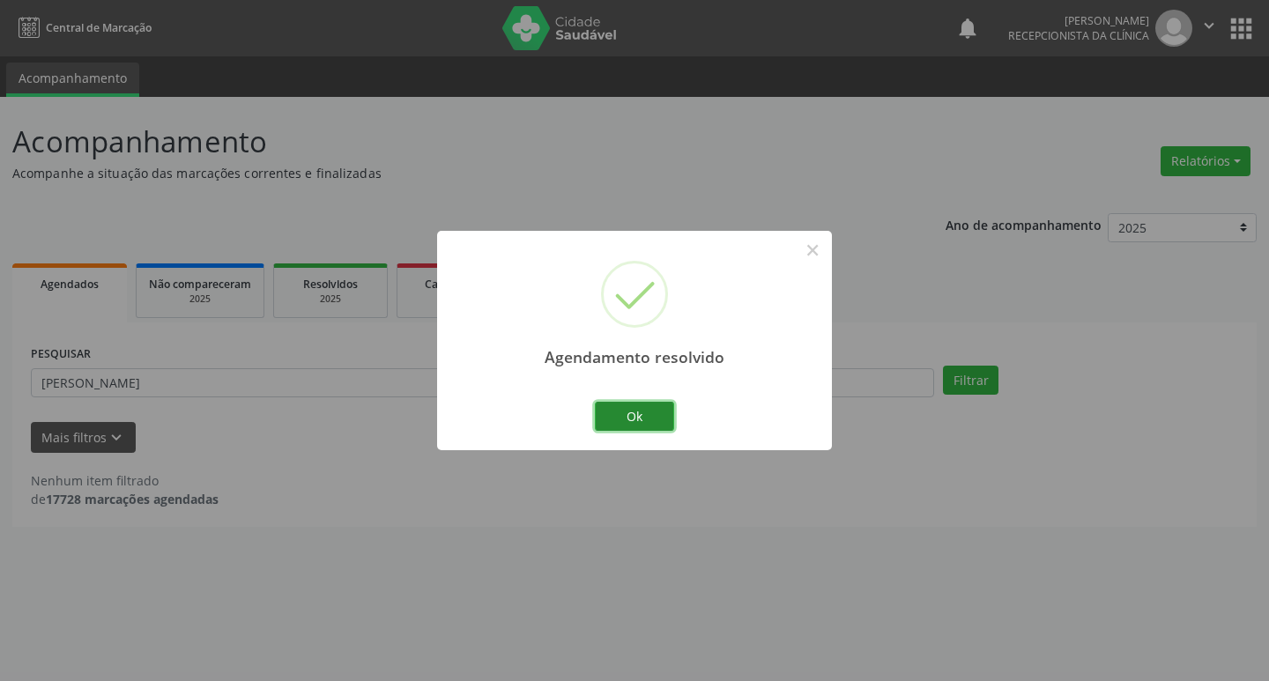
click at [664, 414] on button "Ok" at bounding box center [634, 417] width 79 height 30
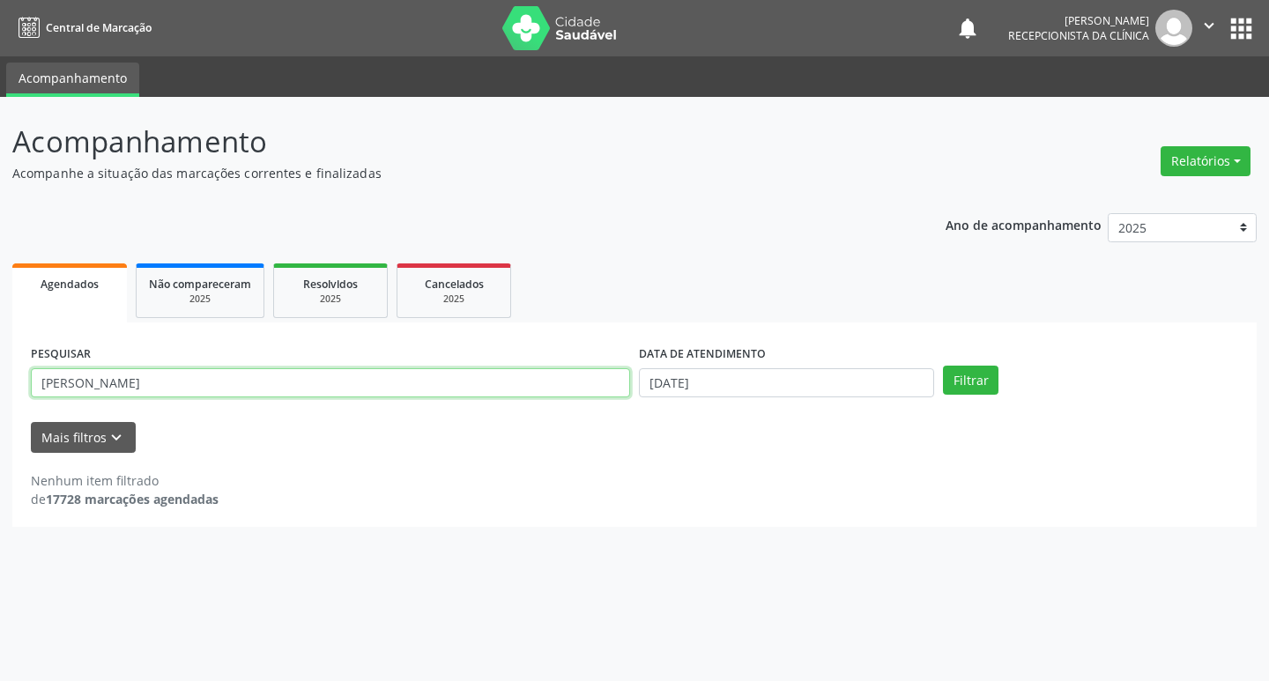
click at [292, 386] on input "[PERSON_NAME]" at bounding box center [330, 383] width 599 height 30
type input "j"
type input "marli"
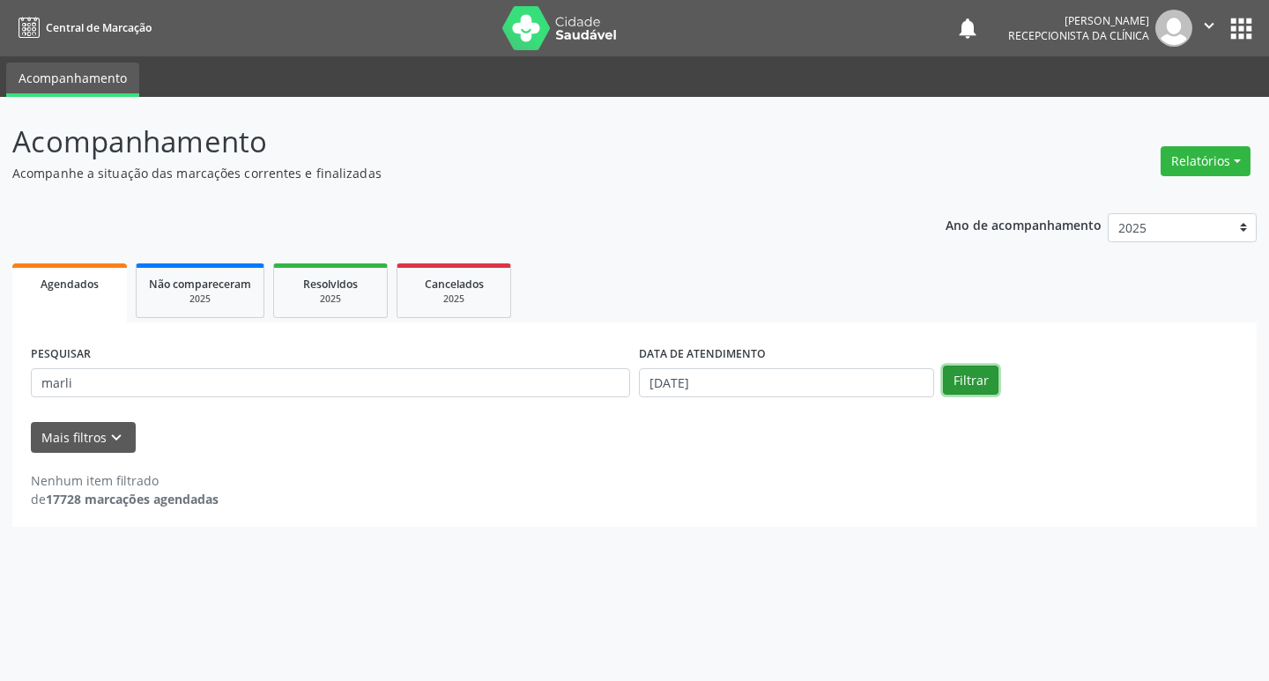
click at [976, 372] on button "Filtrar" at bounding box center [971, 381] width 56 height 30
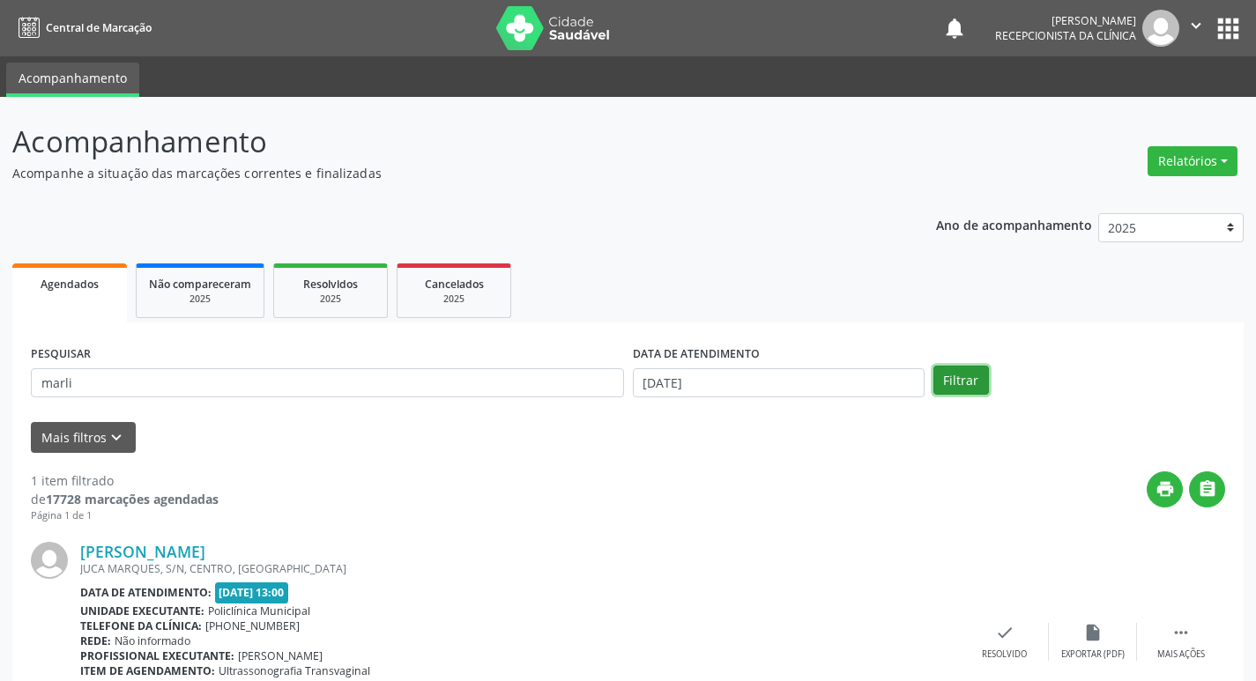
click at [971, 378] on button "Filtrar" at bounding box center [961, 381] width 56 height 30
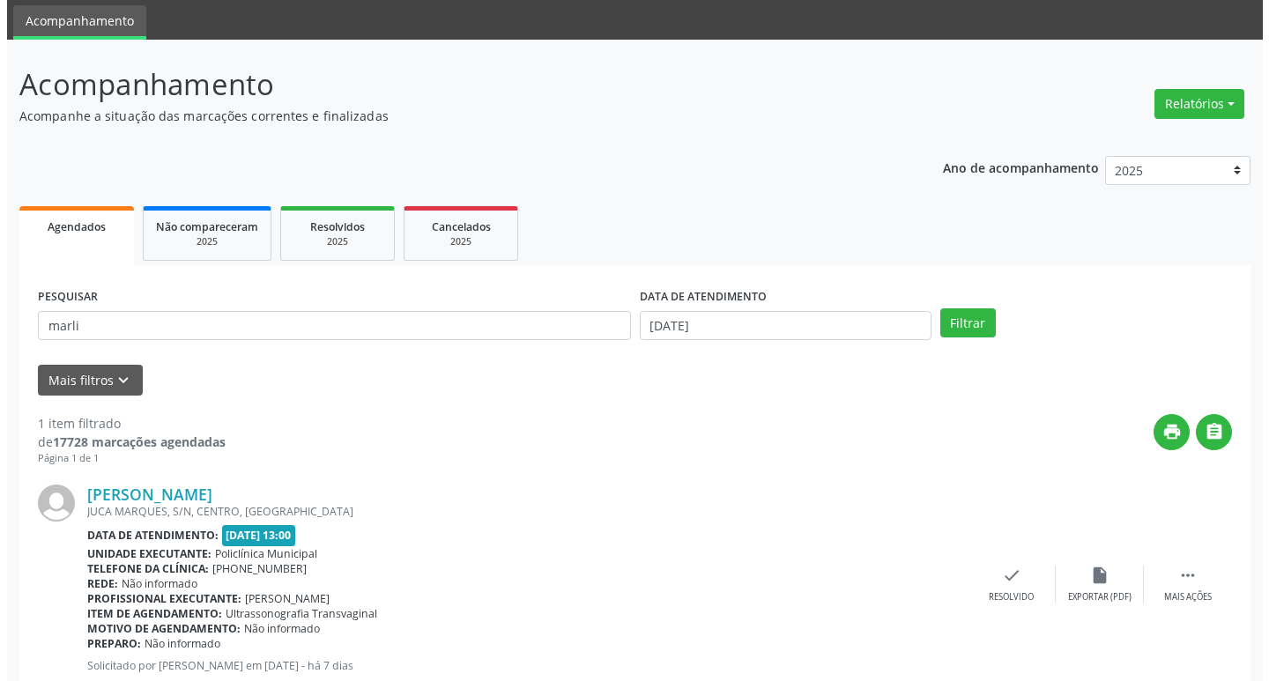
scroll to position [111, 0]
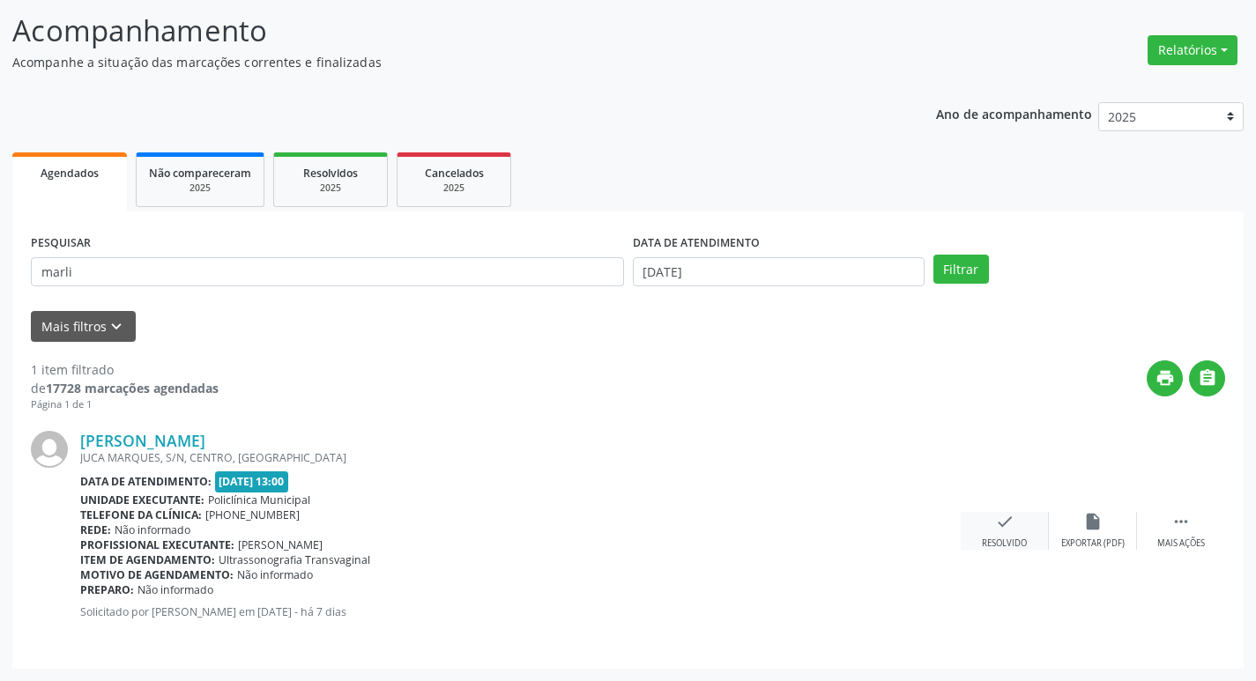
click at [1017, 541] on div "Resolvido" at bounding box center [1004, 544] width 45 height 12
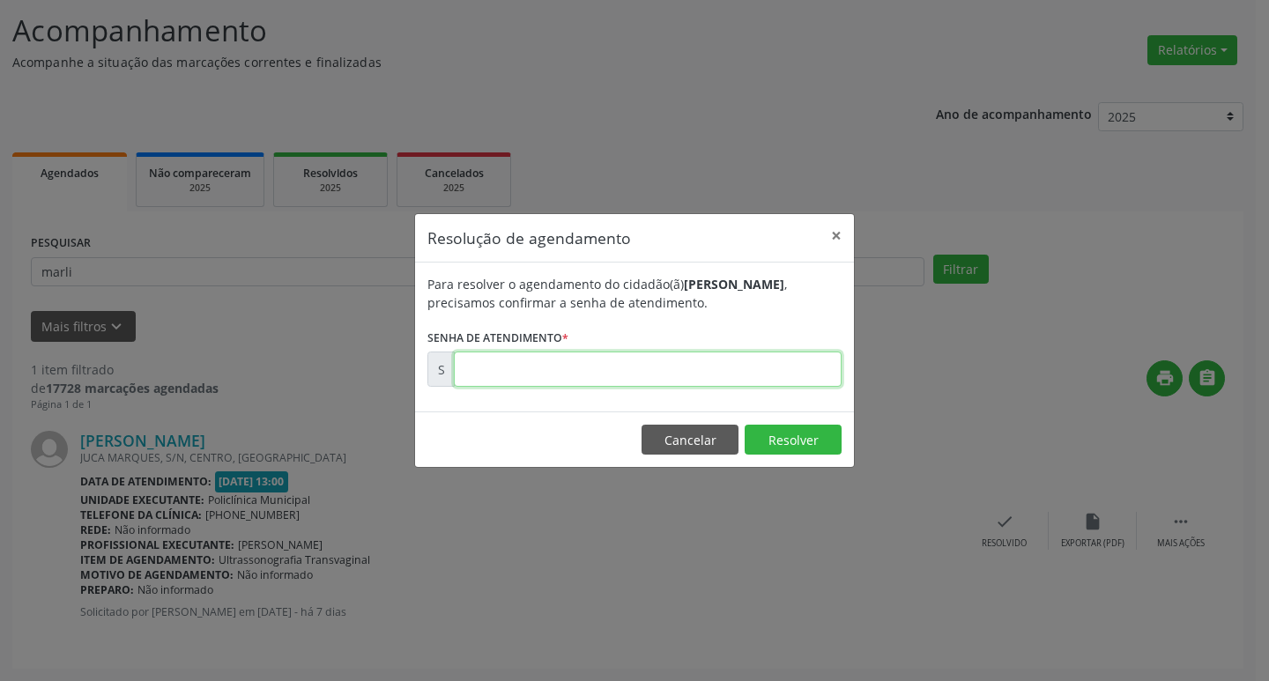
click at [707, 359] on input "text" at bounding box center [648, 369] width 388 height 35
type input "00171520"
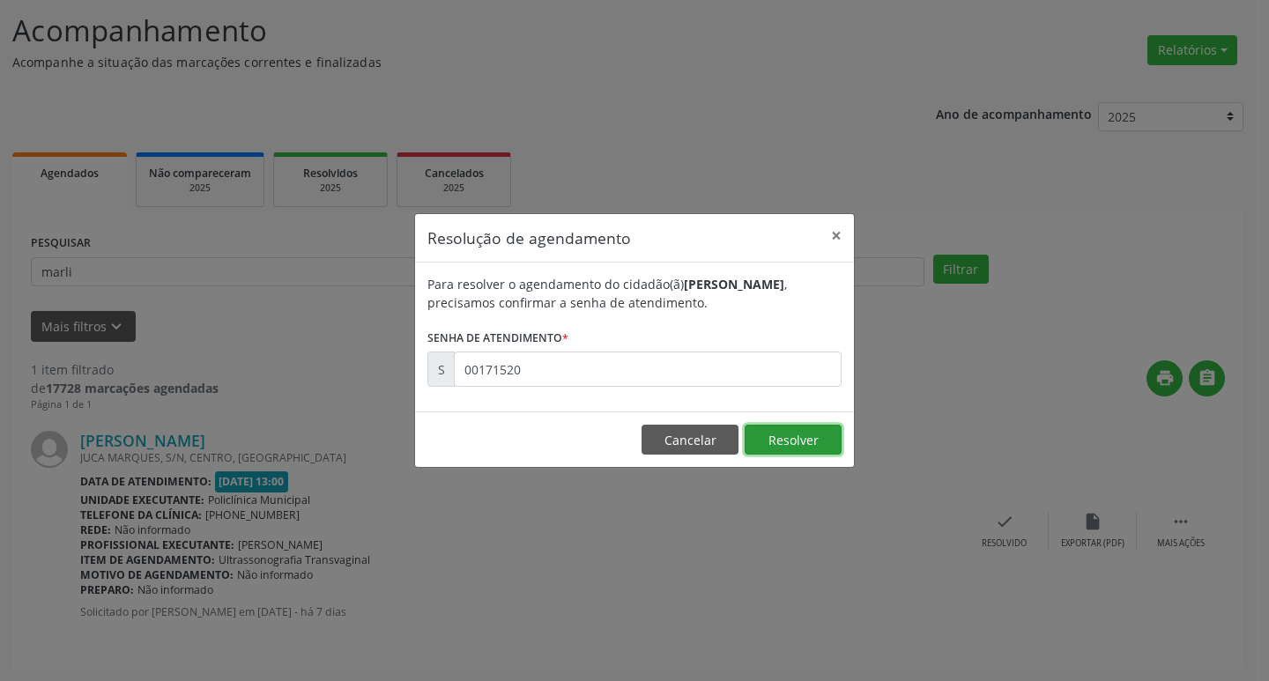
click at [804, 444] on button "Resolver" at bounding box center [793, 440] width 97 height 30
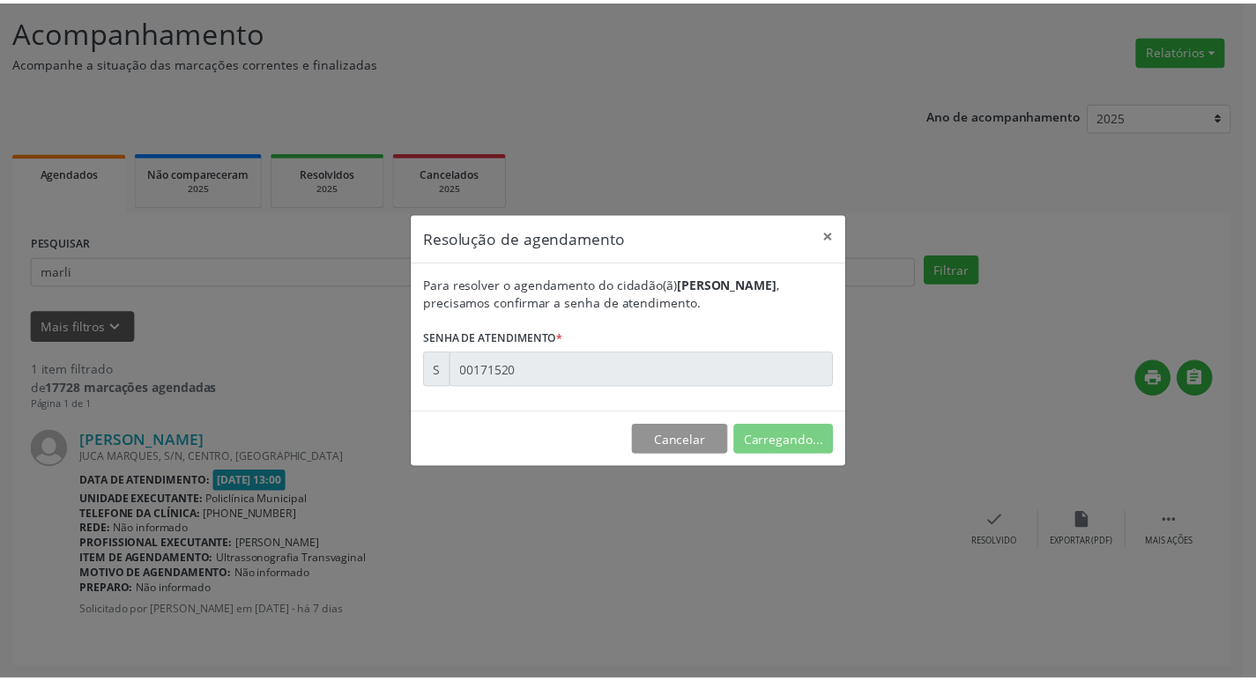
scroll to position [0, 0]
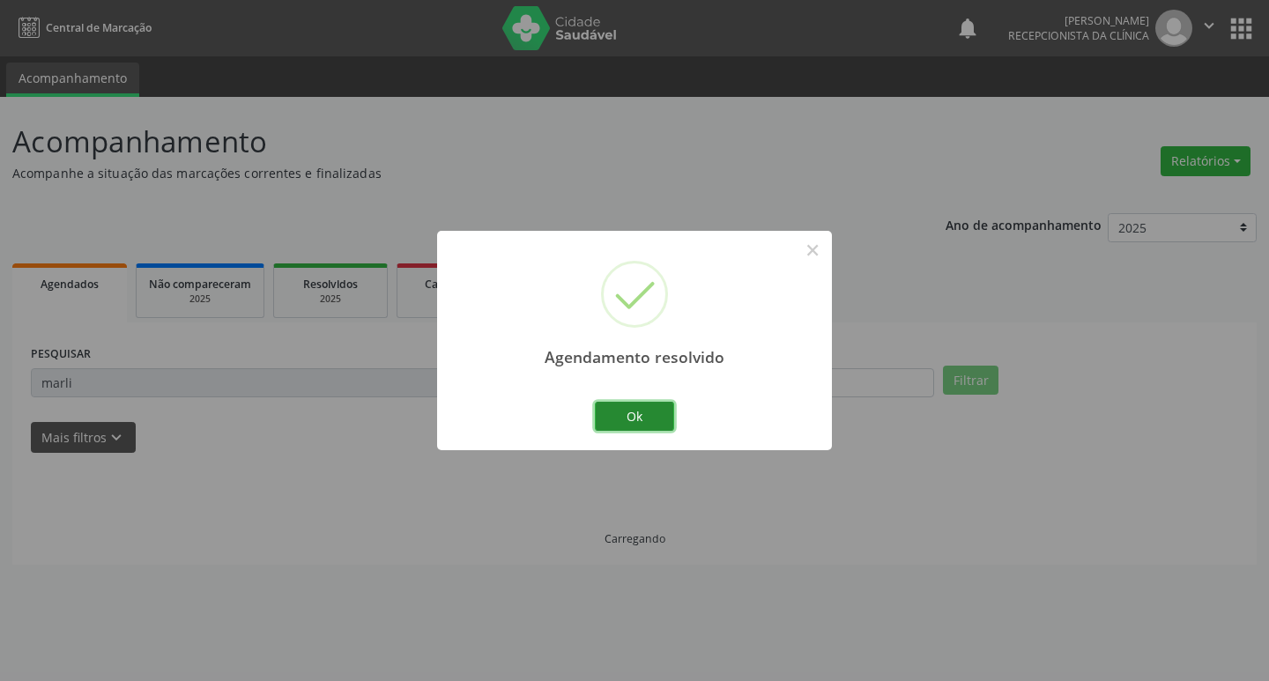
click at [652, 404] on button "Ok" at bounding box center [634, 417] width 79 height 30
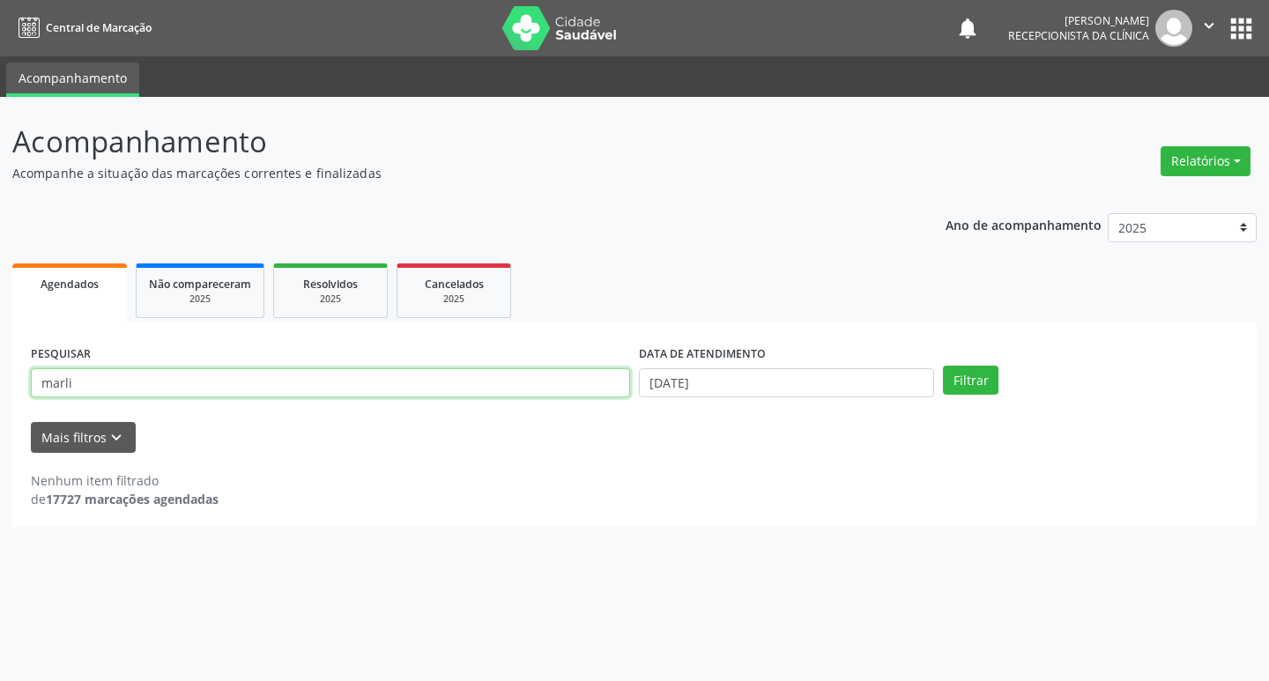
click at [83, 383] on input "marli" at bounding box center [330, 383] width 599 height 30
type input "m"
type input "celina"
click at [983, 385] on button "Filtrar" at bounding box center [971, 381] width 56 height 30
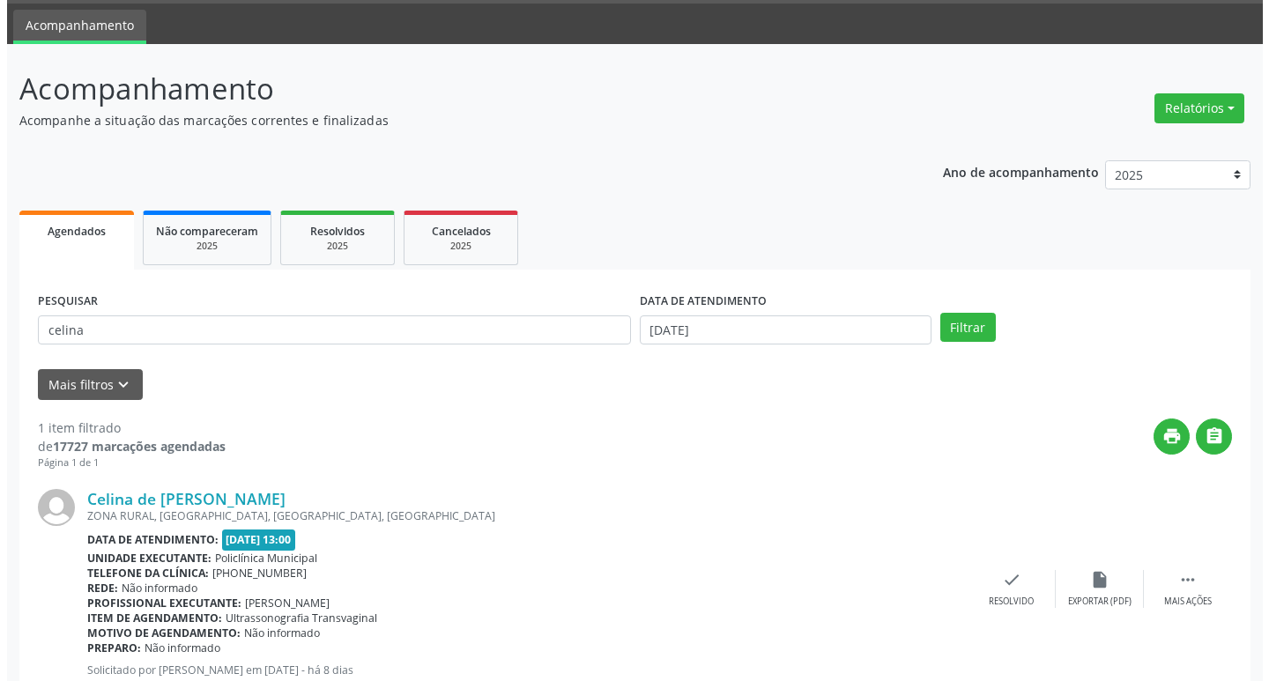
scroll to position [111, 0]
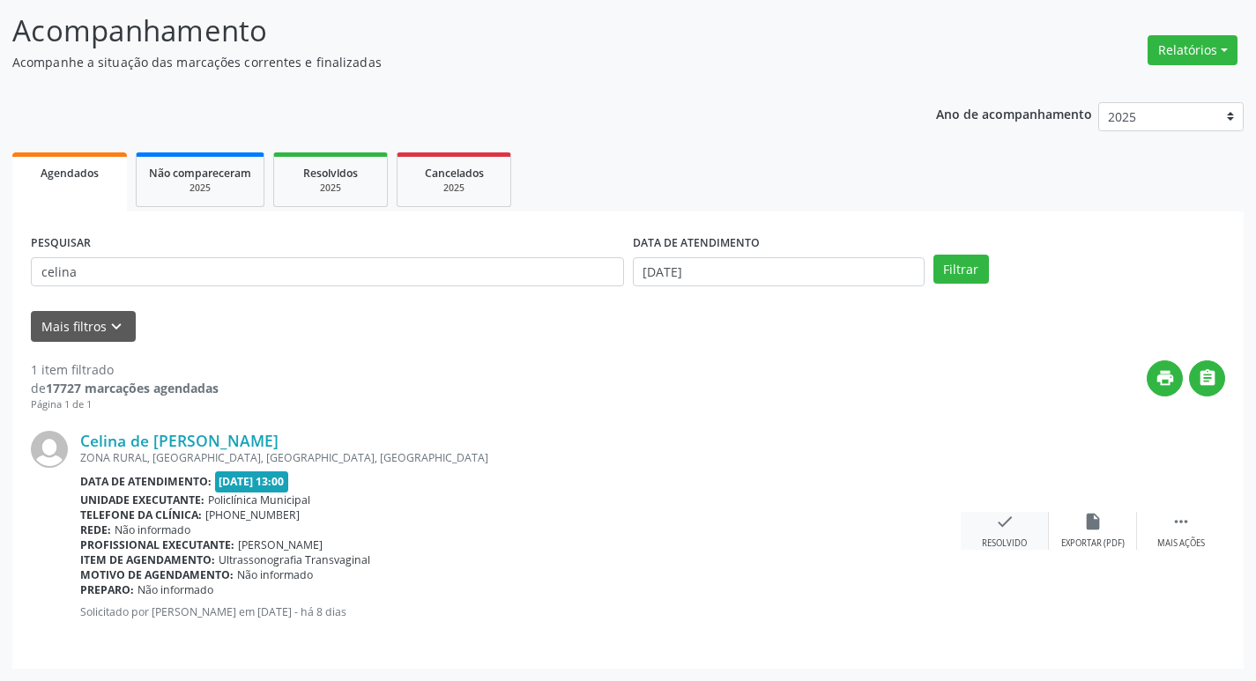
click at [1014, 521] on icon "check" at bounding box center [1004, 521] width 19 height 19
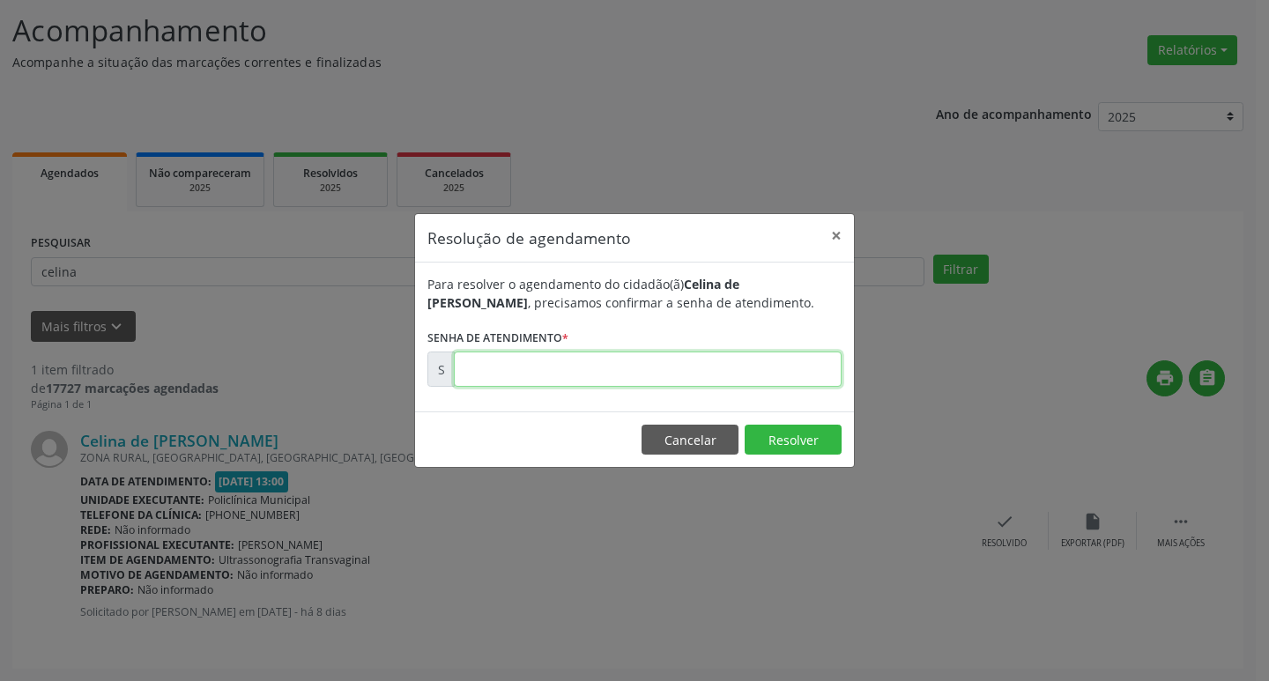
click at [658, 371] on input "text" at bounding box center [648, 369] width 388 height 35
type input "00001714"
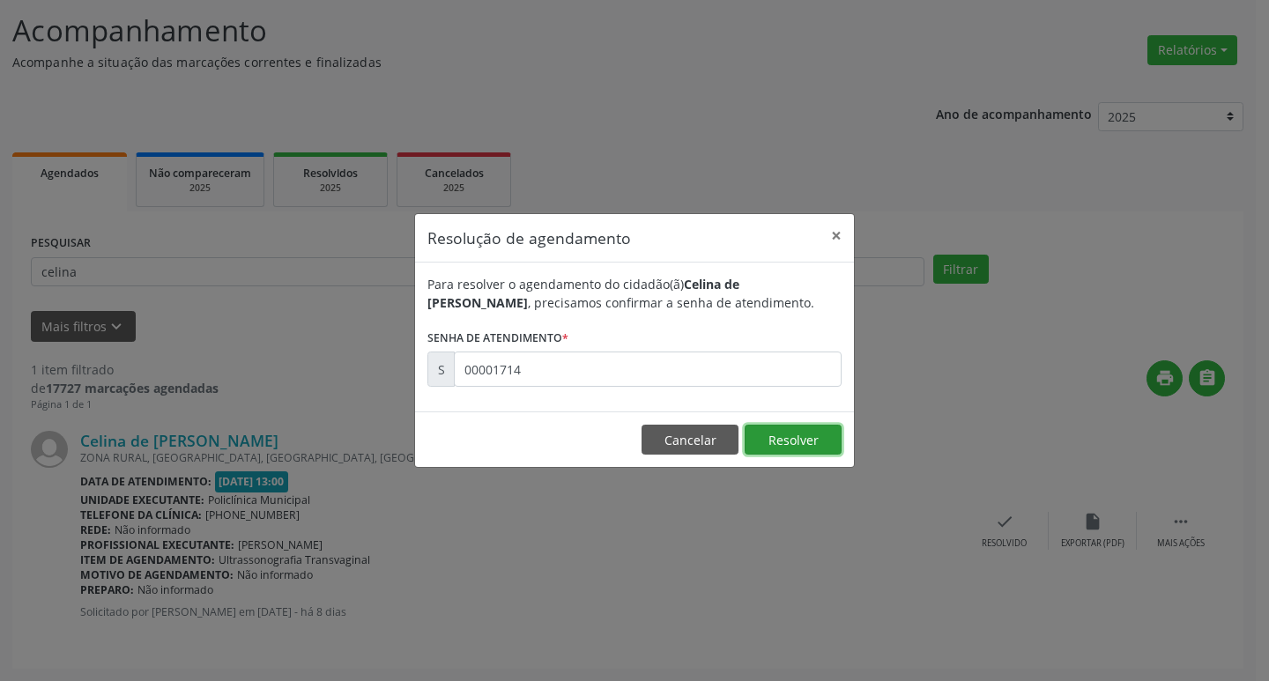
click at [806, 438] on button "Resolver" at bounding box center [793, 440] width 97 height 30
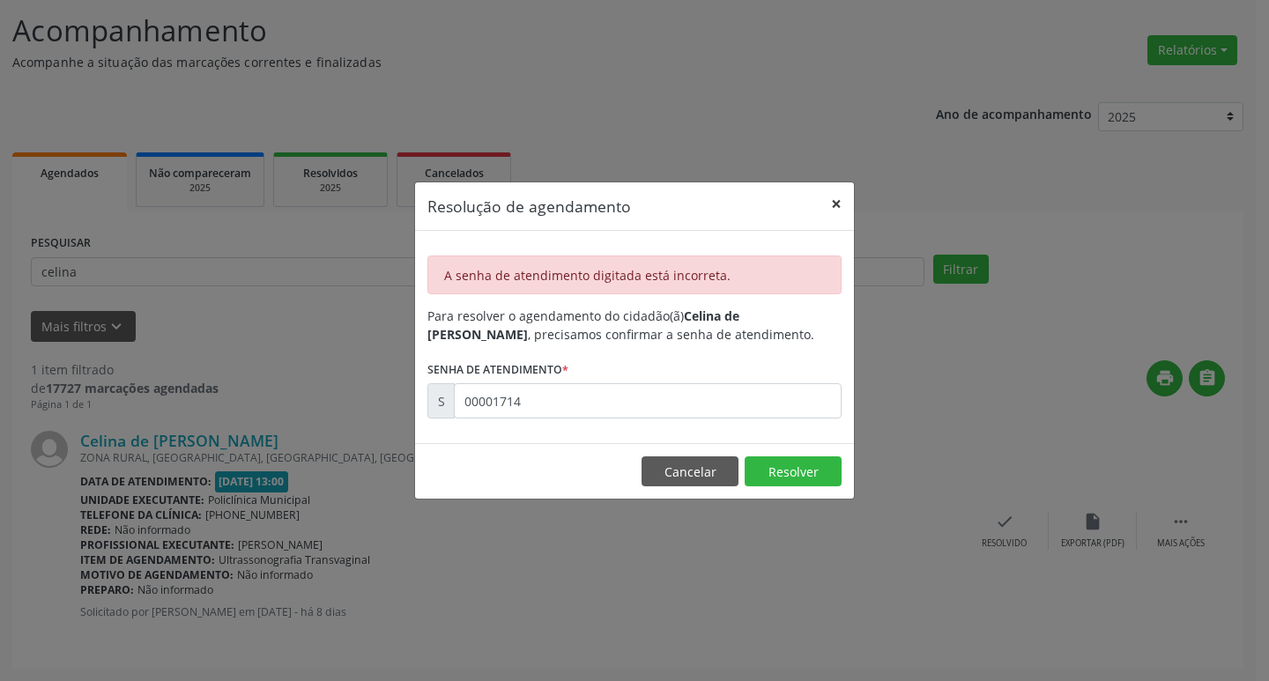
click at [829, 199] on button "×" at bounding box center [836, 203] width 35 height 43
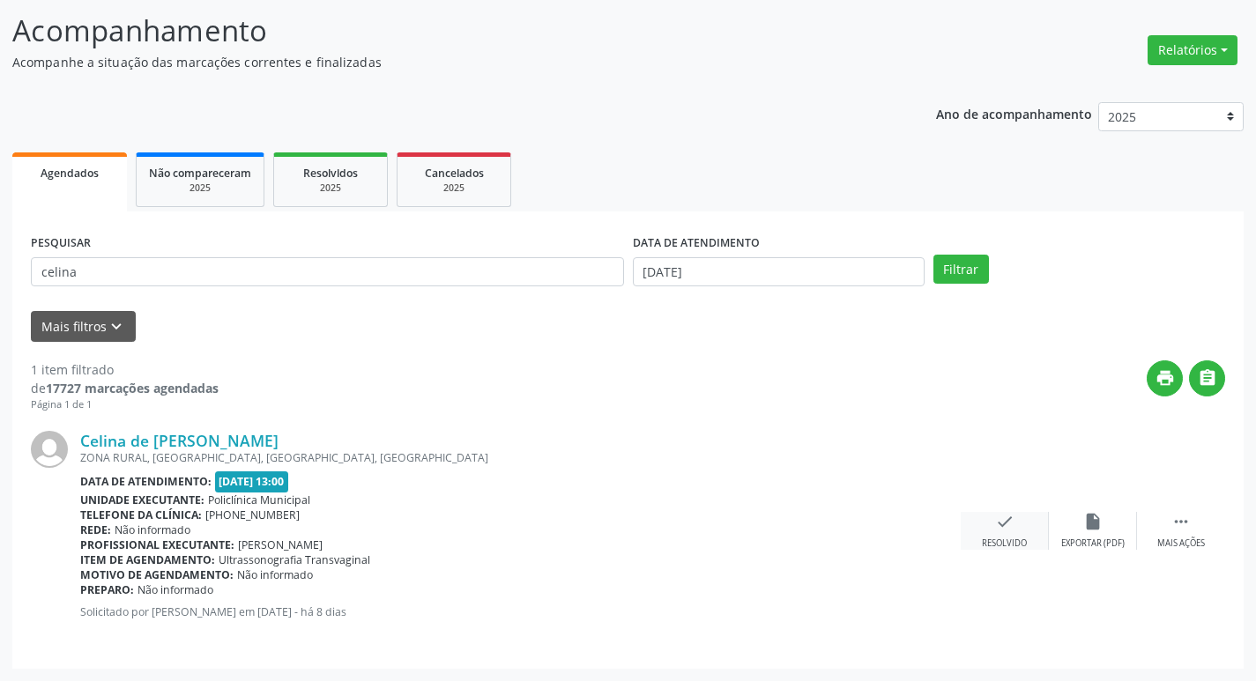
click at [1030, 528] on div "check Resolvido" at bounding box center [1005, 531] width 88 height 38
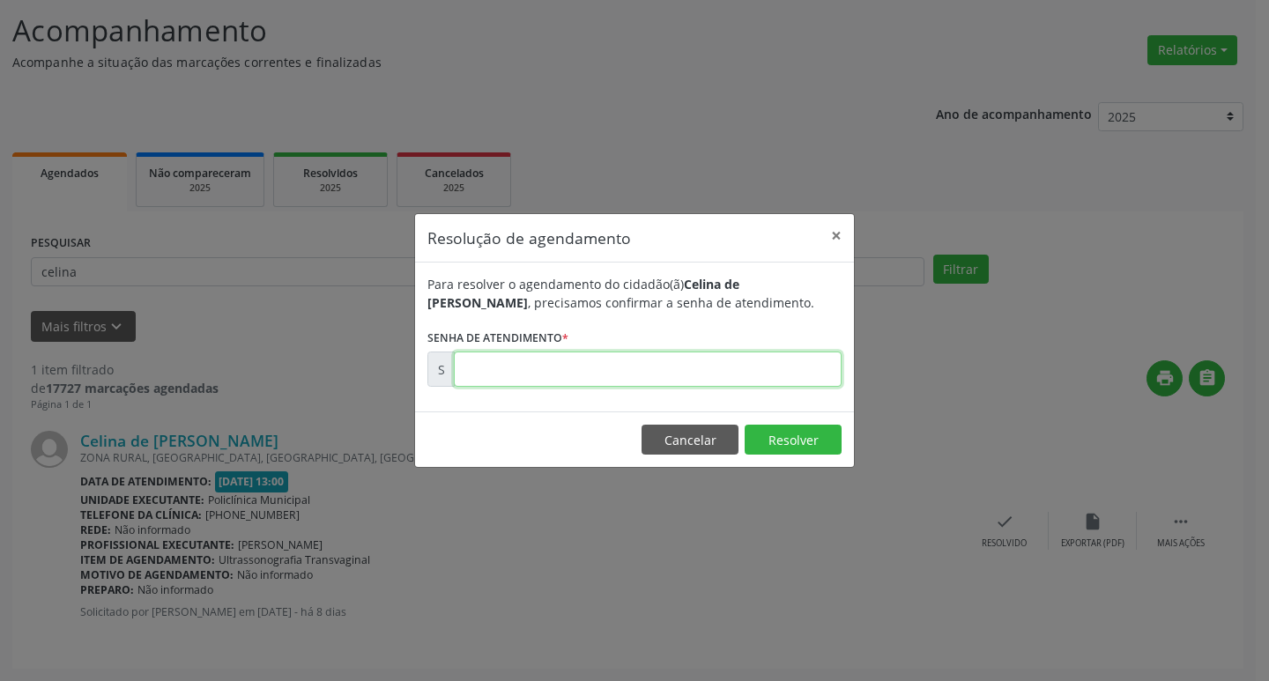
click at [692, 371] on input "text" at bounding box center [648, 369] width 388 height 35
type input "00171436"
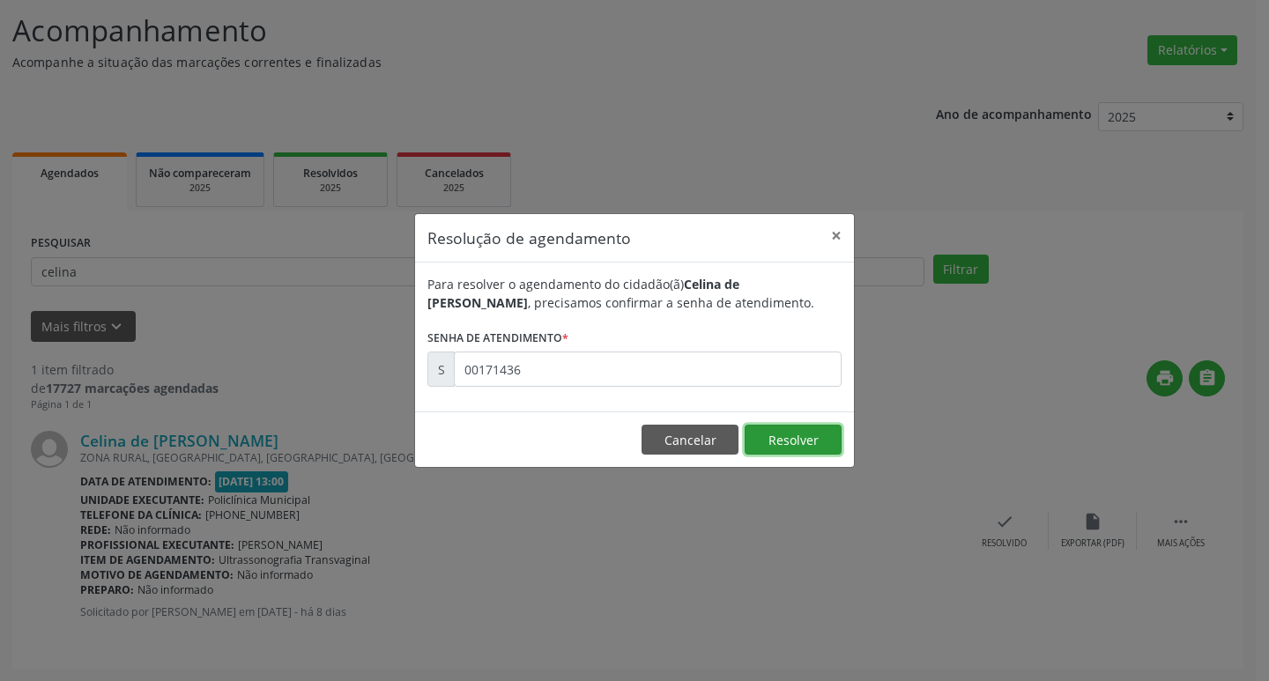
click at [773, 429] on button "Resolver" at bounding box center [793, 440] width 97 height 30
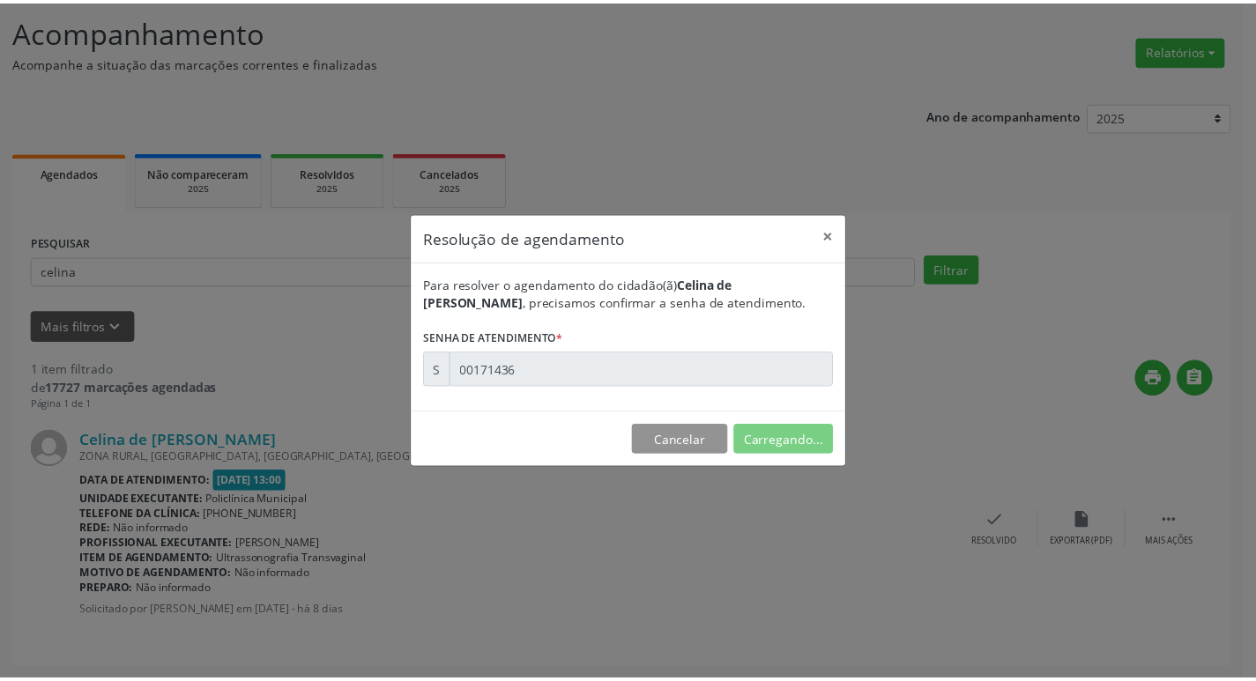
scroll to position [0, 0]
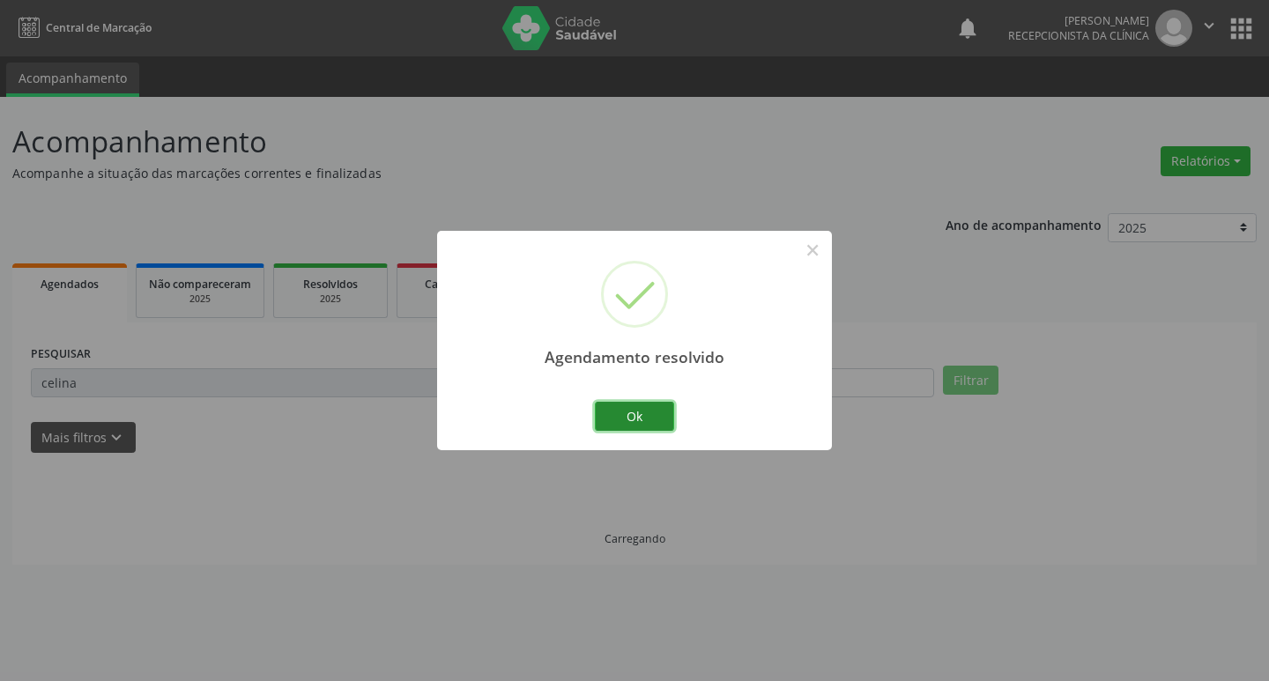
click at [650, 417] on button "Ok" at bounding box center [634, 417] width 79 height 30
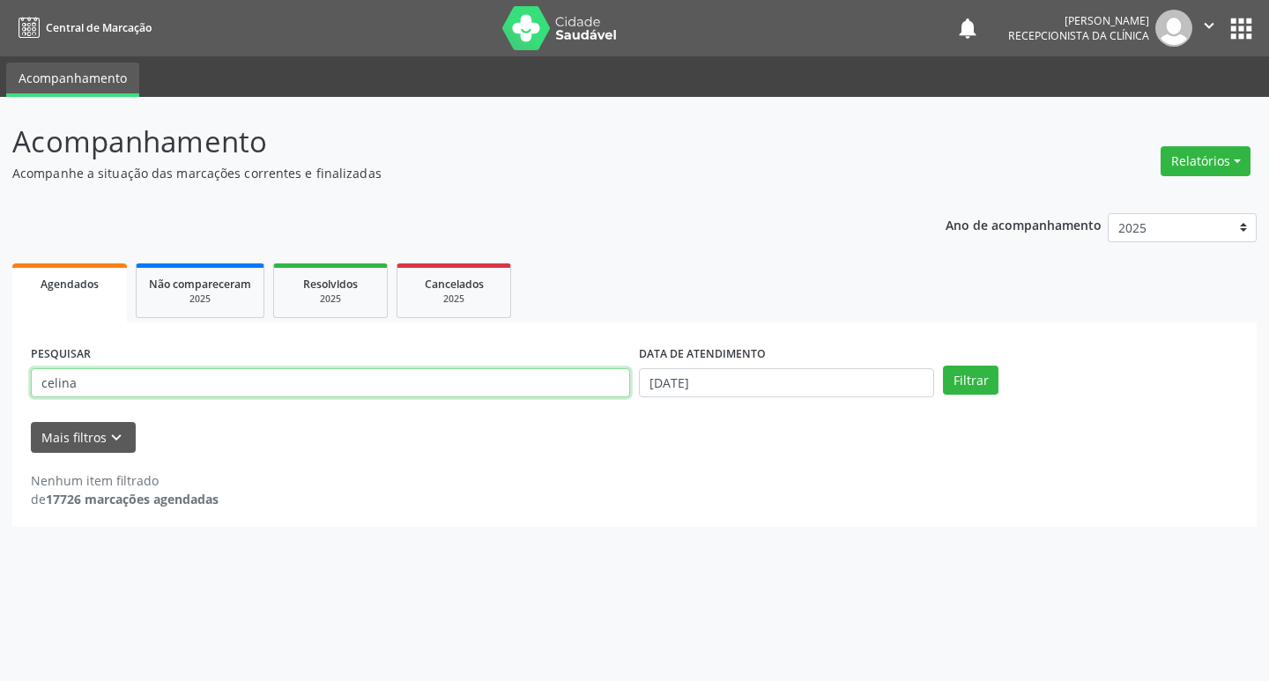
click at [203, 381] on input "celina" at bounding box center [330, 383] width 599 height 30
type input "c"
type input "[PERSON_NAME]"
click at [975, 387] on button "Filtrar" at bounding box center [971, 381] width 56 height 30
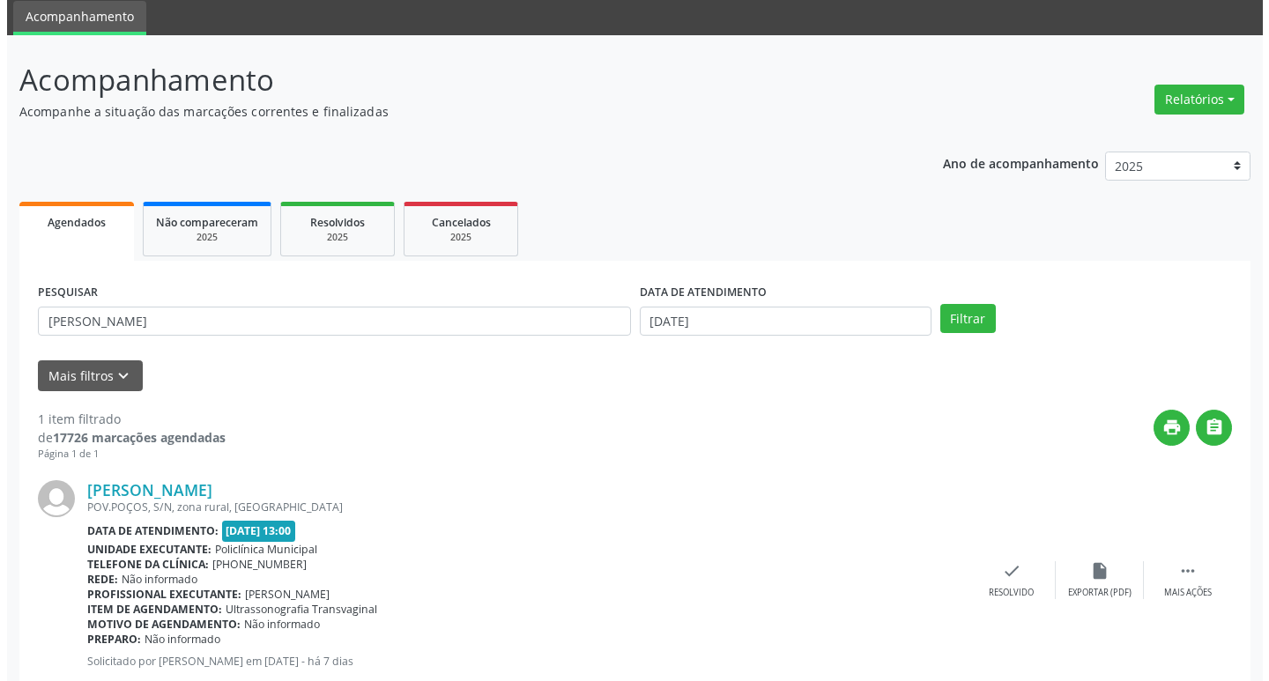
scroll to position [111, 0]
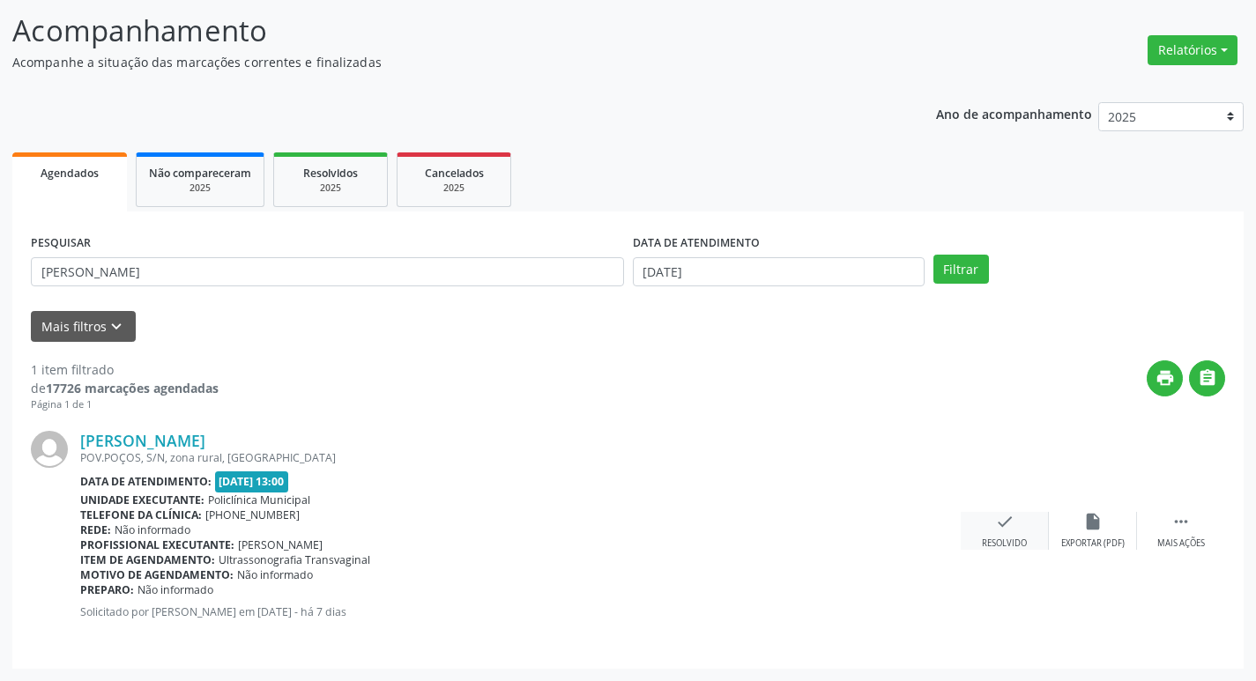
click at [1001, 518] on icon "check" at bounding box center [1004, 521] width 19 height 19
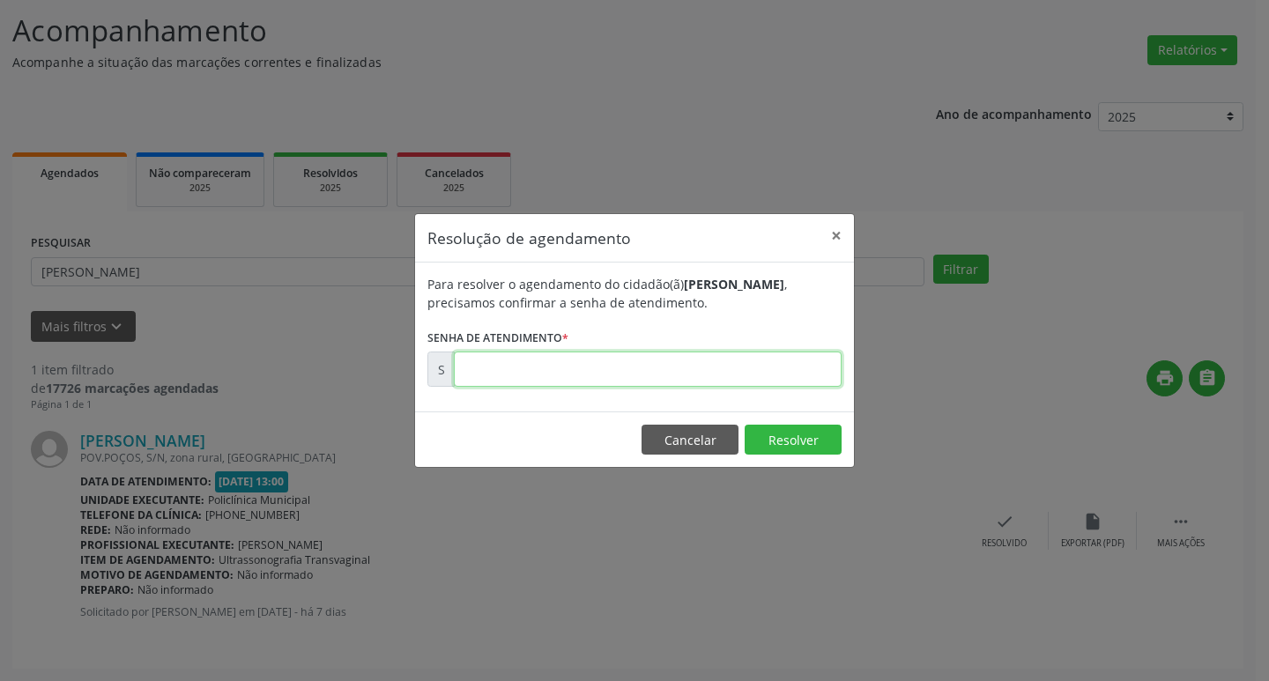
click at [692, 374] on input "text" at bounding box center [648, 369] width 388 height 35
type input "00171483"
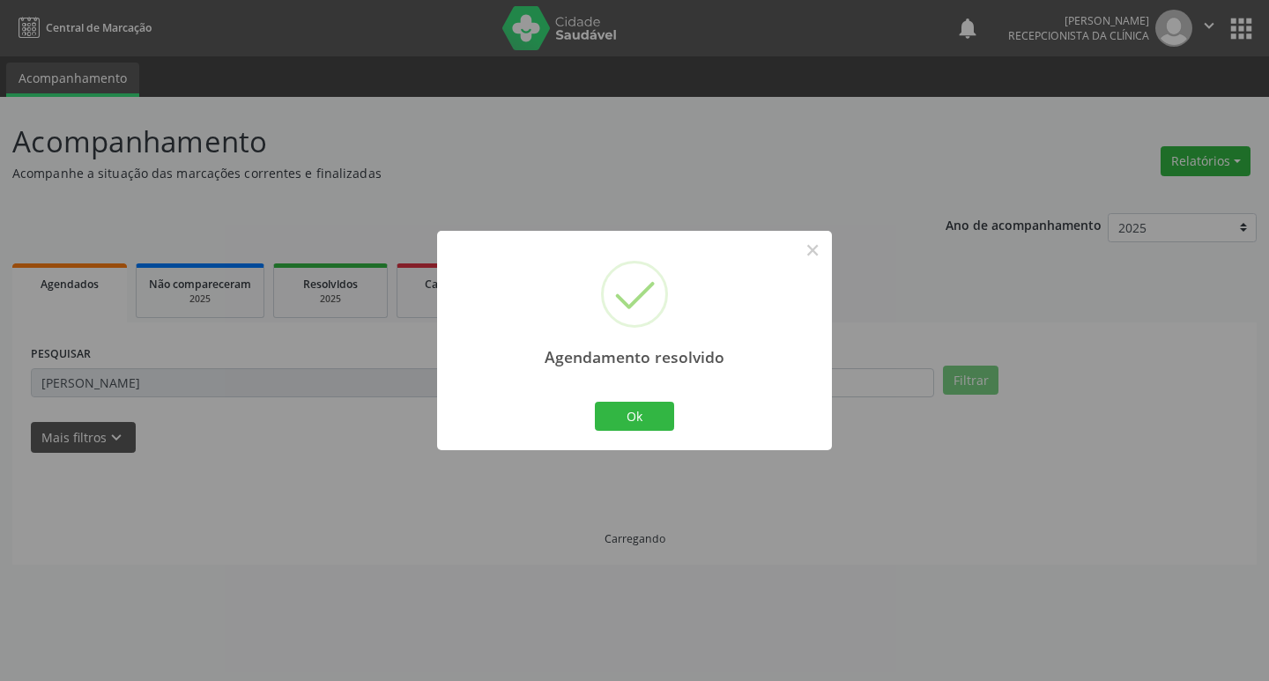
scroll to position [0, 0]
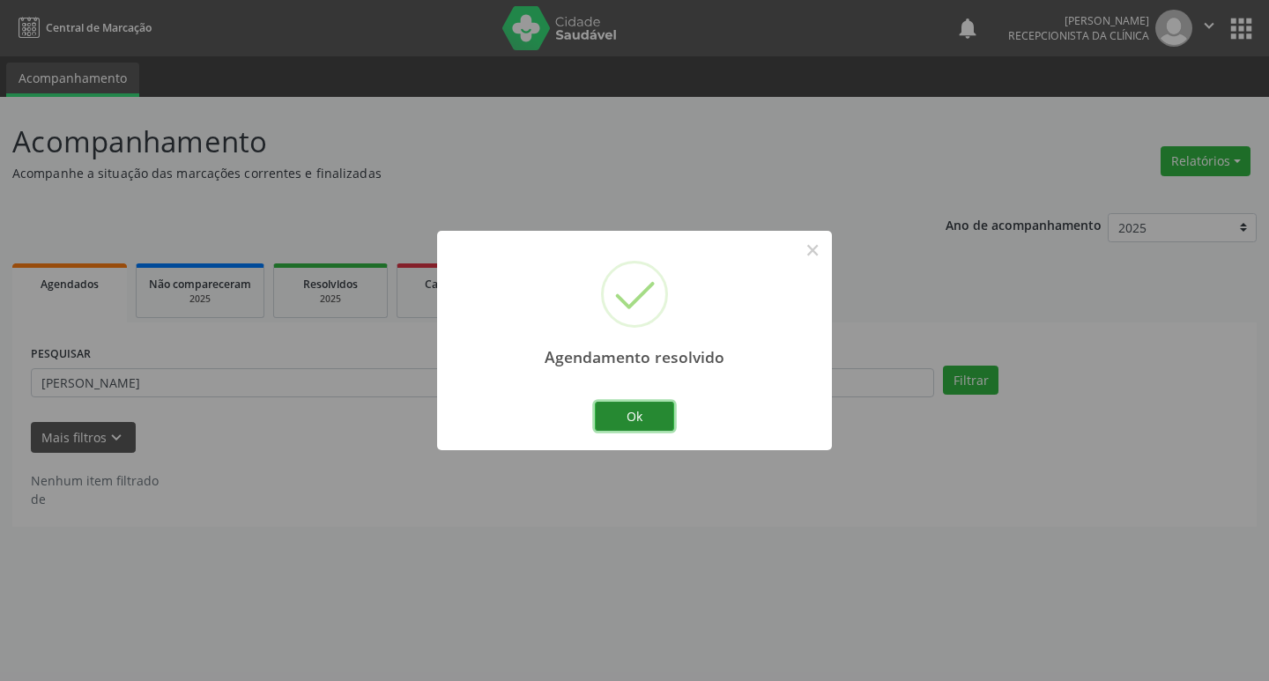
click at [661, 413] on button "Ok" at bounding box center [634, 417] width 79 height 30
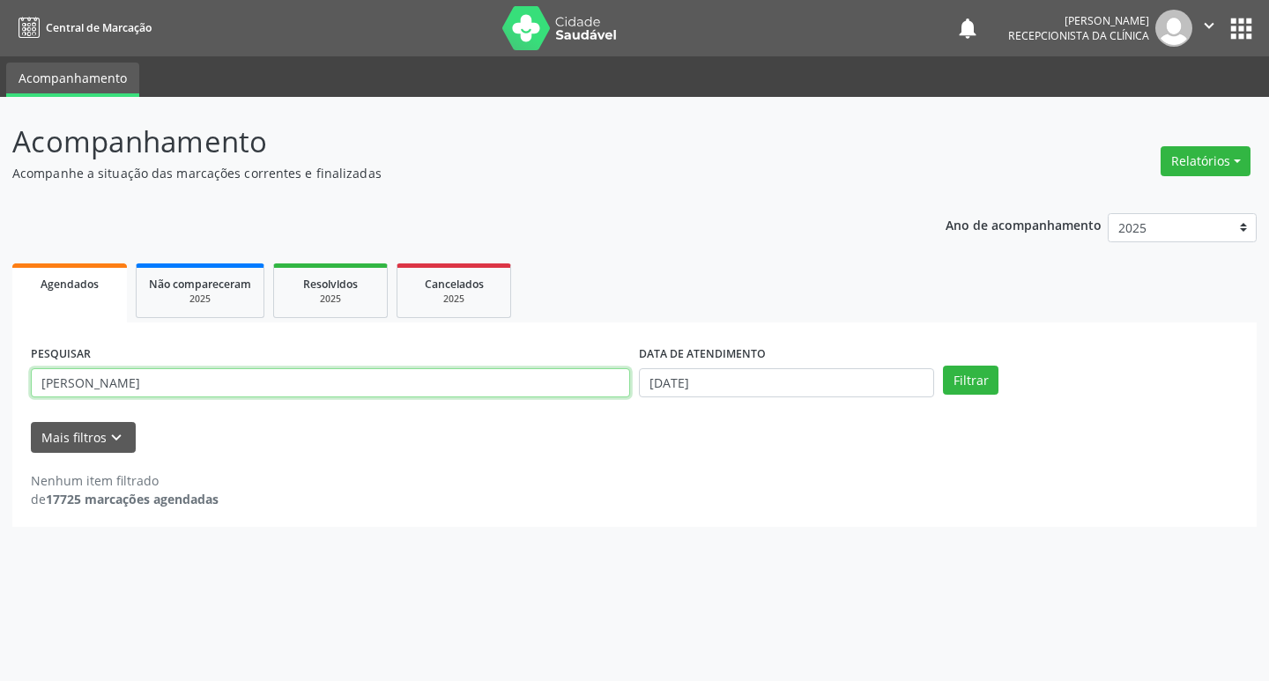
click at [320, 378] on input "[PERSON_NAME]" at bounding box center [330, 383] width 599 height 30
type input "g"
type input "[PERSON_NAME]"
click at [988, 382] on button "Filtrar" at bounding box center [971, 381] width 56 height 30
